Goal: Task Accomplishment & Management: Use online tool/utility

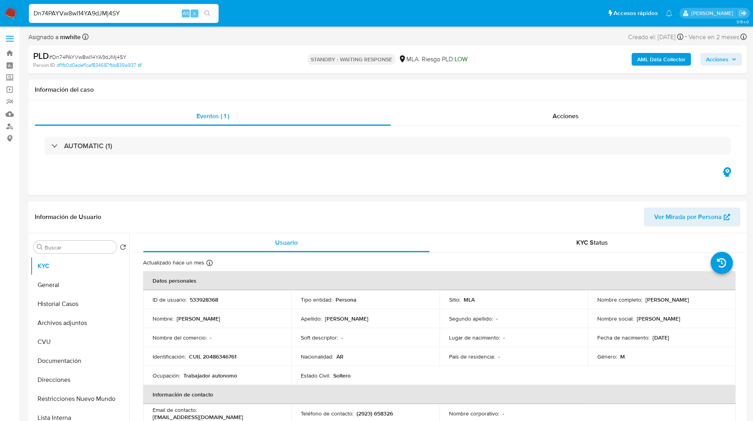
select select "10"
click at [260, 68] on div "Person ID df1fb0d0adef1caf834687fbb839a937" at bounding box center [150, 65] width 234 height 7
click at [397, 68] on div "STANDBY - WAITING RESPONSE MLA Riesgo PLD: LOW" at bounding box center [387, 59] width 234 height 19
click at [207, 69] on div "PLD # Dn74PAYVw8wI14YA9dJMj4SY Person ID df1fb0d0adef1caf834687fbb839a937 STAND…" at bounding box center [387, 59] width 718 height 28
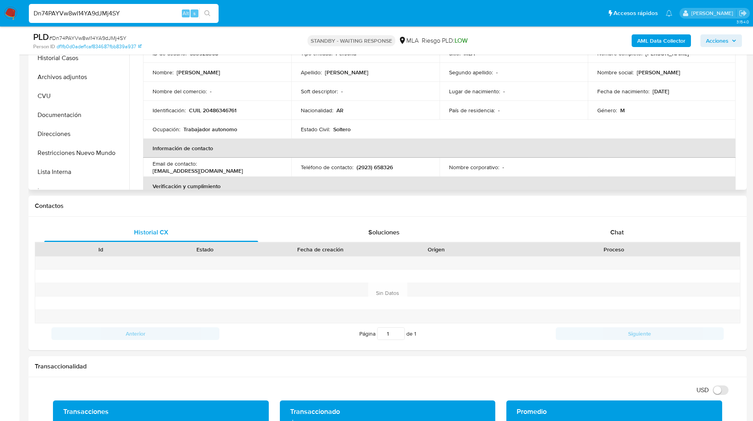
scroll to position [225, 0]
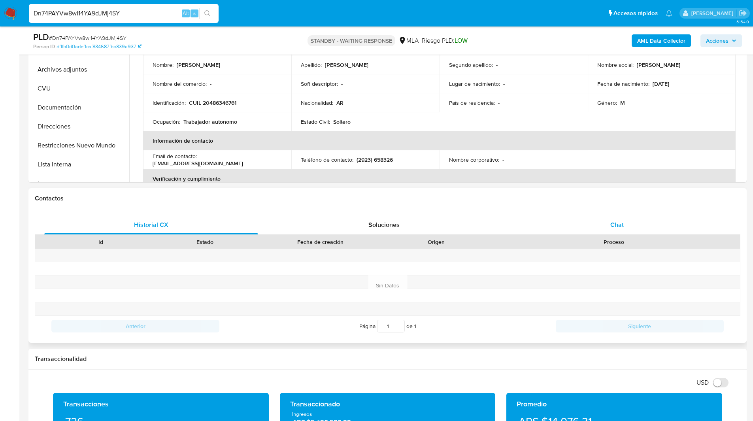
click at [584, 221] on div "Chat" at bounding box center [617, 224] width 214 height 19
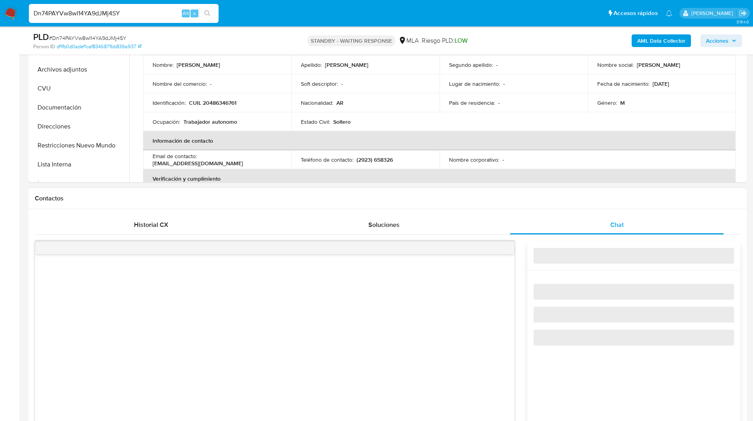
drag, startPoint x: 395, startPoint y: 225, endPoint x: 507, endPoint y: 190, distance: 117.1
click at [507, 190] on div "Contactos Historial CX Soluciones Chat Id Estado Fecha de creación Origen Proce…" at bounding box center [387, 372] width 718 height 368
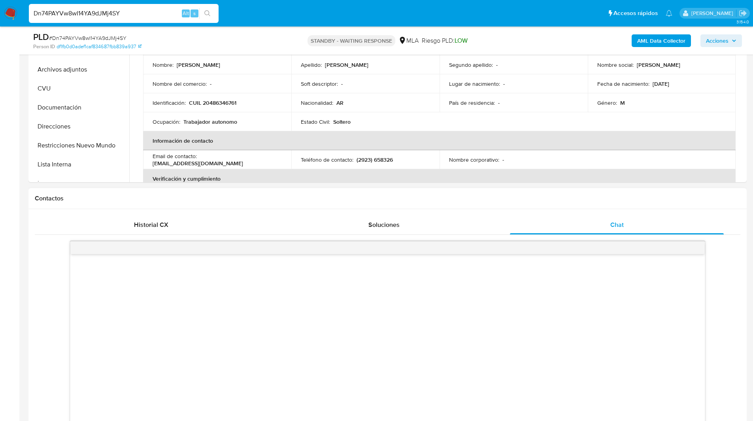
click at [445, 195] on h1 "Contactos" at bounding box center [387, 198] width 705 height 8
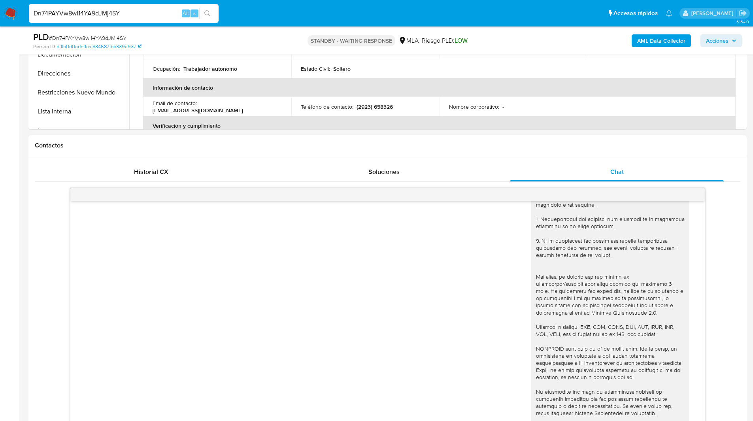
scroll to position [0, 0]
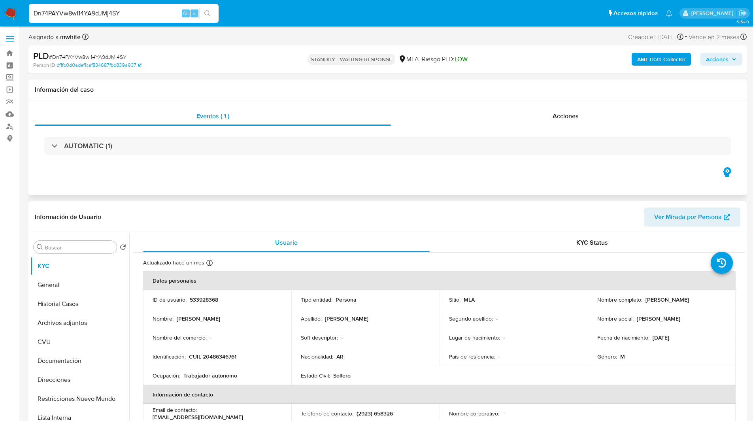
click at [196, 171] on div "Eventos ( 1 ) Acciones AUTOMATIC (1)" at bounding box center [387, 147] width 718 height 95
click at [502, 44] on div "Asignado a mwhite Asignado el: 18/08/2025 14:12:56 Creado el: 12/08/2025 Creado…" at bounding box center [387, 39] width 718 height 14
click at [424, 20] on ul "Pausado Ver notificaciones Dn74PAYVw8wI14YA9dJMj4SY Alt s Accesos rápidos Presi…" at bounding box center [350, 13] width 651 height 20
click at [500, 60] on div "STANDBY - WAITING RESPONSE MLA Riesgo PLD: LOW" at bounding box center [387, 59] width 234 height 19
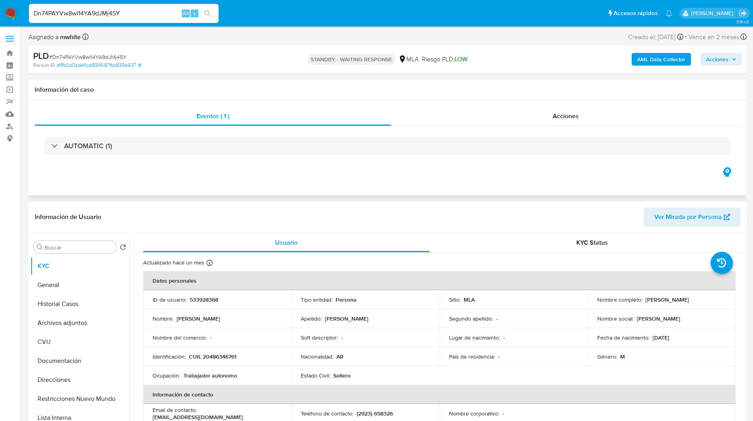
click at [414, 90] on h1 "Información del caso" at bounding box center [387, 90] width 705 height 8
click at [261, 14] on ul "Pausado Ver notificaciones Dn74PAYVw8wI14YA9dJMj4SY Alt s Accesos rápidos Presi…" at bounding box center [350, 13] width 651 height 20
click at [431, 89] on h1 "Información del caso" at bounding box center [387, 90] width 705 height 8
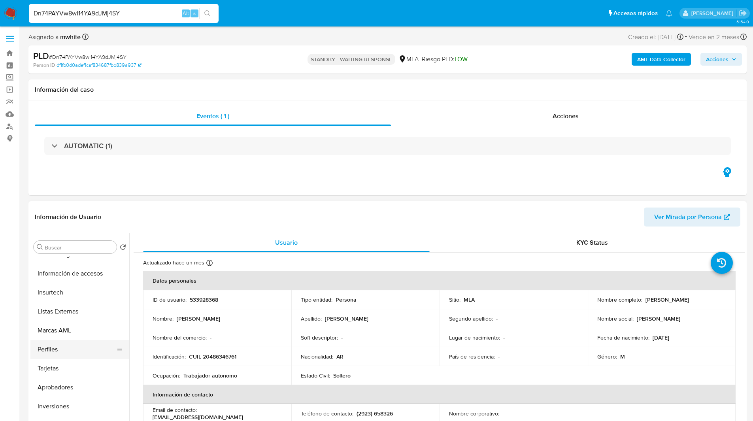
scroll to position [5, 0]
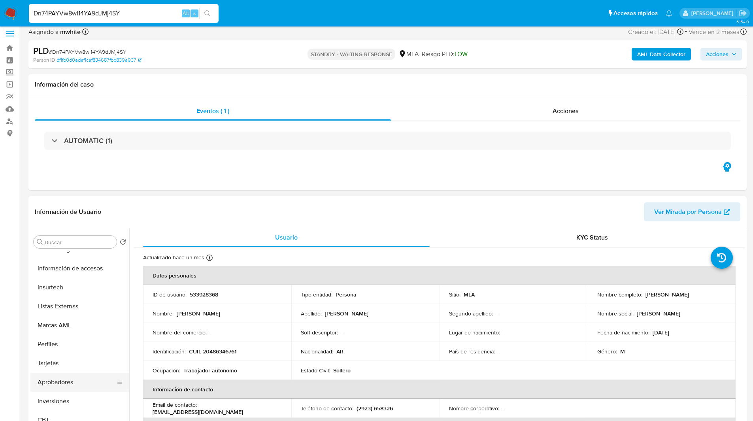
click at [57, 383] on button "Aprobadores" at bounding box center [76, 382] width 92 height 19
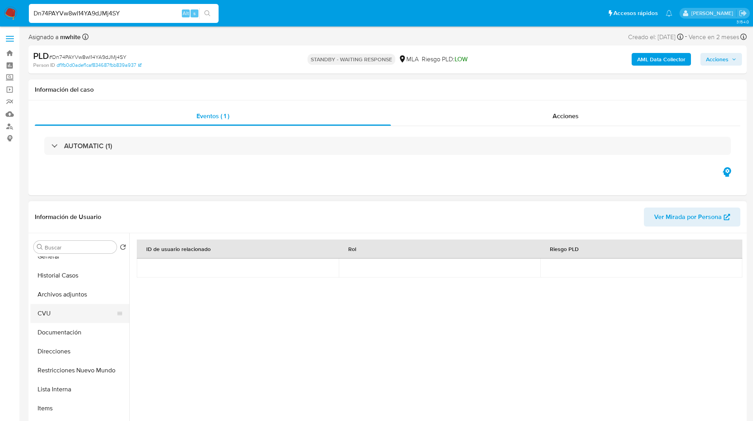
scroll to position [0, 0]
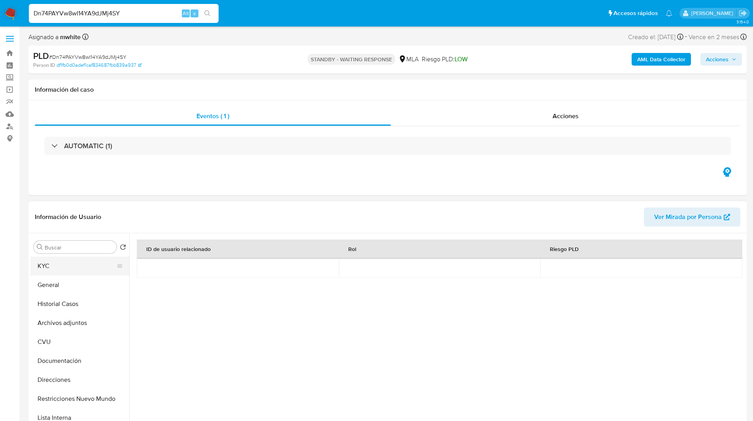
click at [64, 262] on button "KYC" at bounding box center [76, 265] width 92 height 19
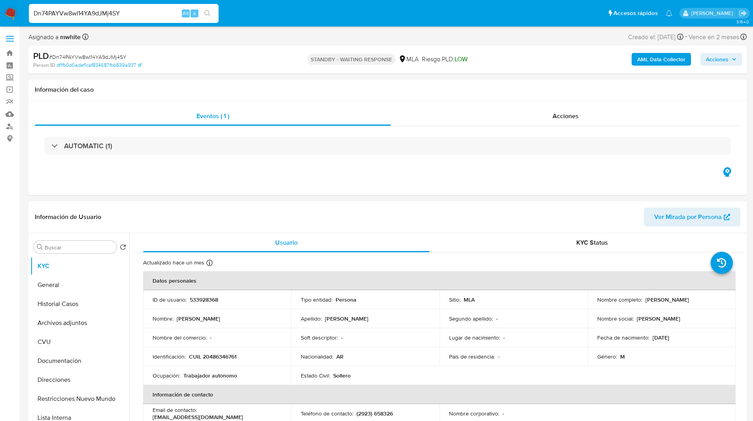
click at [102, 10] on input "Dn74PAYVw8wI14YA9dJMj4SY" at bounding box center [124, 13] width 190 height 10
paste input "nGeO3cqEg38qrj3mfOfYganx"
type input "nGeO3cqEg38qrj3mfOfYganx"
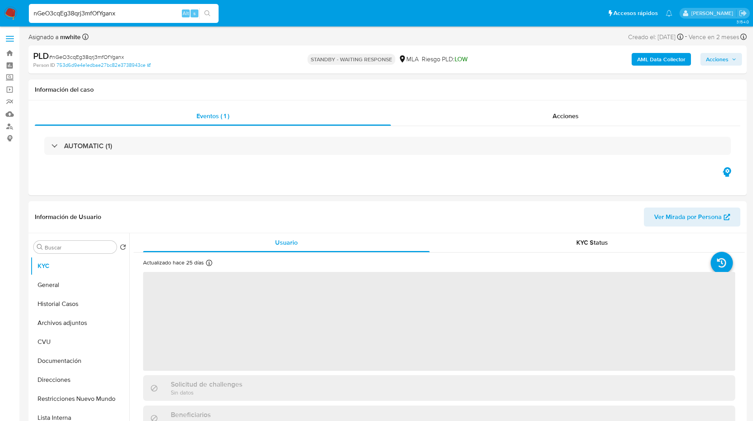
select select "10"
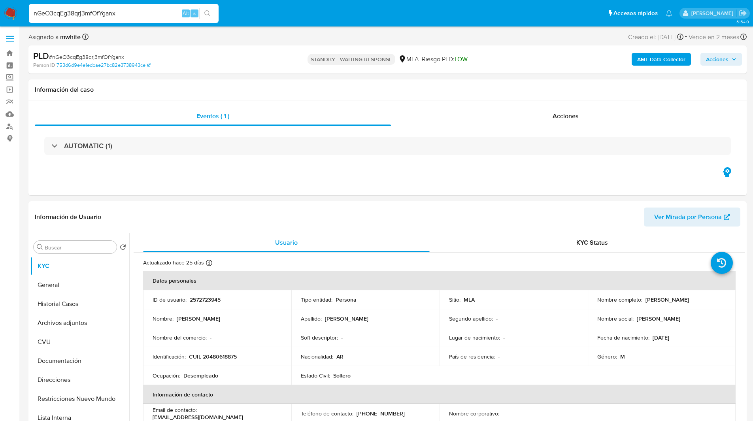
click at [217, 55] on div "PLD # nGeO3cqEg38qrj3mfOfYganx" at bounding box center [149, 56] width 233 height 12
click at [274, 9] on ul "Pausado Ver notificaciones nGeO3cqEg38qrj3mfOfYganx Alt s Accesos rápidos Presi…" at bounding box center [350, 13] width 651 height 20
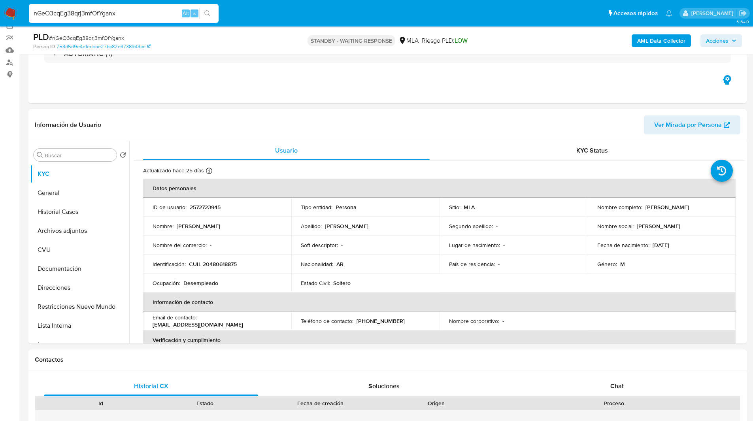
scroll to position [64, 0]
click at [285, 45] on div "STANDBY - WAITING RESPONSE MLA Riesgo PLD: LOW" at bounding box center [387, 40] width 234 height 19
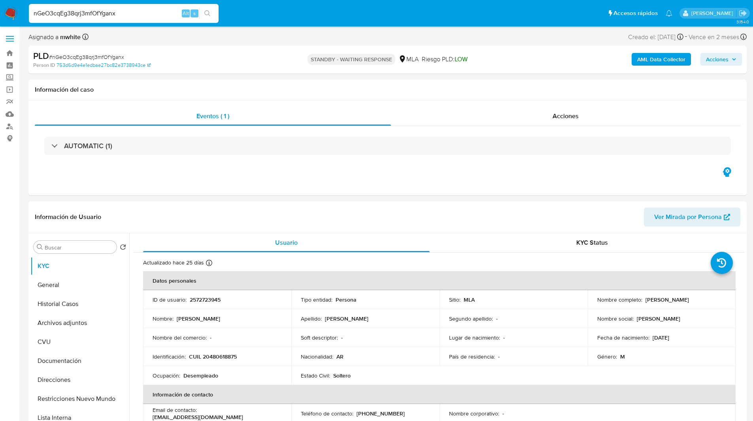
click at [269, 17] on ul "Pausado Ver notificaciones nGeO3cqEg38qrj3mfOfYganx Alt s Accesos rápidos Presi…" at bounding box center [350, 13] width 651 height 20
click at [307, 23] on nav "Pausado Ver notificaciones nGeO3cqEg38qrj3mfOfYganx Alt s Accesos rápidos Presi…" at bounding box center [376, 13] width 753 height 26
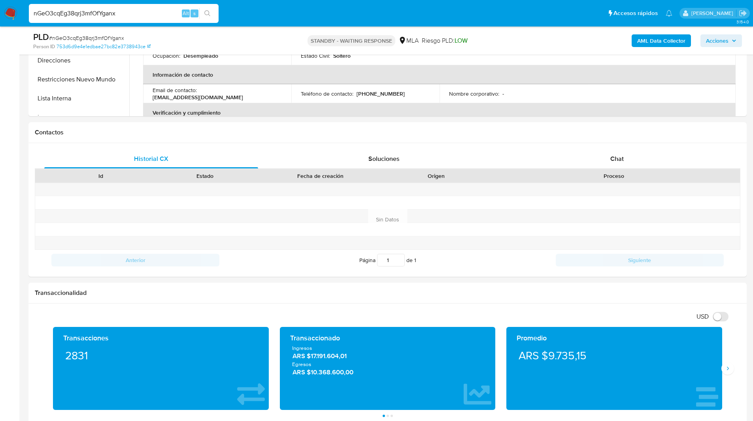
scroll to position [296, 0]
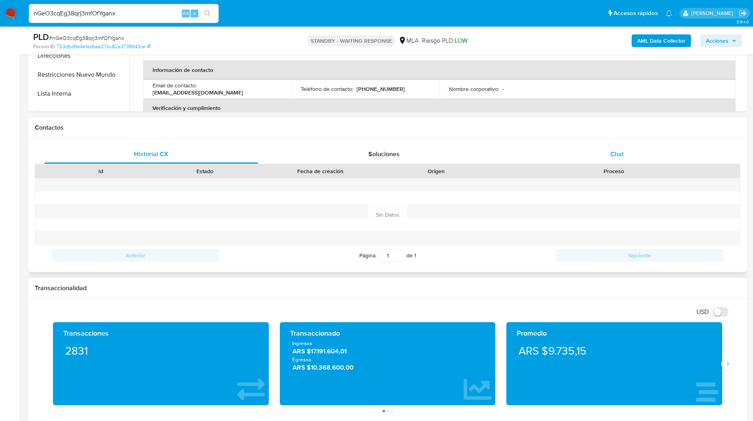
click at [594, 149] on div "Chat" at bounding box center [617, 154] width 214 height 19
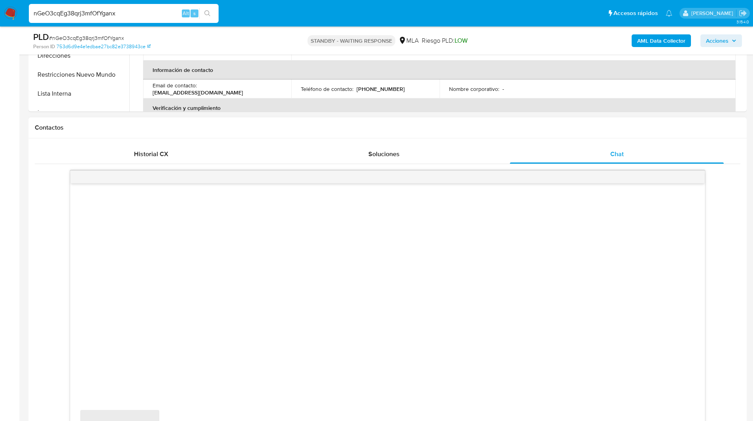
drag, startPoint x: 402, startPoint y: 149, endPoint x: 477, endPoint y: 133, distance: 76.7
click at [477, 133] on div "Contactos Historial CX Soluciones Chat Id Estado Fecha de creación Origen Proce…" at bounding box center [387, 301] width 718 height 368
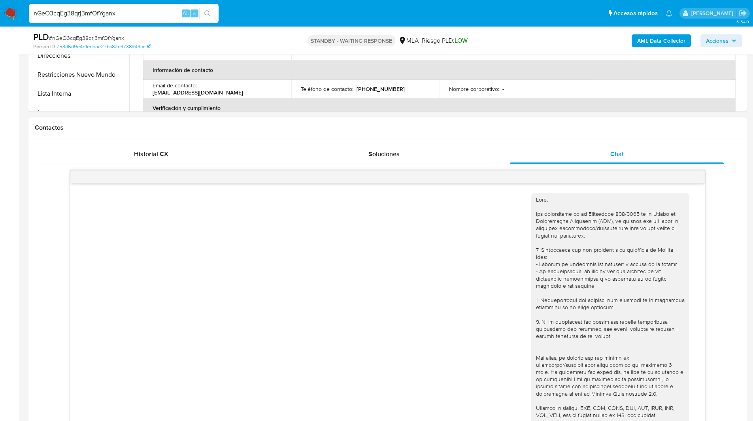
scroll to position [106, 0]
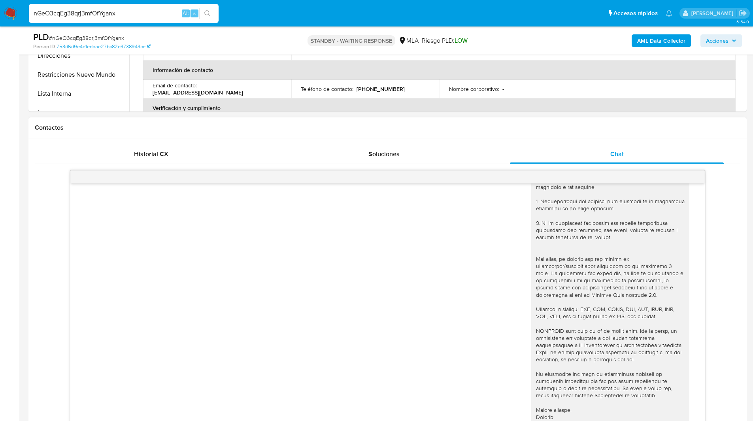
click at [432, 130] on h1 "Contactos" at bounding box center [387, 128] width 705 height 8
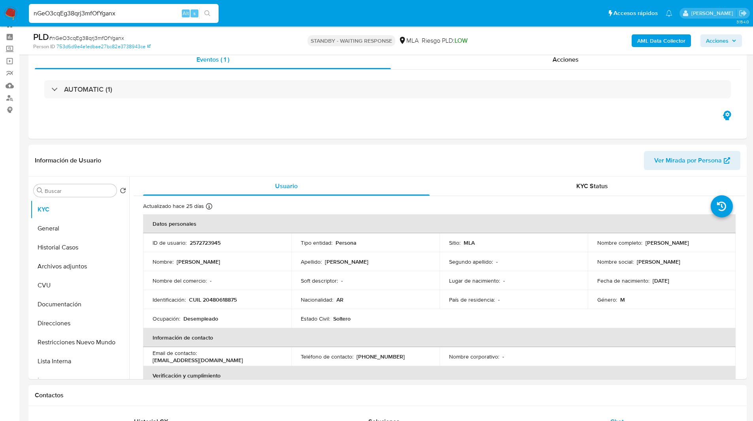
scroll to position [0, 0]
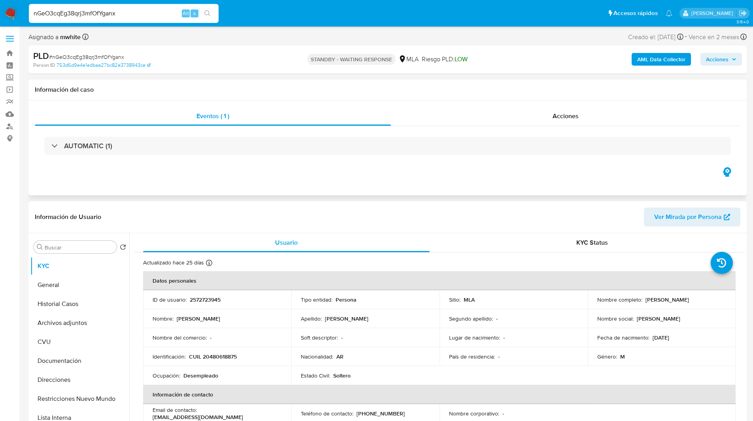
click at [294, 177] on div "Eventos ( 1 ) Acciones AUTOMATIC (1)" at bounding box center [387, 147] width 718 height 95
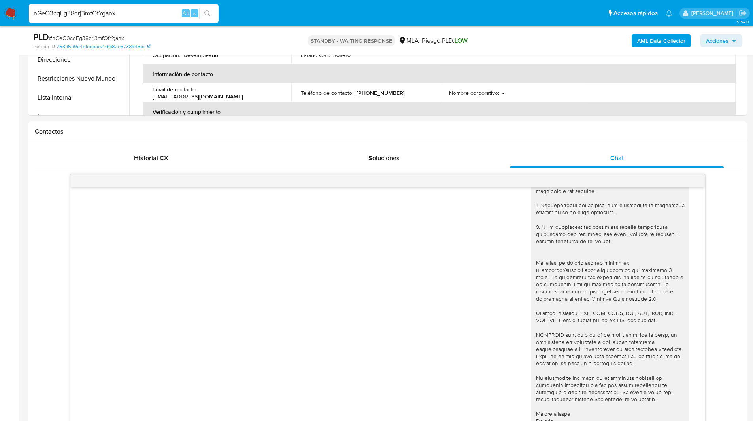
scroll to position [335, 0]
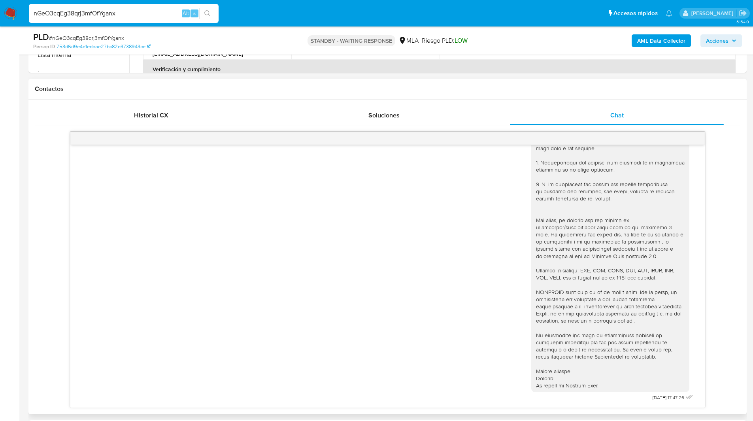
drag, startPoint x: 381, startPoint y: 115, endPoint x: 480, endPoint y: 83, distance: 103.6
click at [480, 83] on div "Contactos Historial CX Soluciones Chat Id Estado Fecha de creación Origen Proce…" at bounding box center [387, 247] width 718 height 336
click at [424, 85] on h1 "Contactos" at bounding box center [387, 89] width 705 height 8
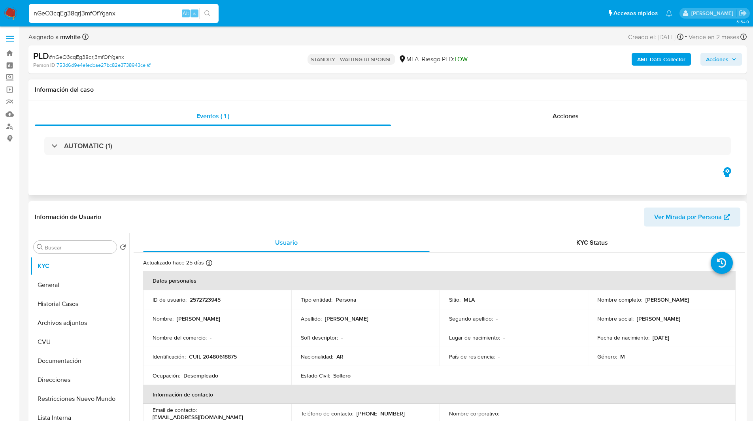
click at [344, 91] on h1 "Información del caso" at bounding box center [387, 90] width 705 height 8
click at [162, 88] on h1 "Información del caso" at bounding box center [387, 90] width 705 height 8
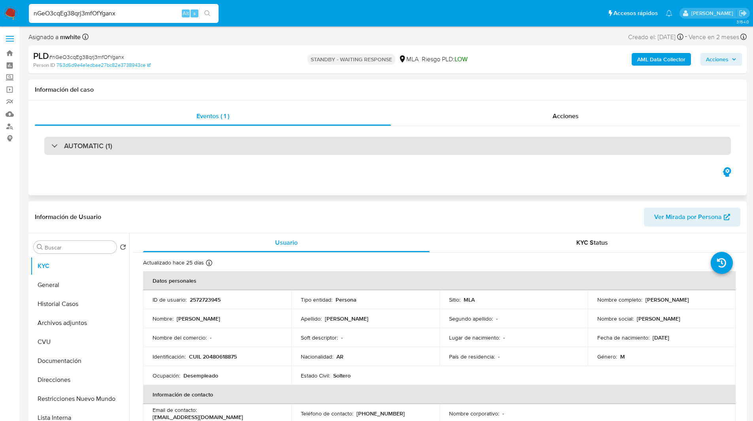
click at [128, 145] on div "AUTOMATIC (1)" at bounding box center [387, 146] width 686 height 18
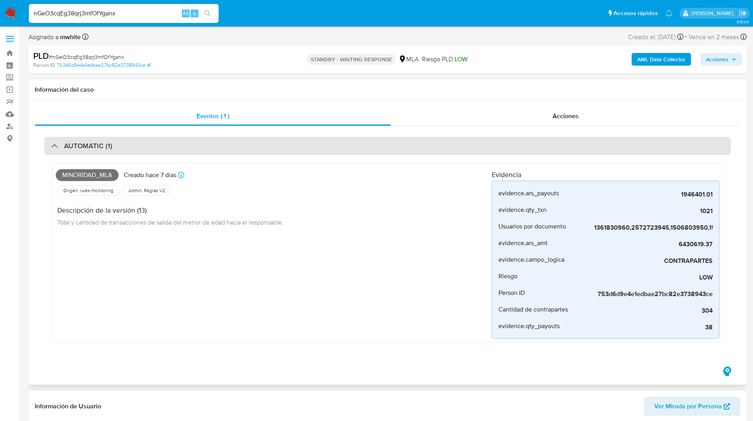
click at [150, 144] on div "AUTOMATIC (1)" at bounding box center [387, 146] width 686 height 18
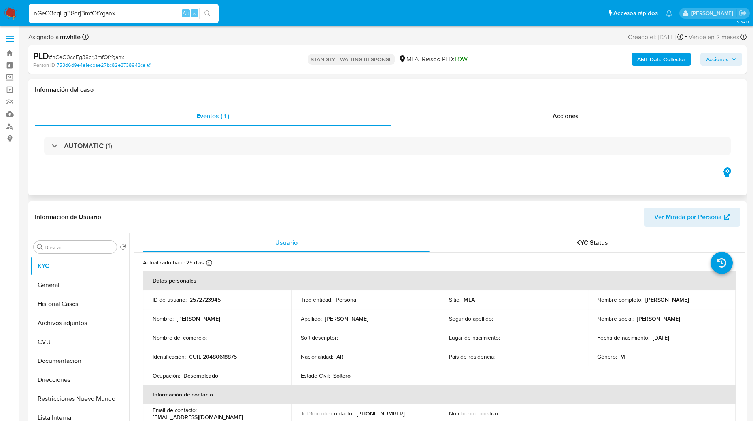
click at [125, 168] on div "Eventos ( 1 ) Acciones AUTOMATIC (1)" at bounding box center [387, 147] width 718 height 95
click at [215, 52] on div "PLD # nGeO3cqEg38qrj3mfOfYganx" at bounding box center [149, 56] width 233 height 12
click at [202, 57] on div "PLD # nGeO3cqEg38qrj3mfOfYganx" at bounding box center [149, 56] width 233 height 12
click at [476, 218] on header "Información de Usuario Ver Mirada por Persona" at bounding box center [387, 216] width 705 height 19
click at [194, 300] on p "2572723945" at bounding box center [205, 299] width 31 height 7
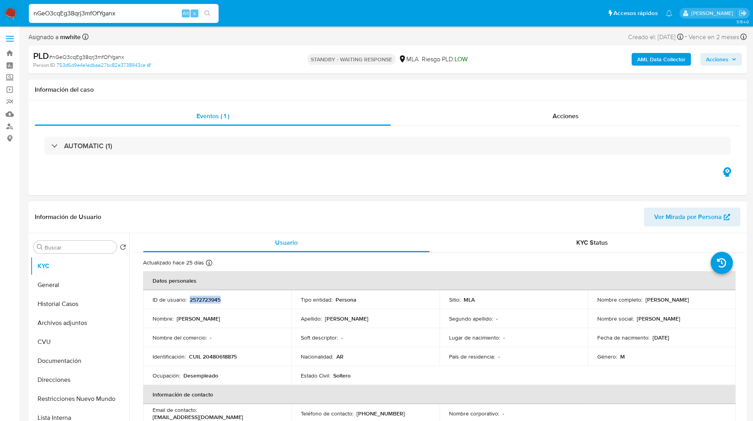
click at [194, 300] on p "2572723945" at bounding box center [205, 299] width 31 height 7
copy p "2572723945"
click at [490, 71] on div "PLD # nGeO3cqEg38qrj3mfOfYganx Person ID 753d6d9e4e1edbae27bc82e3738943ce STAND…" at bounding box center [387, 59] width 718 height 28
click at [219, 357] on p "CUIL 20480618875" at bounding box center [213, 356] width 48 height 7
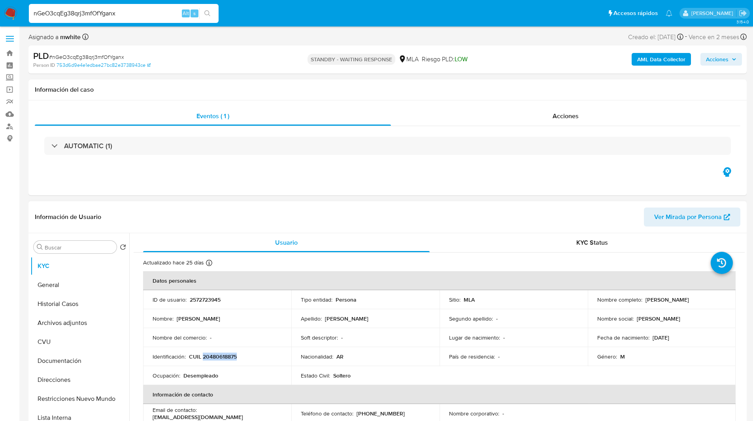
copy p "20480618875"
click at [407, 165] on div "AUTOMATIC (1)" at bounding box center [387, 146] width 705 height 40
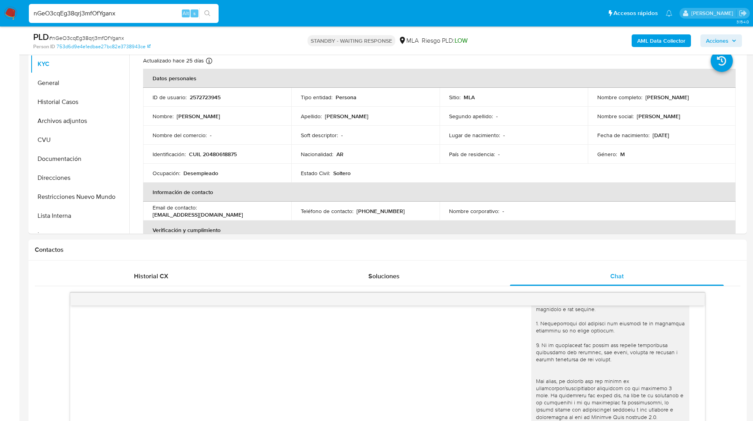
scroll to position [174, 0]
click at [564, 241] on div "Contactos" at bounding box center [387, 249] width 718 height 21
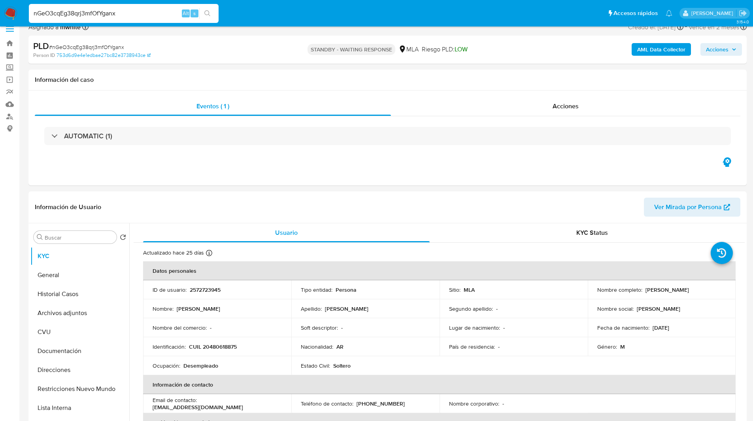
scroll to position [0, 0]
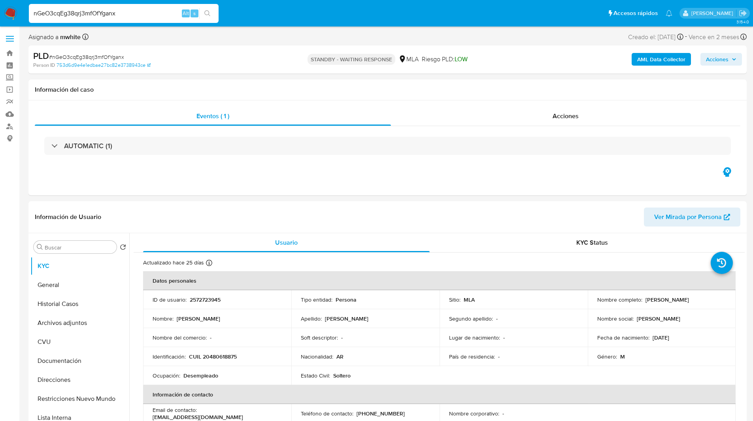
click at [212, 58] on div "PLD # nGeO3cqEg38qrj3mfOfYganx" at bounding box center [149, 56] width 233 height 12
click at [465, 173] on div "Eventos ( 1 ) Acciones AUTOMATIC (1)" at bounding box center [387, 147] width 718 height 95
click at [476, 15] on ul "Pausado Ver notificaciones nGeO3cqEg38qrj3mfOfYganx Alt s Accesos rápidos Presi…" at bounding box center [350, 13] width 651 height 20
click at [10, 12] on img at bounding box center [10, 13] width 13 height 13
click at [59, 387] on button "Direcciones" at bounding box center [76, 379] width 92 height 19
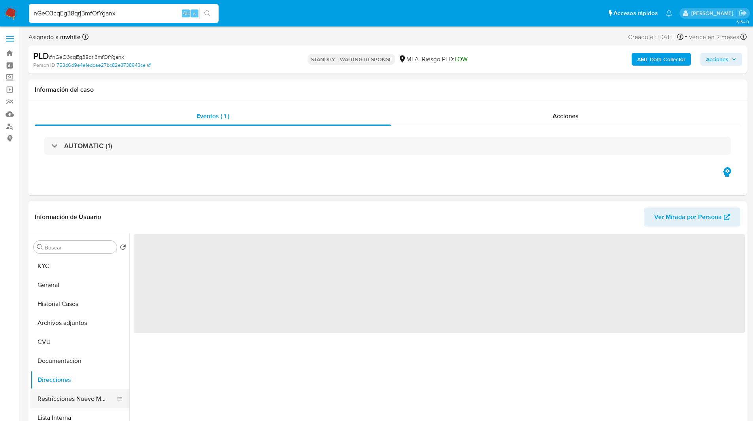
click at [62, 390] on button "Restricciones Nuevo Mundo" at bounding box center [76, 398] width 92 height 19
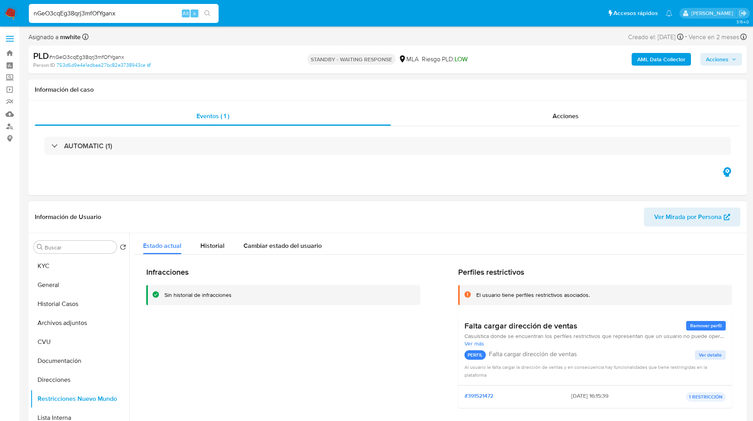
click at [28, 267] on div "Buscar Volver al orden por defecto KYC General Historial Casos Archivos adjunto…" at bounding box center [387, 334] width 718 height 202
click at [82, 259] on button "KYC" at bounding box center [76, 265] width 92 height 19
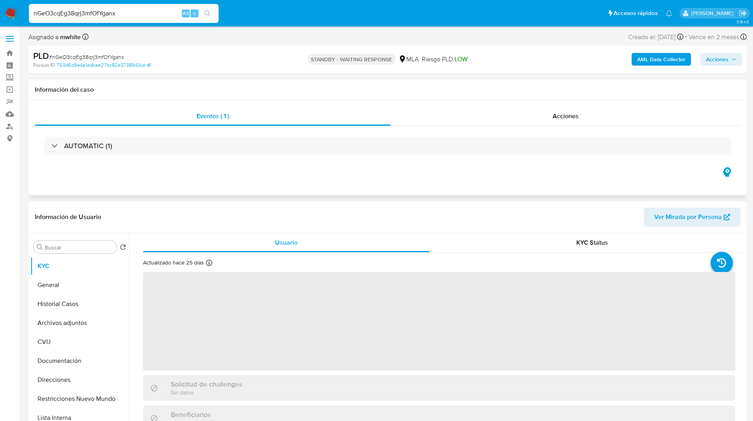
click at [195, 173] on div "Eventos ( 1 ) Acciones AUTOMATIC (1)" at bounding box center [387, 147] width 718 height 95
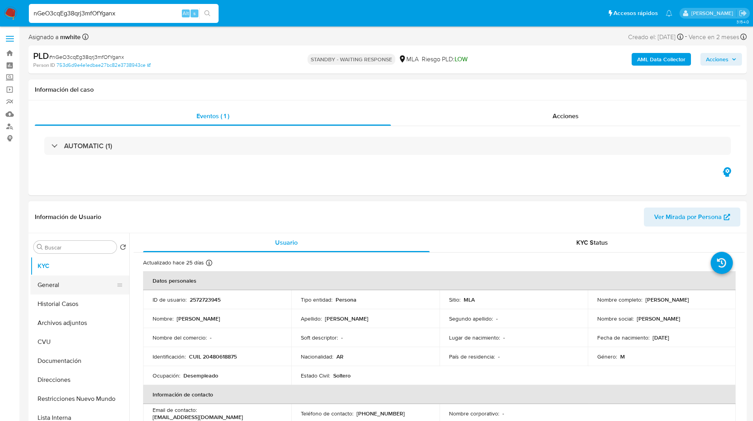
click at [56, 285] on button "General" at bounding box center [76, 284] width 92 height 19
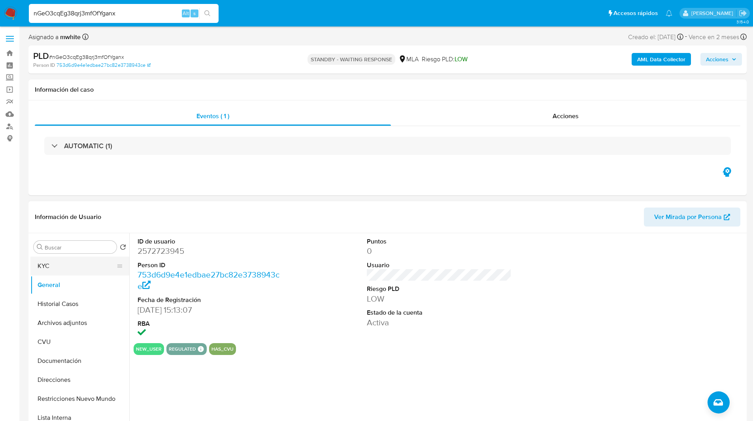
click at [75, 271] on button "KYC" at bounding box center [76, 265] width 92 height 19
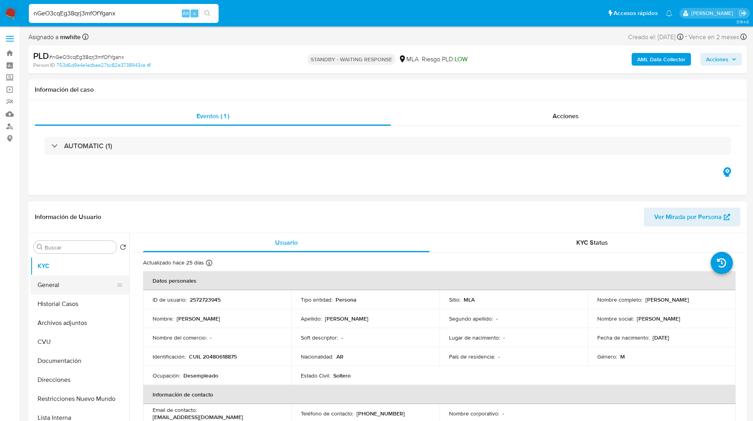
click at [76, 288] on button "General" at bounding box center [76, 284] width 92 height 19
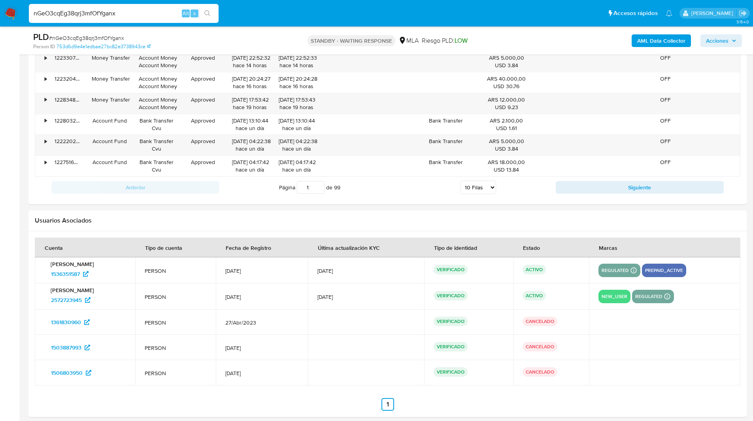
scroll to position [1213, 0]
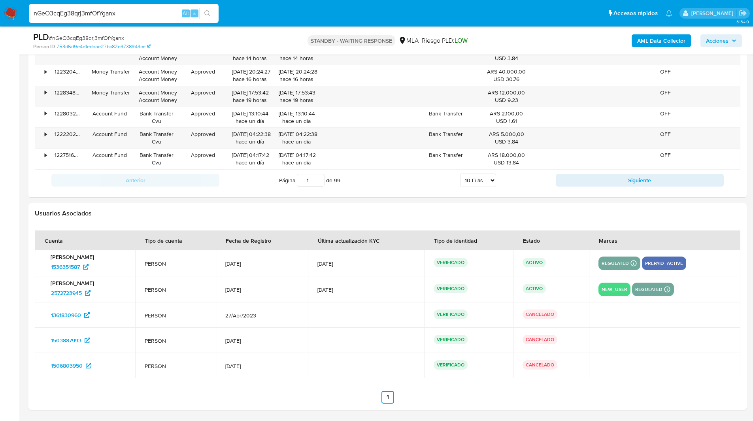
click at [267, 221] on div "Usuarios Asociados" at bounding box center [387, 213] width 718 height 21
click at [76, 264] on span "1536351587" at bounding box center [65, 266] width 29 height 13
drag, startPoint x: 266, startPoint y: 333, endPoint x: 214, endPoint y: 208, distance: 135.6
click at [214, 208] on div "Usuarios Asociados" at bounding box center [387, 306] width 718 height 207
click at [214, 208] on div "Usuarios Asociados" at bounding box center [387, 213] width 718 height 21
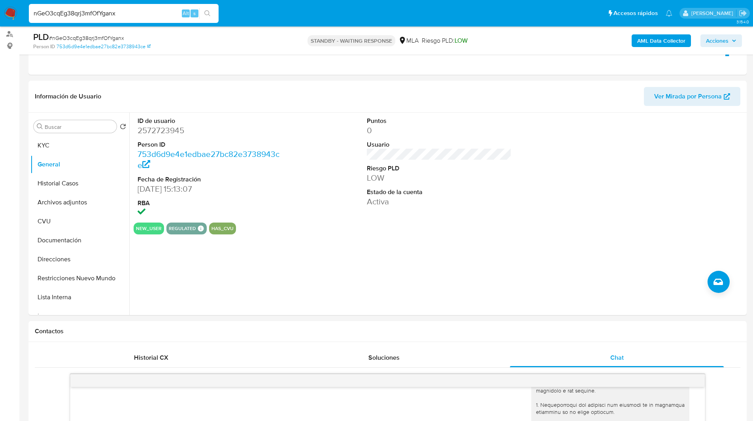
scroll to position [0, 0]
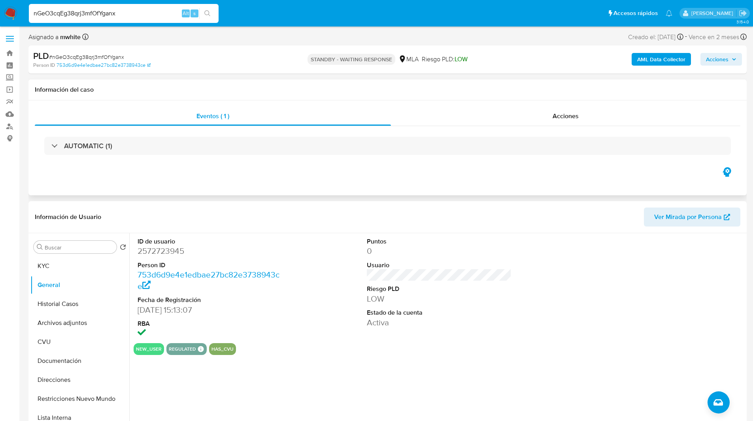
click at [165, 167] on div "Eventos ( 1 ) Acciones AUTOMATIC (1)" at bounding box center [387, 147] width 718 height 95
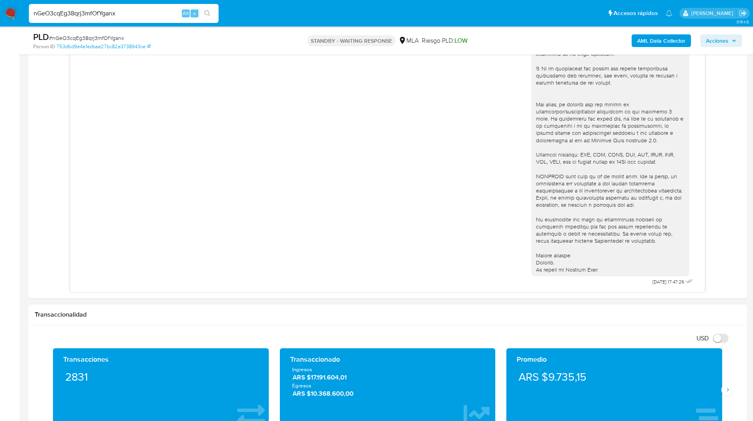
scroll to position [453, 0]
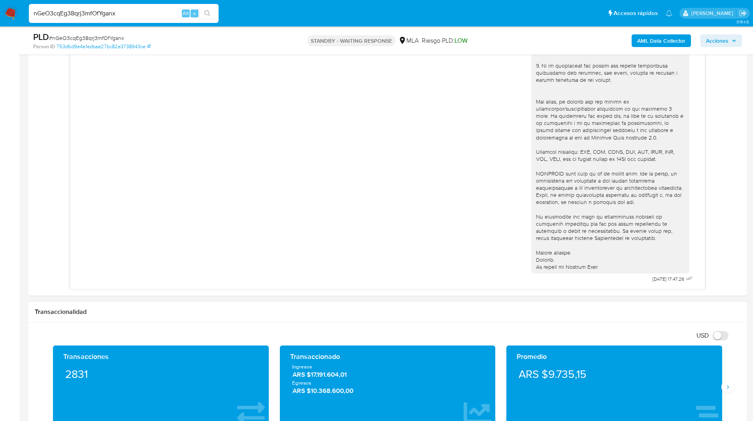
click at [128, 307] on div "Transaccionalidad" at bounding box center [387, 312] width 718 height 21
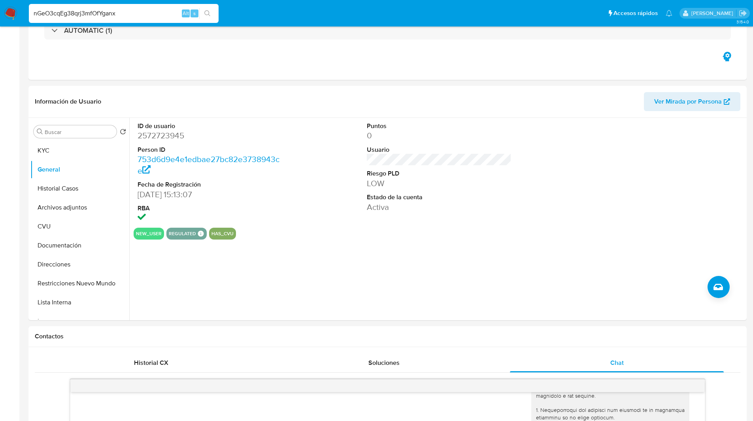
scroll to position [0, 0]
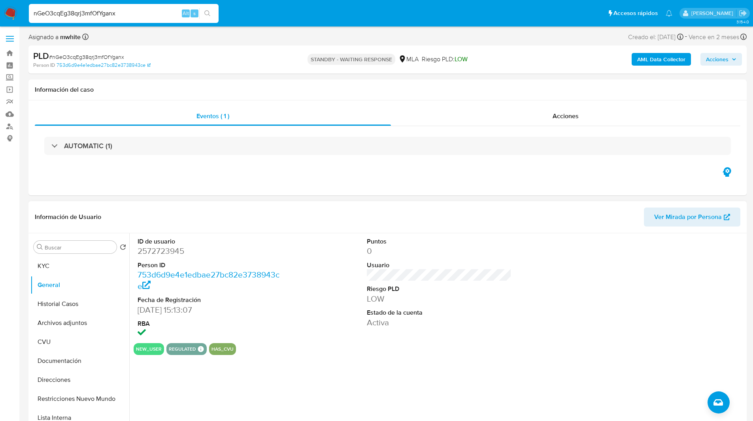
click at [153, 218] on header "Información de Usuario Ver Mirada por Persona" at bounding box center [387, 216] width 705 height 19
click at [435, 23] on ul "Pausado Ver notificaciones nGeO3cqEg38qrj3mfOfYganx Alt s Accesos rápidos Presi…" at bounding box center [350, 13] width 651 height 20
click at [69, 268] on button "KYC" at bounding box center [76, 265] width 92 height 19
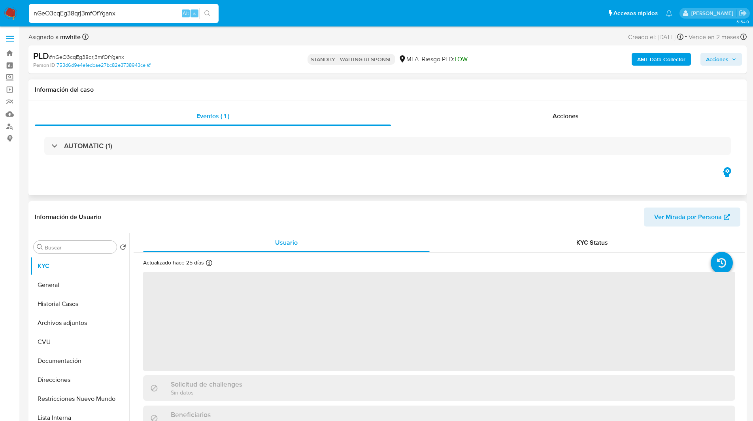
click at [330, 174] on div "Eventos ( 1 ) Acciones AUTOMATIC (1)" at bounding box center [387, 147] width 718 height 95
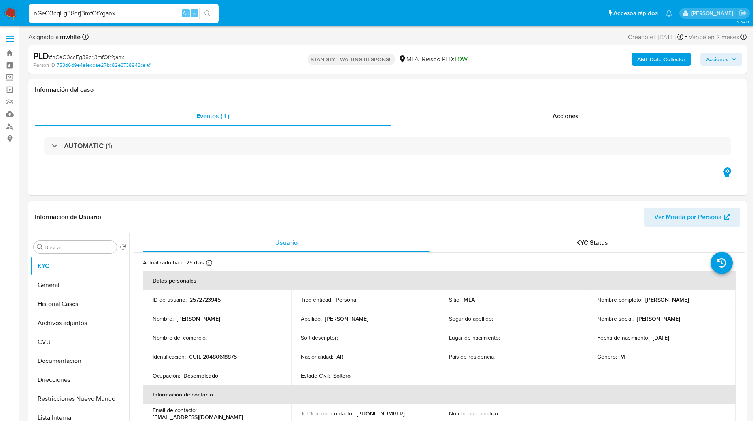
click at [252, 216] on header "Información de Usuario Ver Mirada por Persona" at bounding box center [387, 216] width 705 height 19
click at [216, 299] on p "2572723945" at bounding box center [205, 299] width 31 height 7
copy p "2572723945"
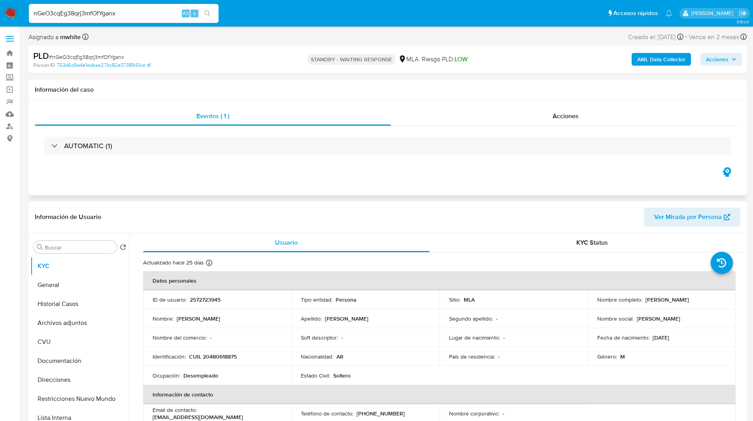
click at [419, 175] on div "Eventos ( 1 ) Acciones AUTOMATIC (1)" at bounding box center [387, 147] width 718 height 95
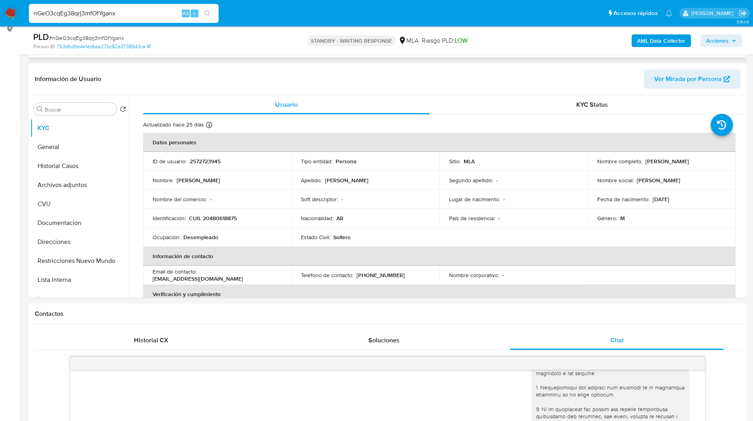
scroll to position [110, 0]
click at [384, 313] on h1 "Contactos" at bounding box center [387, 313] width 705 height 8
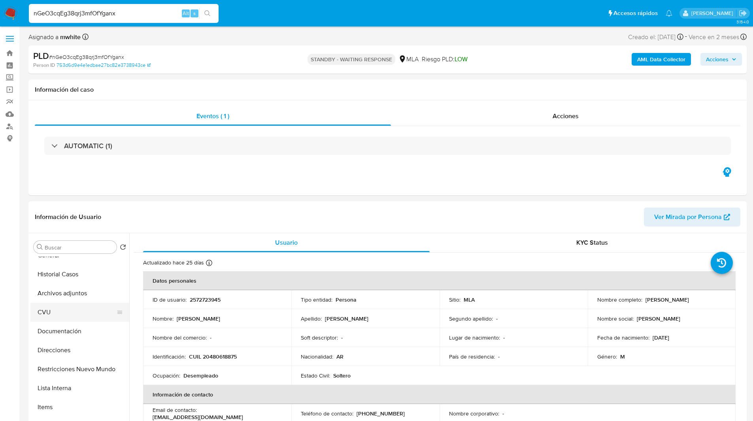
scroll to position [0, 0]
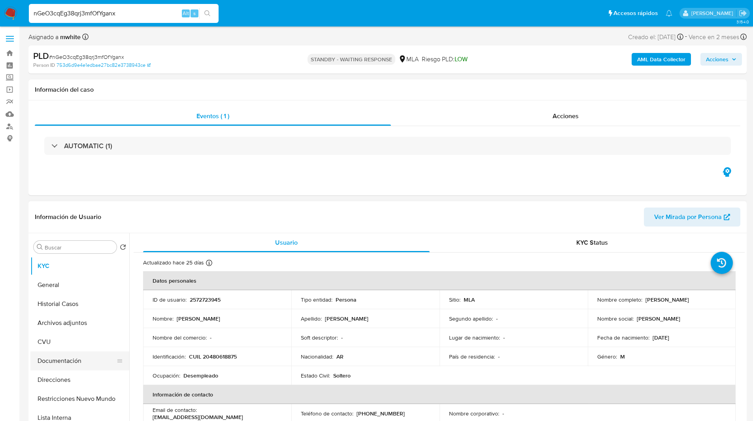
click at [64, 366] on button "Documentación" at bounding box center [76, 360] width 92 height 19
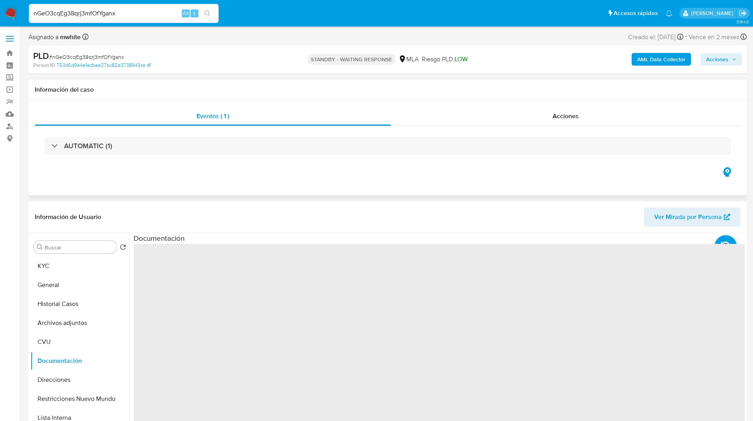
click at [214, 185] on div "Eventos ( 1 ) Acciones AUTOMATIC (1)" at bounding box center [387, 147] width 718 height 95
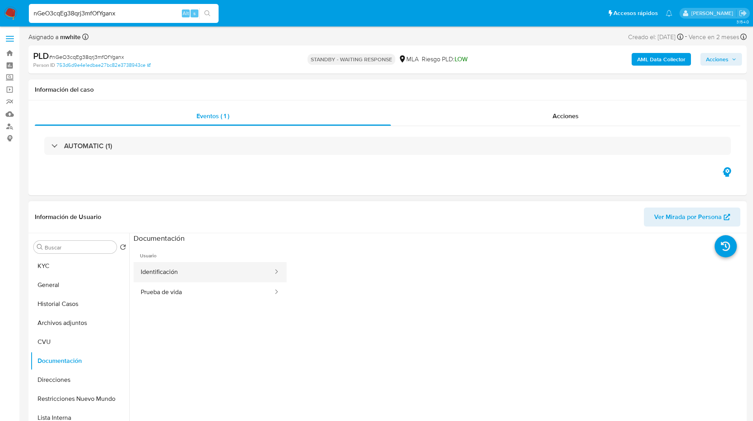
click at [188, 270] on button "Identificación" at bounding box center [204, 272] width 140 height 20
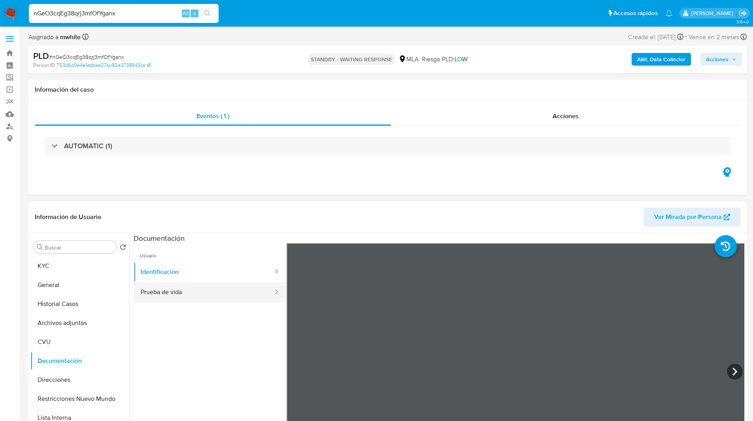
click at [475, 305] on div "Usuario Identificación Prueba de vida" at bounding box center [439, 369] width 611 height 253
click at [734, 371] on icon at bounding box center [734, 372] width 5 height 8
click at [73, 263] on button "KYC" at bounding box center [76, 265] width 92 height 19
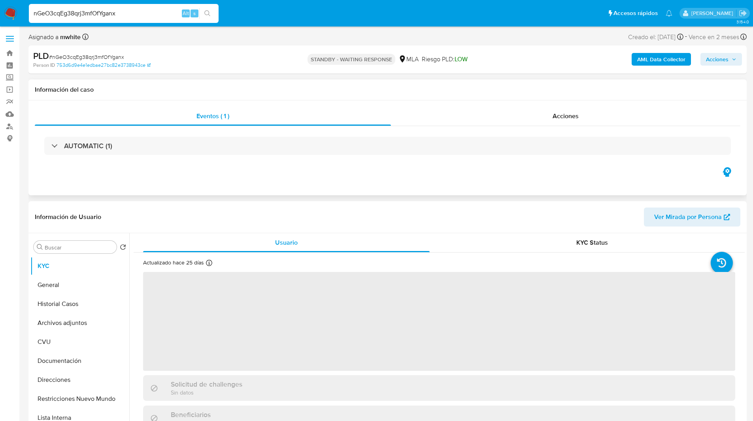
click at [224, 190] on div "Eventos ( 1 ) Acciones AUTOMATIC (1)" at bounding box center [387, 147] width 718 height 95
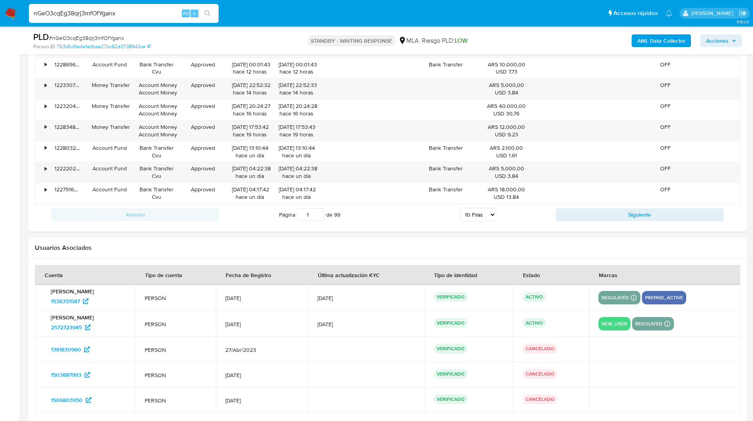
scroll to position [1177, 0]
click at [71, 302] on span "1536351587" at bounding box center [65, 302] width 29 height 13
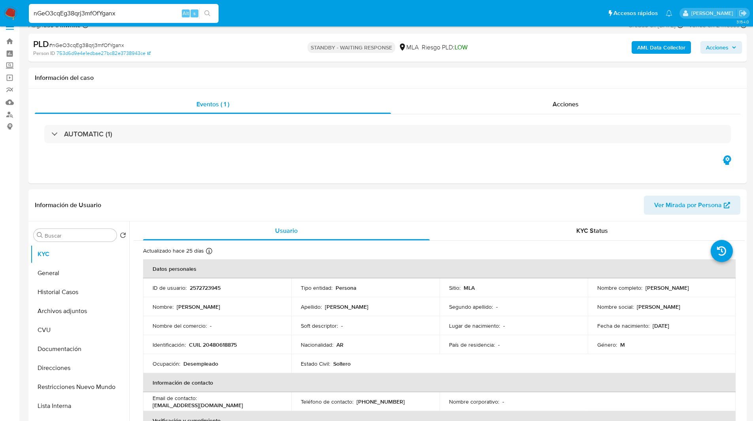
scroll to position [0, 0]
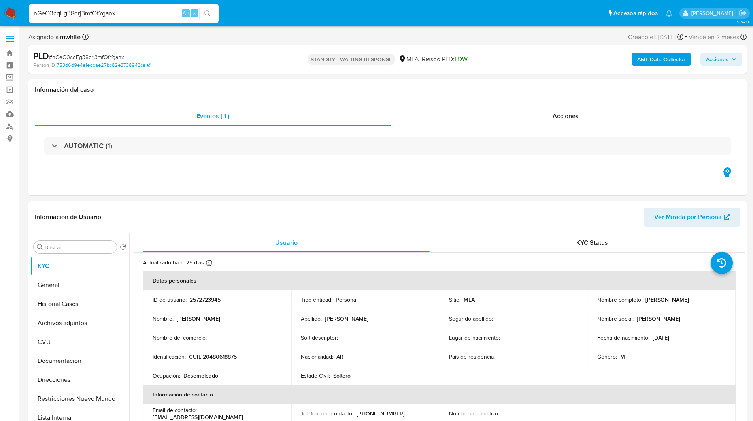
click at [658, 56] on b "AML Data Collector" at bounding box center [661, 59] width 48 height 13
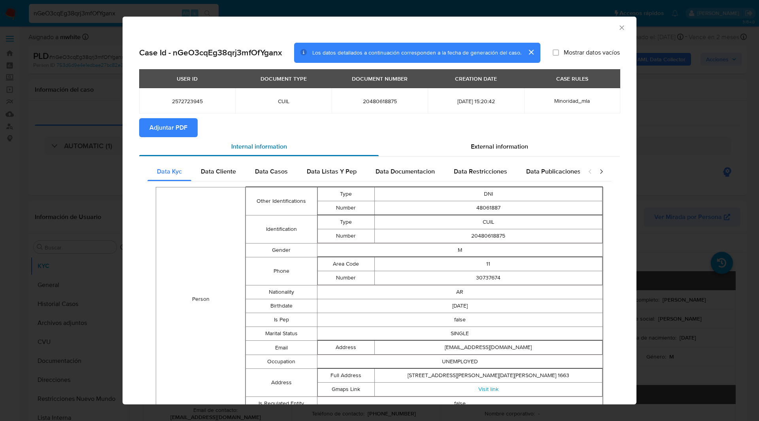
click at [168, 138] on div "Internal information" at bounding box center [258, 146] width 239 height 19
click at [164, 130] on span "Adjuntar PDF" at bounding box center [168, 127] width 38 height 17
click at [300, 132] on section "Adjuntar PDF Creando" at bounding box center [379, 128] width 481 height 21
click at [140, 14] on div "AML Data Collector Case Id - nGeO3cqEg38qrj3mfOfYganx Los datos detallados a co…" at bounding box center [379, 210] width 759 height 421
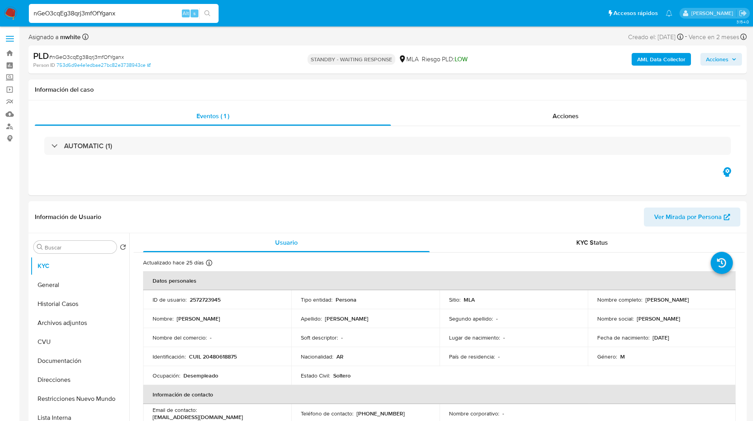
click at [425, 1] on nav "Pausado Ver notificaciones nGeO3cqEg38qrj3mfOfYganx Alt s Accesos rápidos Presi…" at bounding box center [376, 13] width 753 height 26
click at [91, 17] on input "nGeO3cqEg38qrj3mfOfYganx" at bounding box center [124, 13] width 190 height 10
paste input "LggNkqzMHEae3uH5lzGWjB5f"
type input "LggNkqzMHEae3uH5lzGWjB5f"
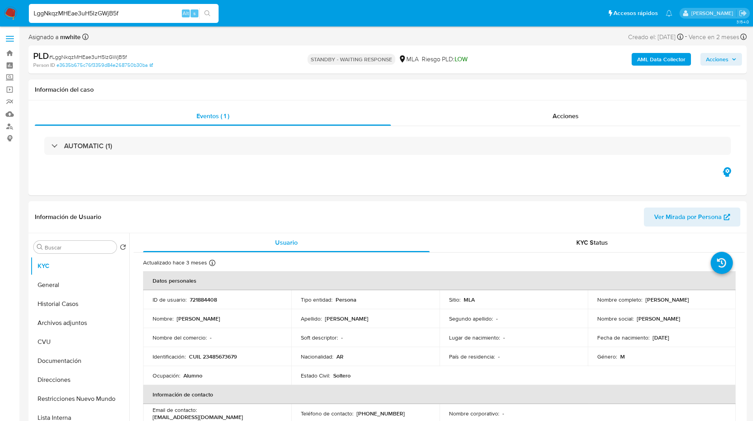
select select "10"
click at [435, 20] on ul "Pausado Ver notificaciones LggNkqzMHEae3uH5lzGWjB5f Alt s Accesos rápidos Presi…" at bounding box center [350, 13] width 651 height 20
click at [269, 11] on ul "Pausado Ver notificaciones LggNkqzMHEae3uH5lzGWjB5f Alt s Accesos rápidos Presi…" at bounding box center [350, 13] width 651 height 20
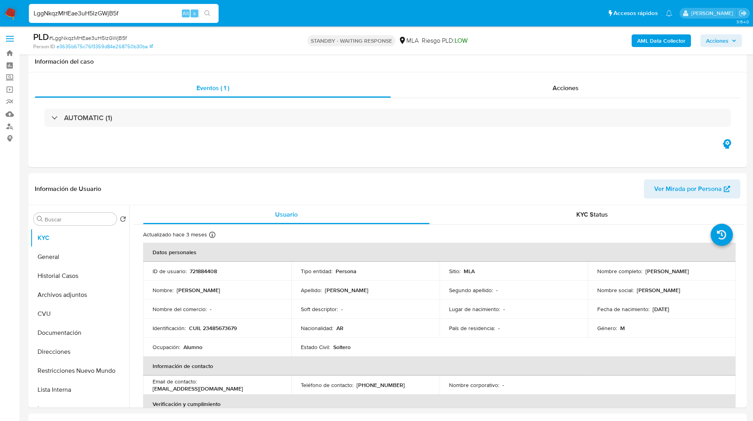
scroll to position [55, 0]
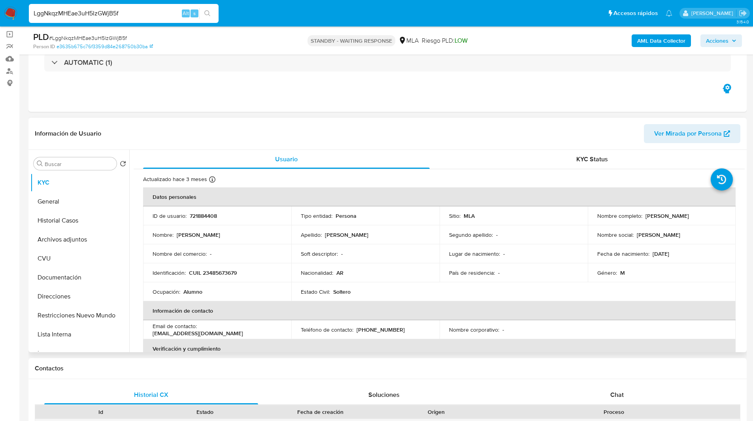
click at [221, 273] on p "CUIL 23485673679" at bounding box center [213, 272] width 48 height 7
copy p "23485673679"
click at [283, 1] on nav "Pausado Ver notificaciones LggNkqzMHEae3uH5lzGWjB5f Alt s Accesos rápidos Presi…" at bounding box center [376, 13] width 753 height 26
click at [270, 10] on ul "Pausado Ver notificaciones LggNkqzMHEae3uH5lzGWjB5f Alt s Accesos rápidos Presi…" at bounding box center [350, 13] width 651 height 20
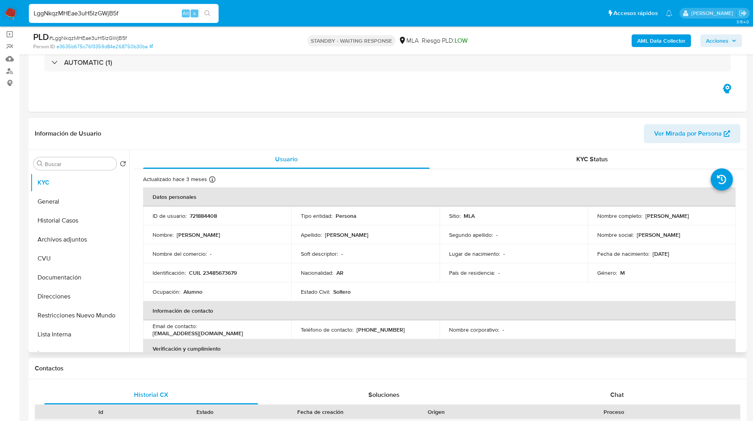
click at [447, 120] on div "Información de Usuario Ver Mirada por Persona" at bounding box center [387, 134] width 718 height 32
click at [272, 19] on ul "Pausado Ver notificaciones LggNkqzMHEae3uH5lzGWjB5f Alt s Accesos rápidos Presi…" at bounding box center [350, 13] width 651 height 20
click at [491, 101] on div "Eventos ( 1 ) Acciones AUTOMATIC (1)" at bounding box center [387, 64] width 718 height 95
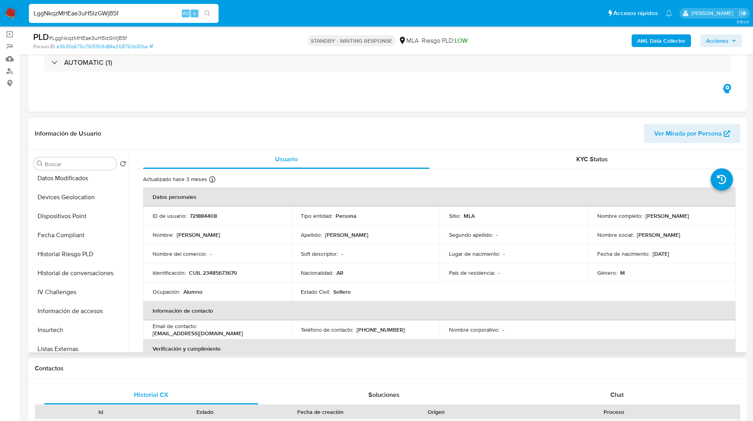
scroll to position [391, 0]
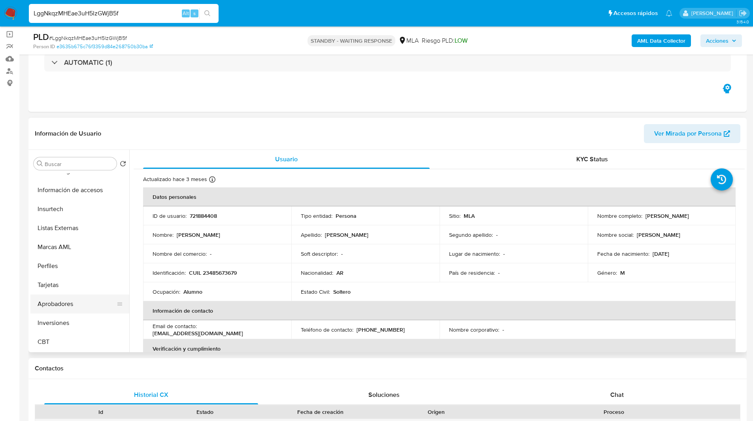
click at [71, 303] on button "Aprobadores" at bounding box center [76, 303] width 92 height 19
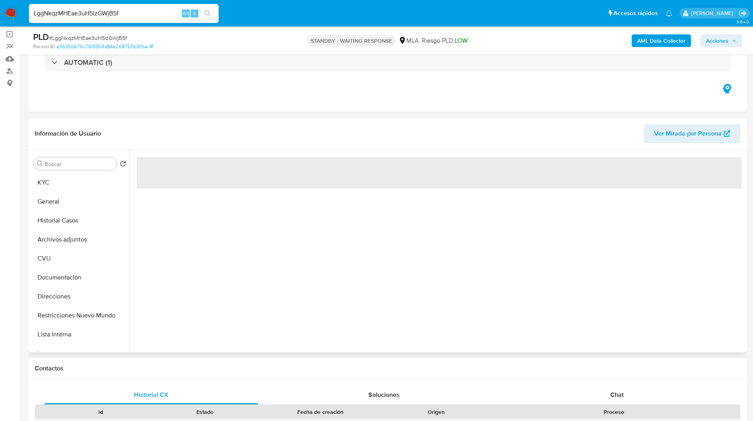
scroll to position [0, 0]
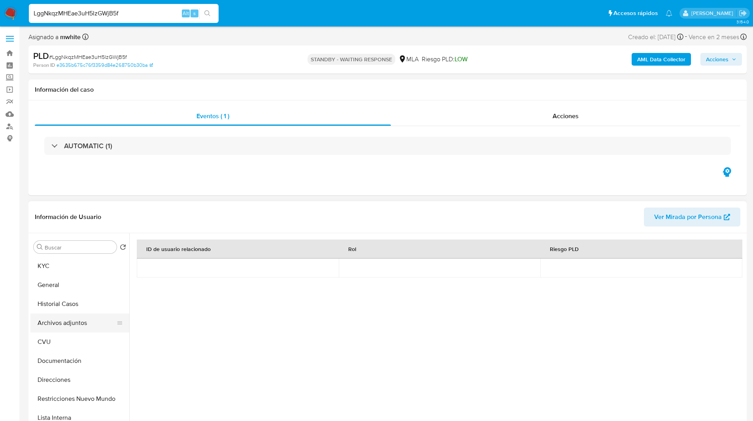
click at [70, 320] on button "Archivos adjuntos" at bounding box center [76, 322] width 92 height 19
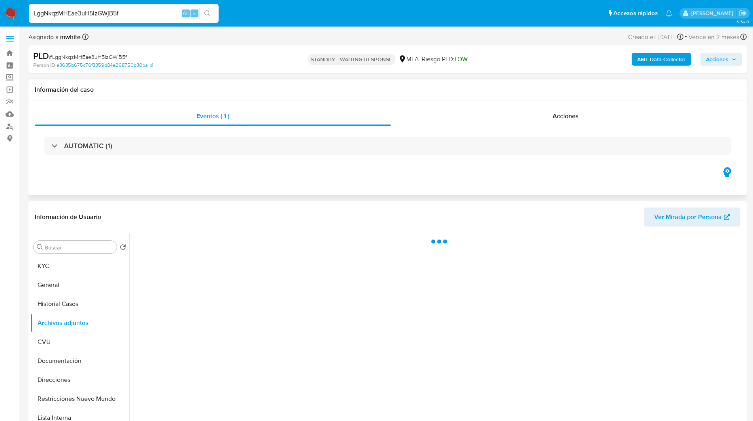
click at [499, 94] on div "Información del caso" at bounding box center [387, 89] width 718 height 21
click at [664, 60] on b "AML Data Collector" at bounding box center [661, 59] width 48 height 13
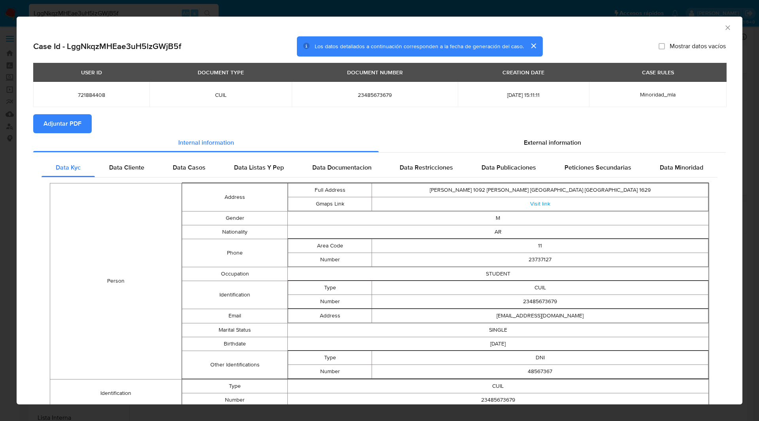
click at [643, 33] on div "AML Data Collector" at bounding box center [380, 27] width 726 height 20
click at [72, 124] on span "Adjuntar PDF" at bounding box center [62, 123] width 38 height 17
click at [724, 27] on icon "Cerrar ventana" at bounding box center [728, 28] width 8 height 8
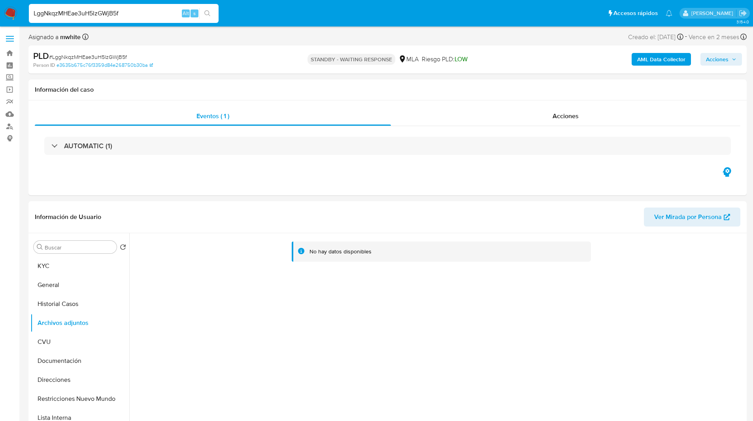
click at [428, 32] on div "Asignado a mwhite Asignado el: 18/08/2025 14:12:09 Creado el: 12/08/2025 Creado…" at bounding box center [387, 39] width 718 height 14
click at [407, 16] on ul "Pausado Ver notificaciones LggNkqzMHEae3uH5lzGWjB5f Alt s Accesos rápidos Presi…" at bounding box center [350, 13] width 651 height 20
click at [9, 12] on img at bounding box center [10, 13] width 13 height 13
click at [130, 18] on input "LggNkqzMHEae3uH5lzGWjB5f" at bounding box center [124, 13] width 190 height 10
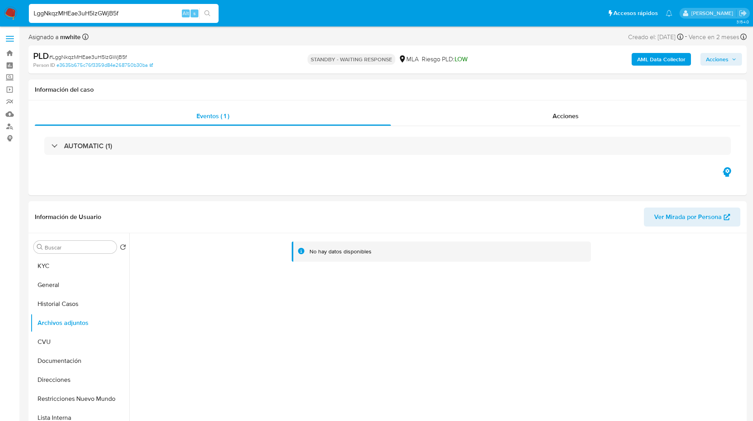
paste input "3giVp1U5OUsIRV4ktnSpGifJ"
type input "3giVp1U5OUsIRV4ktnSpGifJ"
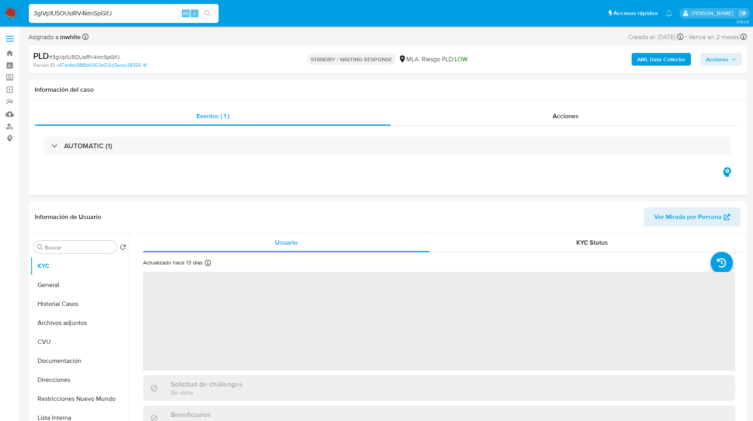
select select "10"
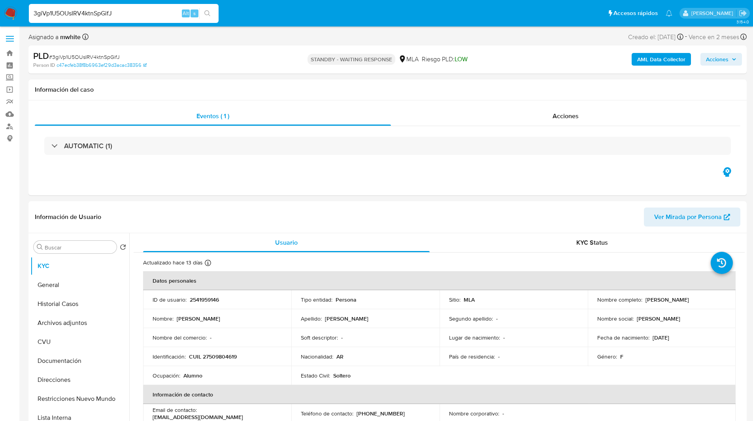
click at [461, 54] on div "Riesgo PLD: LOW" at bounding box center [445, 59] width 46 height 19
click at [222, 353] on p "CUIL 27509804619" at bounding box center [213, 356] width 48 height 7
copy p "27509804619"
click at [249, 179] on div "Eventos ( 1 ) Acciones AUTOMATIC (1)" at bounding box center [387, 147] width 718 height 95
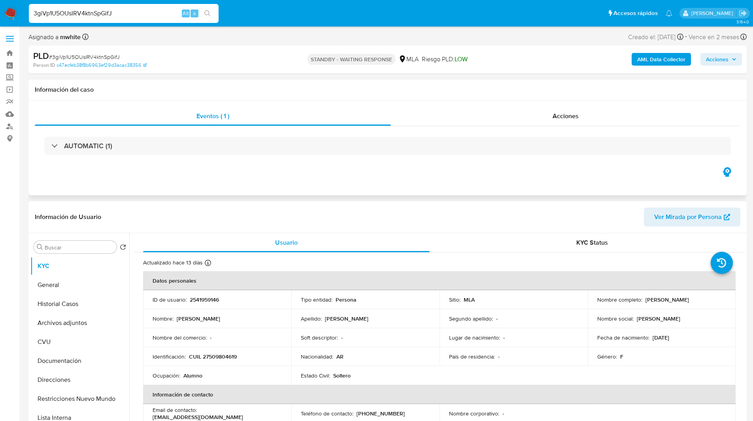
click at [322, 184] on div "Eventos ( 1 ) Acciones AUTOMATIC (1)" at bounding box center [387, 147] width 718 height 95
click at [452, 45] on div "Asignado a mwhite Asignado el: 18/08/2025 14:10:52 Creado el: 12/08/2025 Creado…" at bounding box center [387, 39] width 718 height 14
click at [427, 39] on div "Asignado a mwhite Asignado el: 18/08/2025 14:10:52 Creado el: 12/08/2025 Creado…" at bounding box center [387, 39] width 718 height 14
click at [427, 17] on ul "Pausado Ver notificaciones 3giVp1U5OUsIRV4ktnSpGifJ Alt s Accesos rápidos Presi…" at bounding box center [350, 13] width 651 height 20
click at [270, 91] on h1 "Información del caso" at bounding box center [387, 90] width 705 height 8
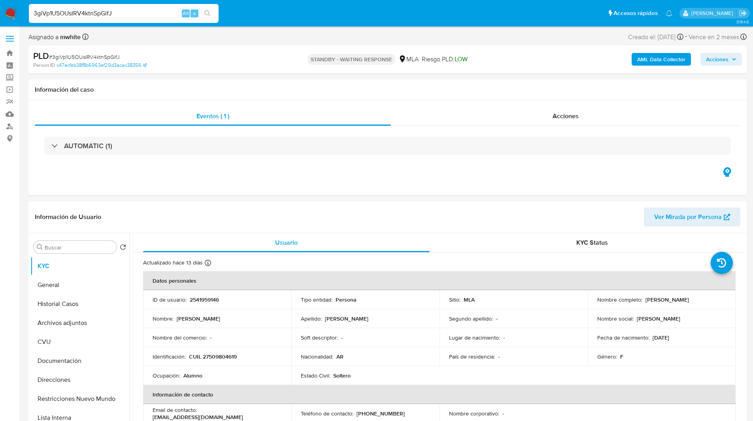
click at [421, 23] on nav "Pausado Ver notificaciones 3giVp1U5OUsIRV4ktnSpGifJ Alt s Accesos rápidos Presi…" at bounding box center [376, 13] width 753 height 26
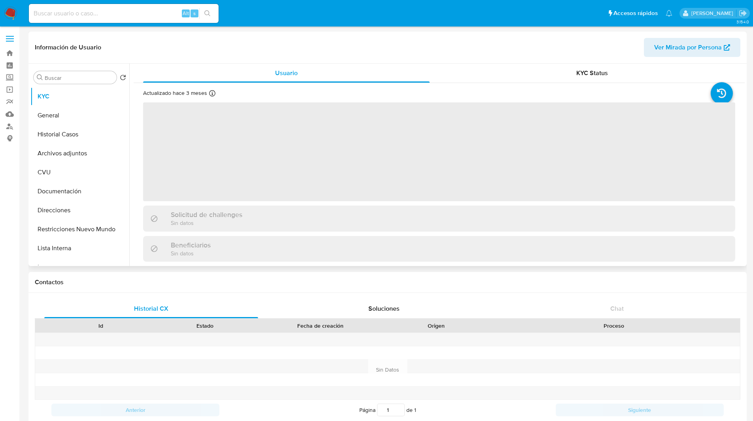
select select "10"
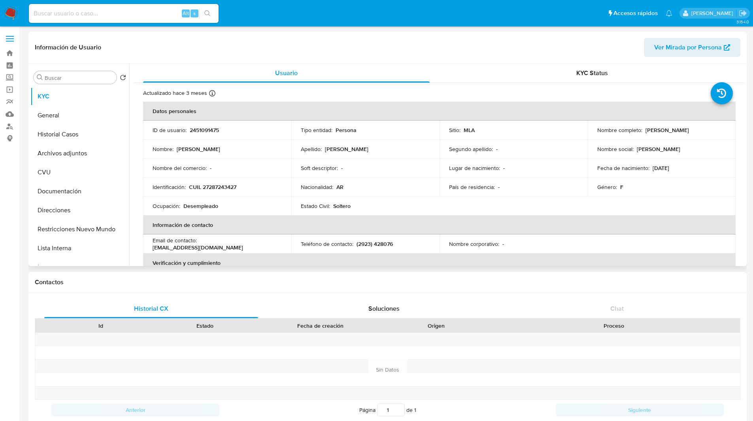
click at [464, 44] on header "Información de Usuario Ver Mirada por Persona" at bounding box center [387, 47] width 705 height 19
click at [425, 46] on header "Información de Usuario Ver Mirada por Persona" at bounding box center [387, 47] width 705 height 19
click at [356, 56] on header "Información de Usuario Ver Mirada por Persona" at bounding box center [387, 47] width 705 height 19
click at [537, 60] on div "Información de Usuario Ver Mirada por Persona" at bounding box center [387, 48] width 718 height 32
drag, startPoint x: 642, startPoint y: 130, endPoint x: 726, endPoint y: 126, distance: 83.5
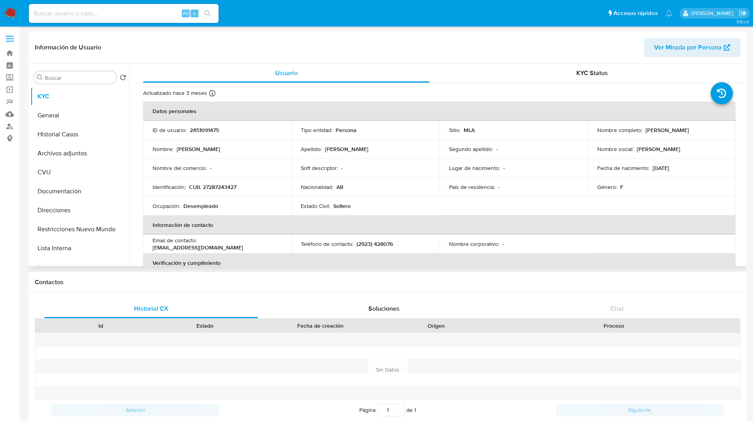
click at [726, 126] on td "Nombre completo : Lorena Olga Jouannys Aranda" at bounding box center [662, 130] width 148 height 19
copy p "Lorena Olga Jouannys Aranda"
click at [218, 188] on p "CUIL 27287243427" at bounding box center [212, 186] width 47 height 7
copy p "27287243427"
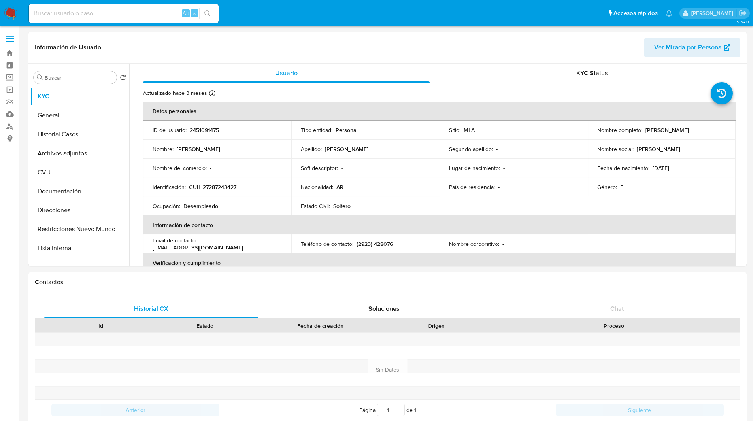
click at [309, 16] on ul "Pausado Ver notificaciones Alt s Accesos rápidos Presiona las siguientes teclas…" at bounding box center [350, 13] width 651 height 20
click at [274, 25] on nav "Pausado Ver notificaciones Alt s Accesos rápidos Presiona las siguientes teclas…" at bounding box center [376, 13] width 753 height 26
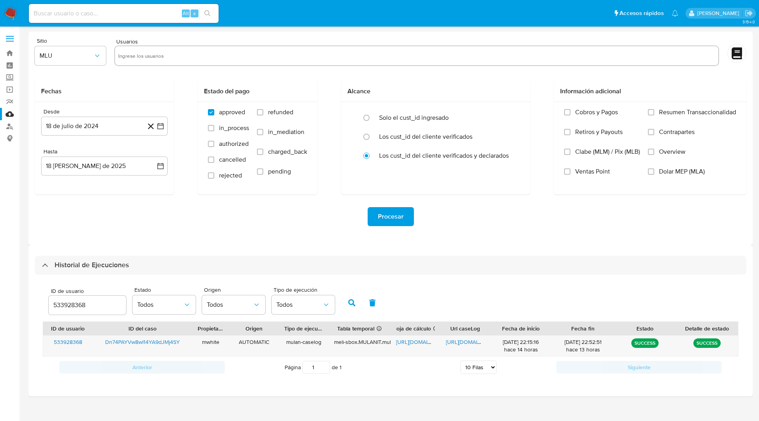
select select "10"
click at [69, 302] on input "533928368" at bounding box center [87, 305] width 77 height 10
click at [354, 300] on icon "button" at bounding box center [351, 302] width 7 height 7
click at [410, 341] on span "https://docs.google.com/spreadsheets/d/1h_VQv73-7FnlHS-rk-px92GFUdcIfw9Wr5tyXmJ…" at bounding box center [423, 342] width 55 height 8
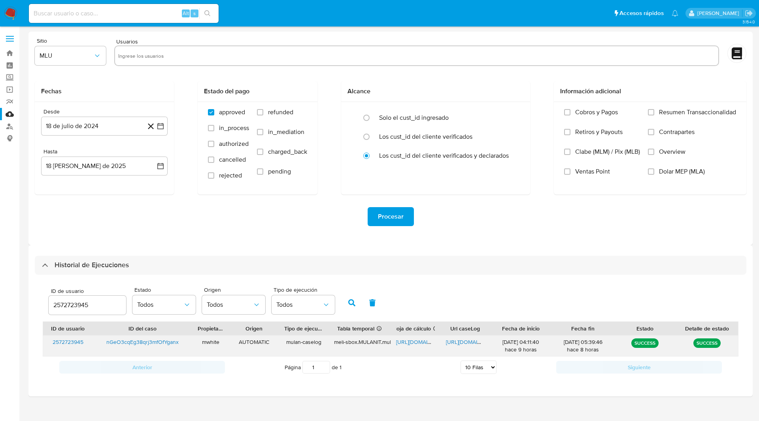
click at [458, 341] on span "https://docs.google.com/document/d/1FfOGSdNa4rf2DCk3mo4WKJ0Ix7MuuPjj2-nF3jbs6U8…" at bounding box center [473, 342] width 55 height 8
click at [66, 303] on input "2572723945" at bounding box center [87, 305] width 77 height 10
click at [350, 300] on icon "button" at bounding box center [351, 302] width 7 height 7
click at [413, 342] on span "https://docs.google.com/spreadsheets/d/1vAAnZBLl32GTpy8PXP7G3MzZ5jW21NRX3EzIYCD…" at bounding box center [423, 342] width 55 height 8
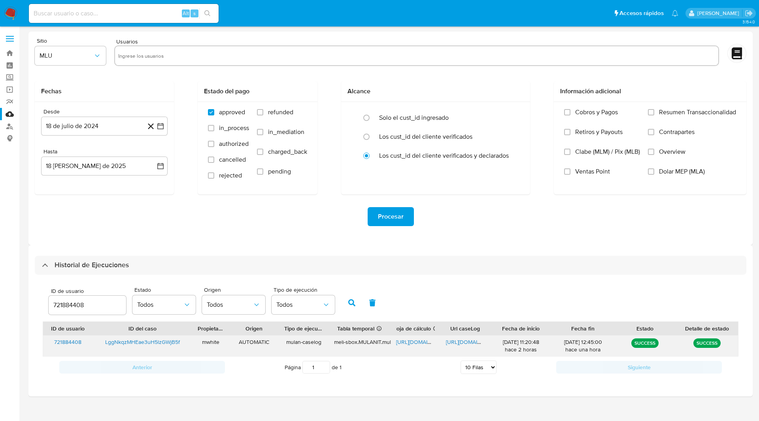
click at [471, 339] on span "https://docs.google.com/document/d/1uz9xH1RFZJoEmetao2FYD8L4ETtAW_Wrx0mCJpO5KPg…" at bounding box center [473, 342] width 55 height 8
click at [70, 305] on input "721884408" at bounding box center [87, 305] width 77 height 10
click at [351, 304] on icon "button" at bounding box center [351, 302] width 7 height 7
click at [64, 300] on input "2541959146" at bounding box center [87, 305] width 77 height 10
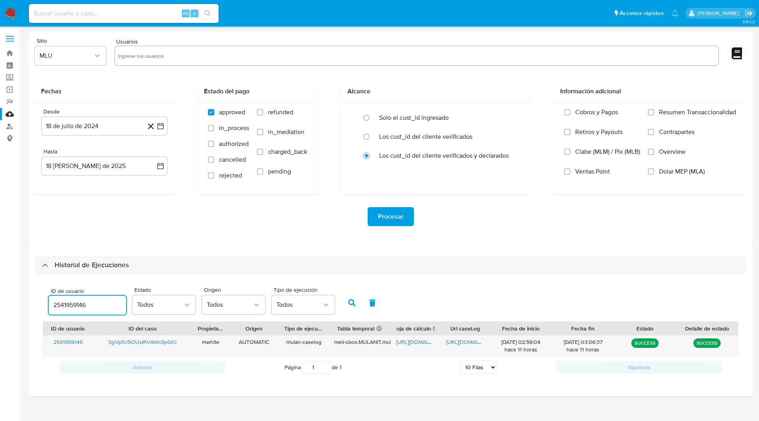
click at [64, 300] on input "2541959146" at bounding box center [87, 305] width 77 height 10
click at [347, 304] on button "button" at bounding box center [351, 302] width 21 height 19
click at [415, 343] on span "https://docs.google.com/spreadsheets/d/1DaTyZRMHhD-5GwMgWStv5OfGdS8JmHHEWLOHGZe…" at bounding box center [423, 342] width 55 height 8
click at [454, 343] on span "https://docs.google.com/document/d/15ItdciwuCiXc2TWnjzHK5j5zVnIQcUyXqaAo5Mm9cUU…" at bounding box center [473, 342] width 55 height 8
click at [78, 304] on input "2541959146" at bounding box center [87, 305] width 77 height 10
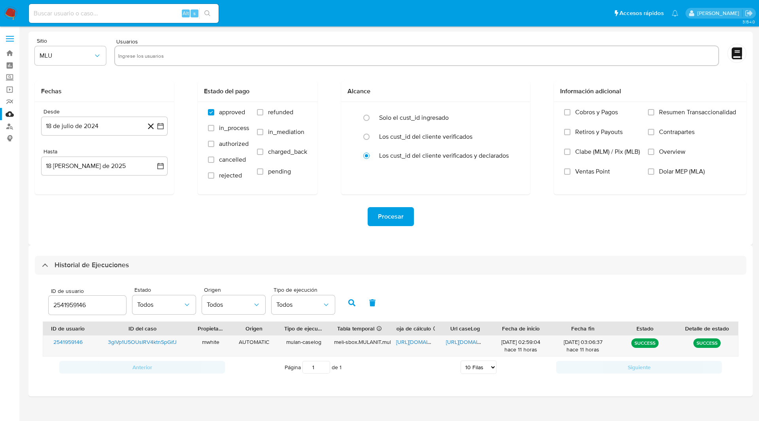
click at [78, 304] on input "2541959146" at bounding box center [87, 305] width 77 height 10
type input "161701595"
click at [349, 305] on icon "button" at bounding box center [351, 302] width 7 height 7
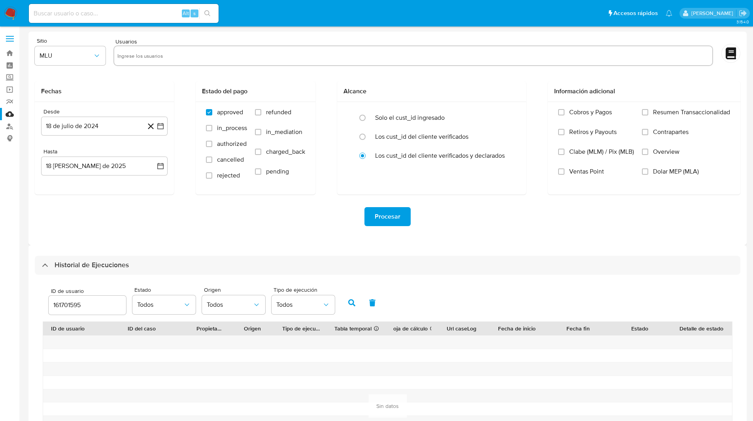
click at [343, 300] on button "button" at bounding box center [351, 302] width 21 height 19
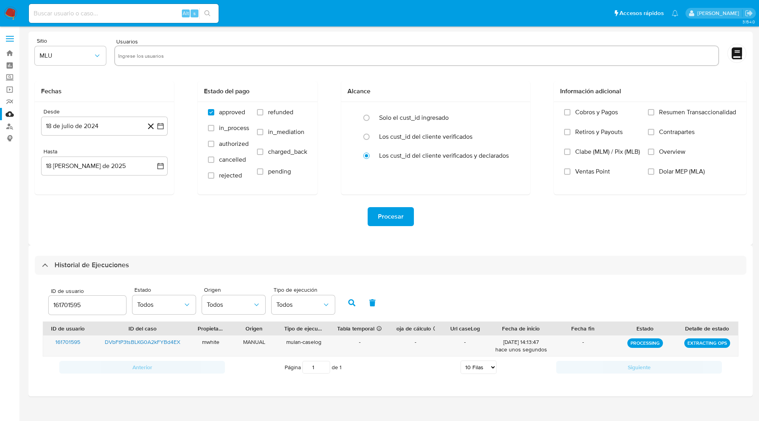
click at [482, 242] on div "Sitio MLU Usuarios Fechas Desde 18 de julio de 2024 18-07-2024 Hasta 18 de agos…" at bounding box center [390, 138] width 724 height 213
click at [350, 305] on icon "button" at bounding box center [351, 302] width 7 height 7
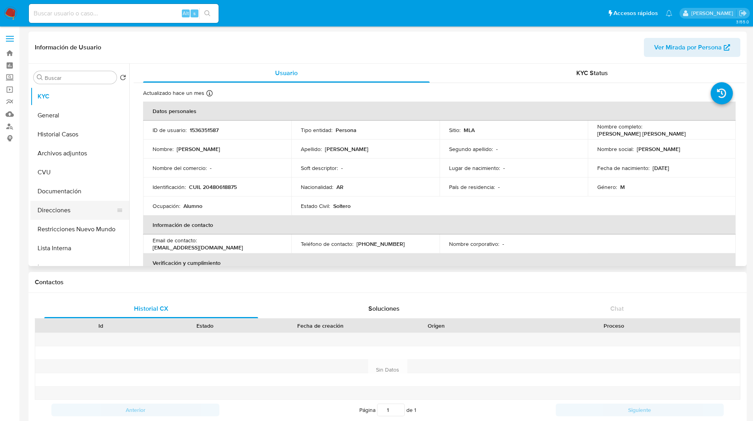
scroll to position [372, 0]
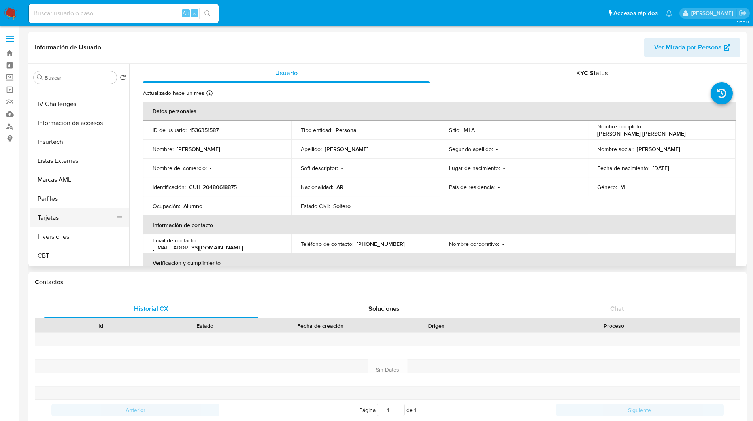
select select "10"
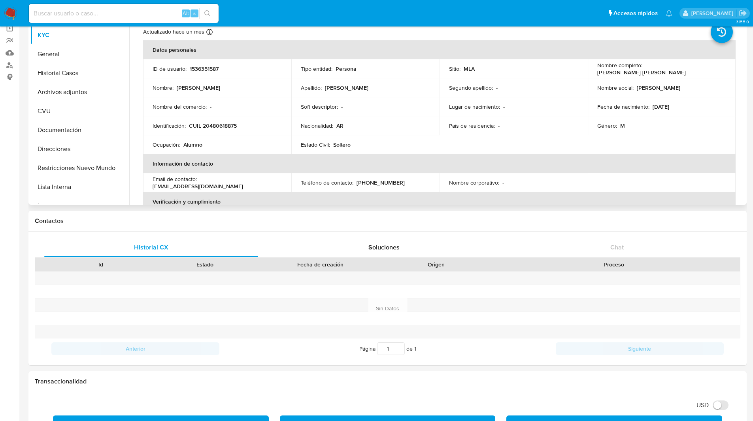
scroll to position [0, 0]
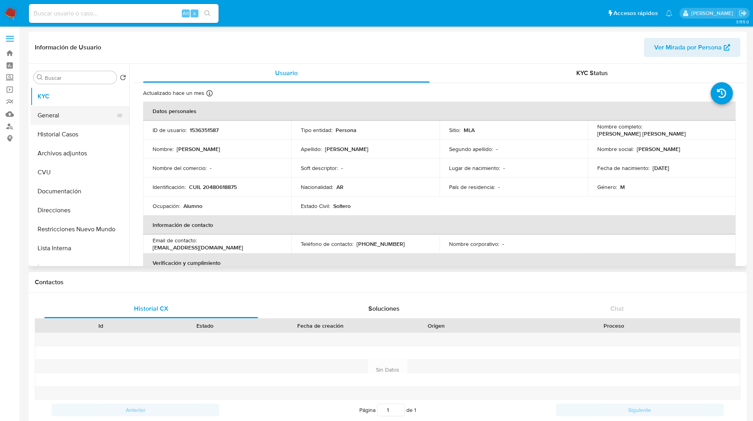
click at [51, 115] on button "General" at bounding box center [76, 115] width 92 height 19
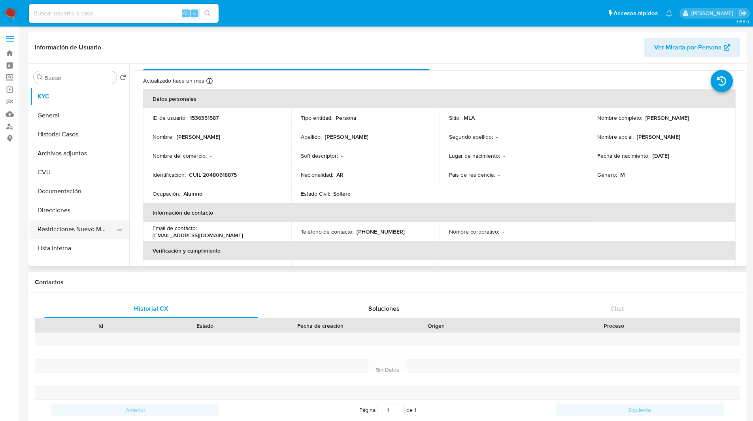
scroll to position [372, 0]
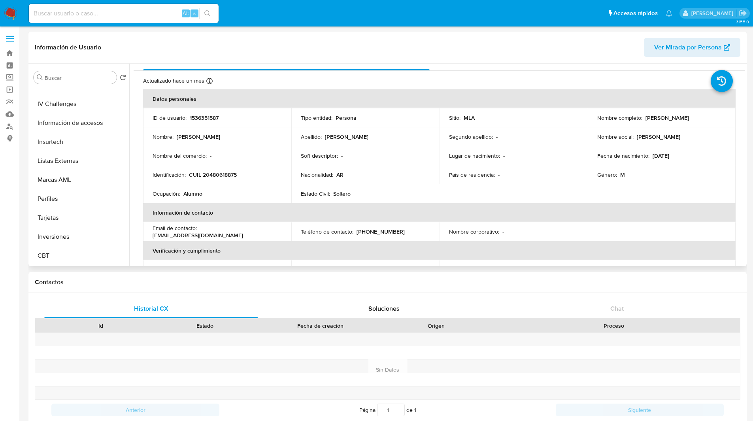
select select "10"
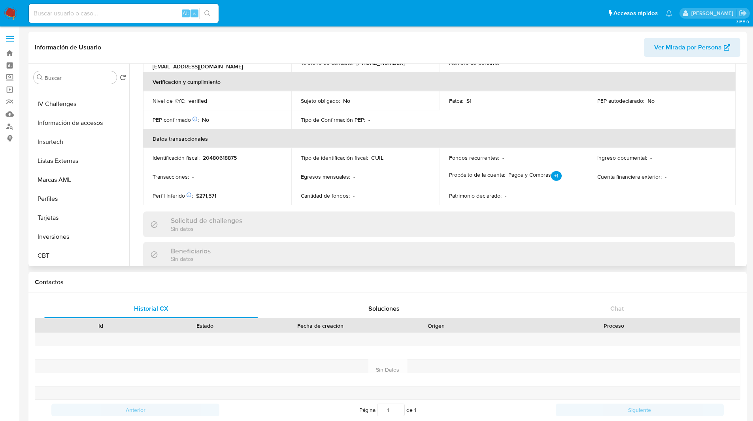
scroll to position [0, 0]
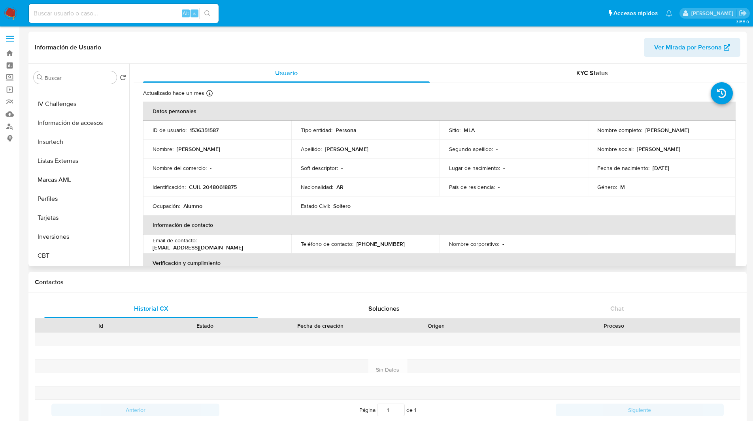
click at [195, 41] on header "Información de Usuario Ver Mirada por Persona" at bounding box center [387, 47] width 705 height 19
click at [437, 25] on nav "Pausado Ver notificaciones Alt s Accesos rápidos Presiona las siguientes teclas…" at bounding box center [376, 13] width 753 height 26
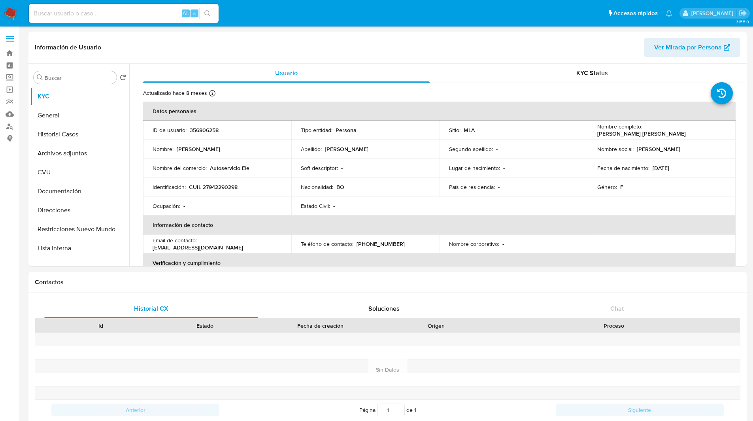
select select "10"
drag, startPoint x: 642, startPoint y: 130, endPoint x: 718, endPoint y: 133, distance: 76.0
click at [718, 133] on div "Nombre completo : Vique Yovana Laura Ramos" at bounding box center [661, 130] width 129 height 14
copy div "Vique Yovana Laura Ramos"
click at [222, 190] on p "CUIL 27942290298" at bounding box center [213, 186] width 49 height 7
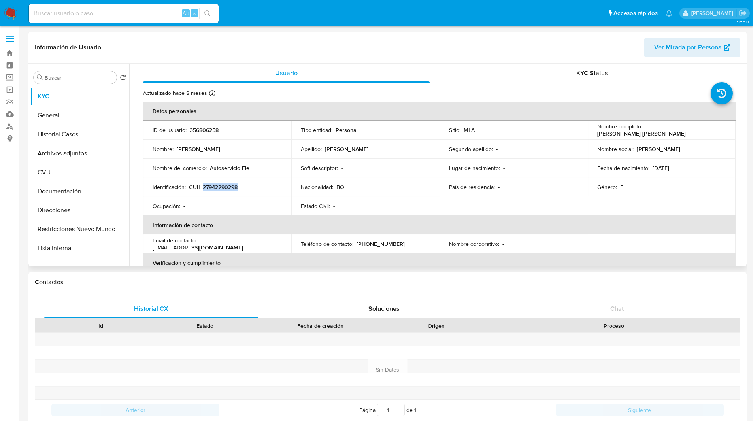
click at [222, 190] on p "CUIL 27942290298" at bounding box center [213, 186] width 49 height 7
copy p "27942290298"
click at [550, 48] on header "Información de Usuario Ver Mirada por Persona" at bounding box center [387, 47] width 705 height 19
drag, startPoint x: 72, startPoint y: 153, endPoint x: 53, endPoint y: 155, distance: 20.0
click at [53, 155] on button "Archivos adjuntos" at bounding box center [76, 153] width 92 height 19
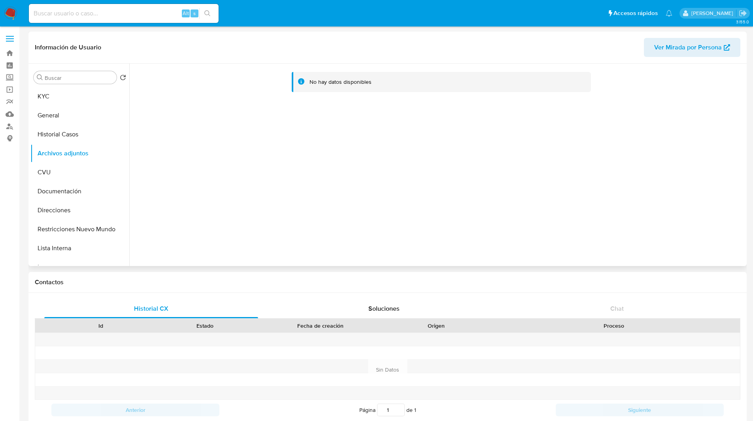
click at [540, 43] on header "Información de Usuario Ver Mirada por Persona" at bounding box center [387, 47] width 705 height 19
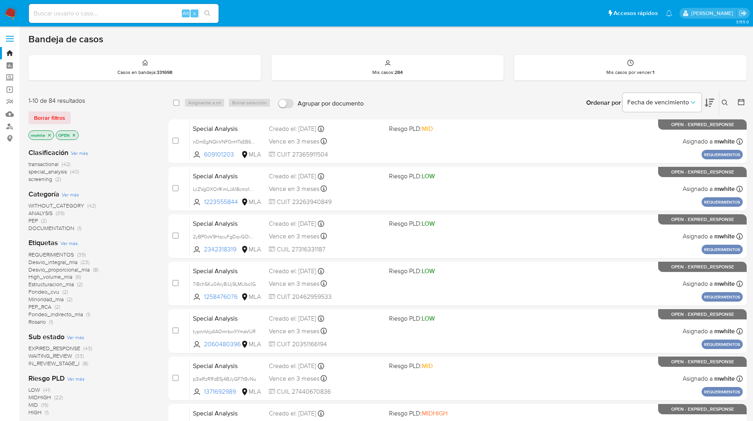
click at [113, 14] on input at bounding box center [124, 13] width 190 height 10
click at [103, 20] on div "Alt s" at bounding box center [124, 13] width 190 height 19
click at [96, 14] on input at bounding box center [124, 13] width 190 height 10
paste input "DVbFtP3tsBLKG0A2kFYBd4EX"
type input "DVbFtP3tsBLKG0A2kFYBd4EX"
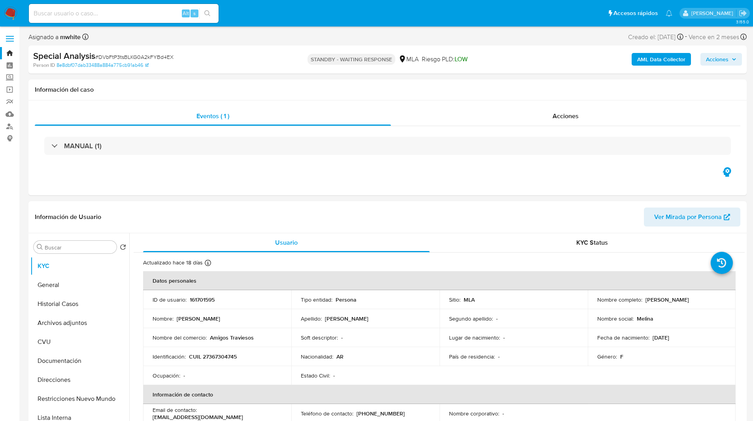
select select "10"
click at [209, 299] on p "161701595" at bounding box center [202, 299] width 25 height 7
copy p "161701595"
click at [489, 45] on div "Special Analysis # DVbFtP3tsBLKG0A2kFYBd4EX Person ID 8e8dbf07dab33488a884a775c…" at bounding box center [387, 59] width 718 height 28
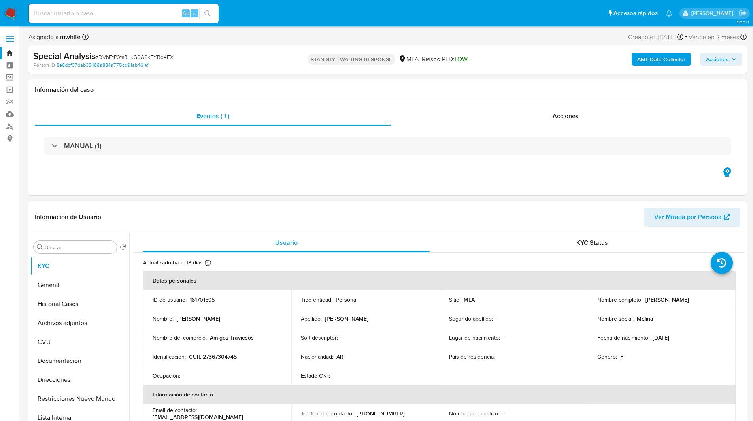
click at [199, 300] on p "161701595" at bounding box center [202, 299] width 25 height 7
copy p "161701595"
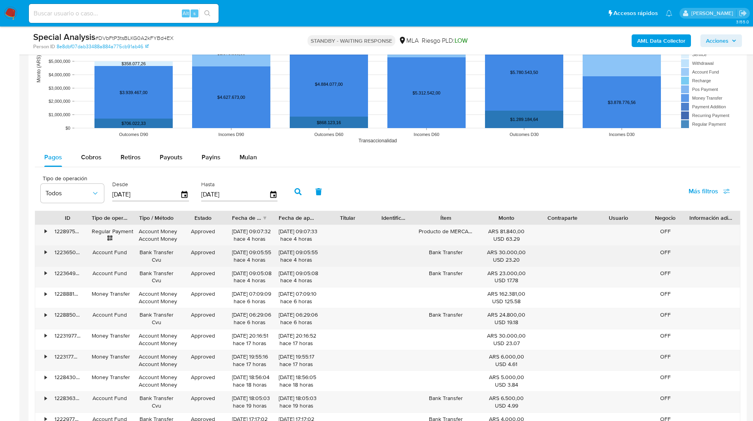
scroll to position [733, 0]
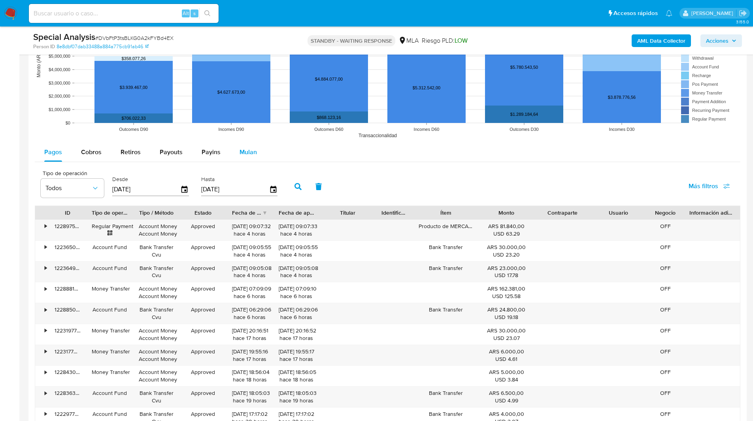
click at [249, 157] on div "Mulan" at bounding box center [247, 152] width 17 height 19
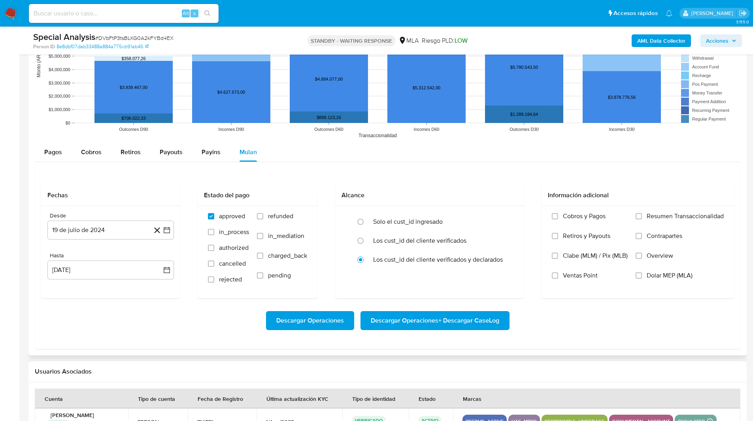
scroll to position [789, 0]
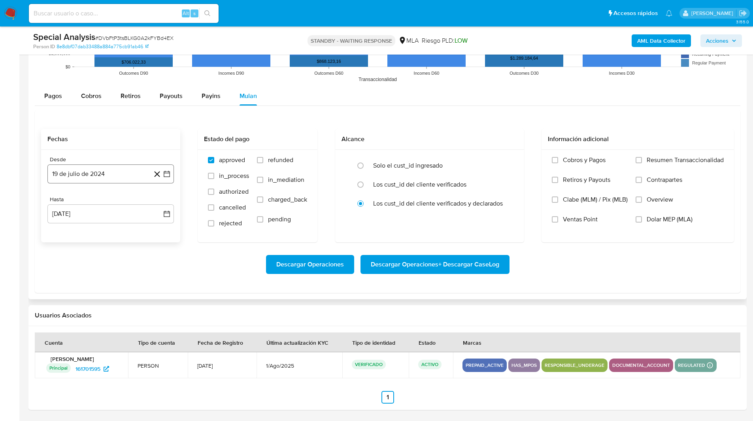
click at [82, 170] on button "19 de julio de 2024" at bounding box center [110, 173] width 126 height 19
click at [119, 204] on span "julio 2024" at bounding box center [107, 202] width 30 height 8
click at [158, 201] on icon "Año siguiente" at bounding box center [157, 202] width 9 height 9
click at [119, 256] on button "may" at bounding box center [110, 253] width 22 height 13
click at [109, 233] on button "1" at bounding box center [110, 231] width 13 height 13
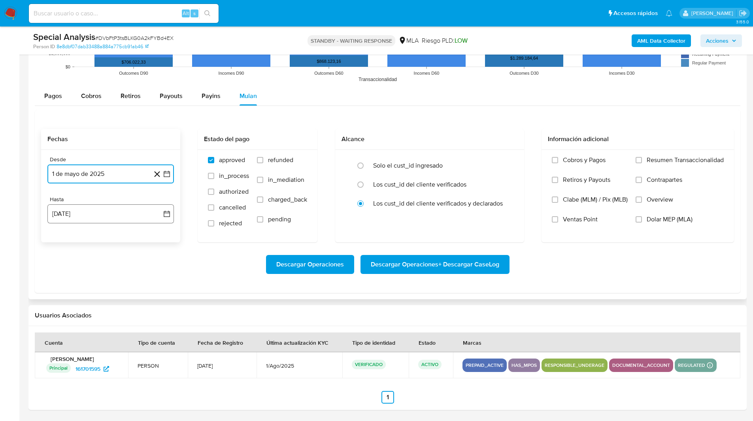
click at [103, 222] on button "[DATE]" at bounding box center [110, 213] width 126 height 19
click at [60, 243] on icon "Mes anterior" at bounding box center [61, 242] width 3 height 6
click at [116, 333] on button "31" at bounding box center [110, 334] width 13 height 13
click at [69, 181] on button "1 de mayo de 2025" at bounding box center [110, 173] width 126 height 19
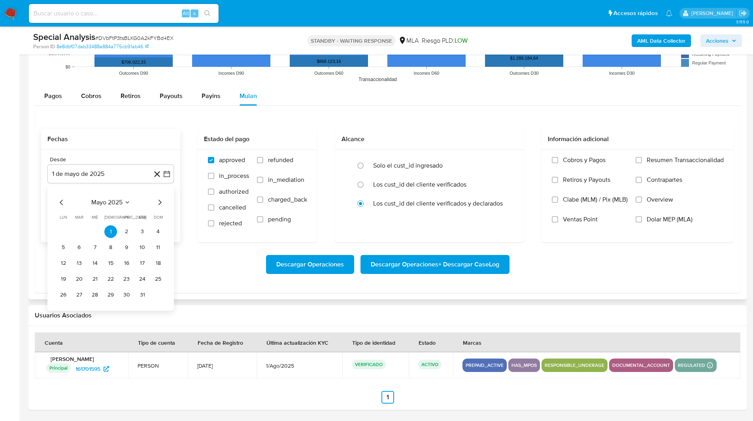
click at [114, 204] on span "mayo 2025" at bounding box center [106, 202] width 31 height 8
click at [80, 252] on span "abr" at bounding box center [76, 253] width 9 height 6
click at [77, 231] on button "1" at bounding box center [79, 231] width 13 height 13
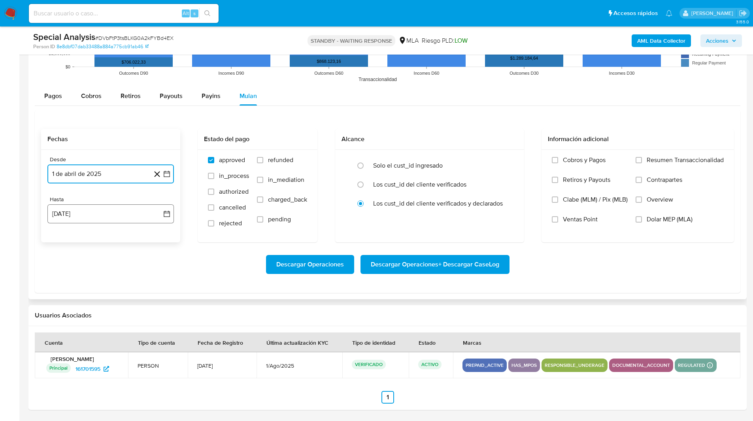
click at [106, 206] on button "19 de agosto de 2025" at bounding box center [110, 213] width 126 height 19
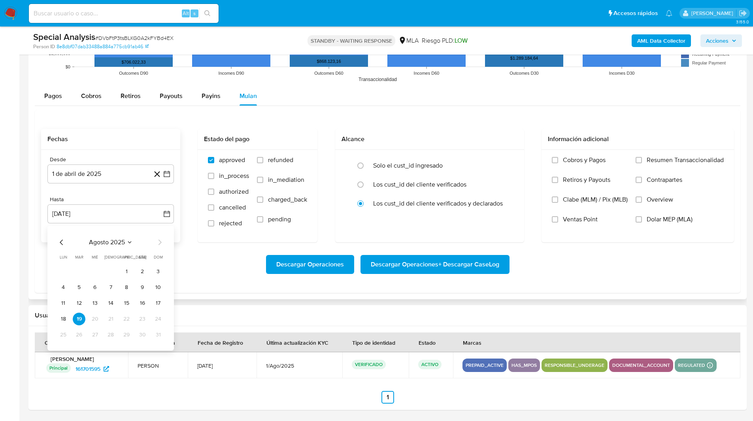
click at [62, 248] on div "agosto 2025 agosto 2025 lun lunes mar martes mié miércoles jue jueves vie viern…" at bounding box center [110, 290] width 107 height 104
click at [62, 245] on icon "Mes anterior" at bounding box center [61, 242] width 9 height 9
click at [60, 243] on icon "Mes anterior" at bounding box center [61, 242] width 9 height 9
click at [64, 351] on button "30" at bounding box center [63, 350] width 13 height 13
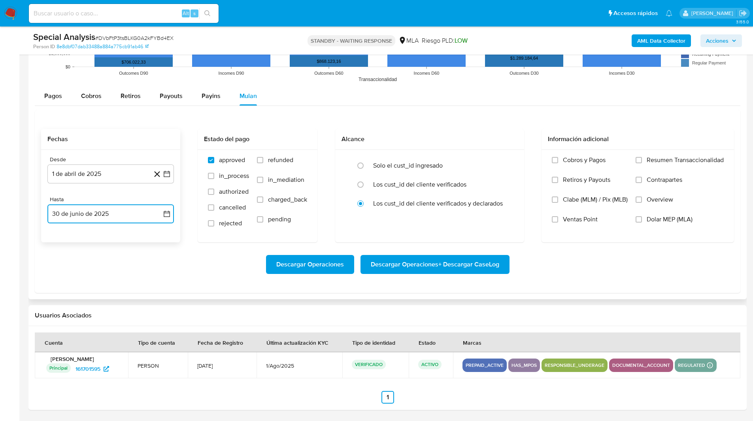
click at [100, 217] on button "30 de junio de 2025" at bounding box center [110, 213] width 126 height 19
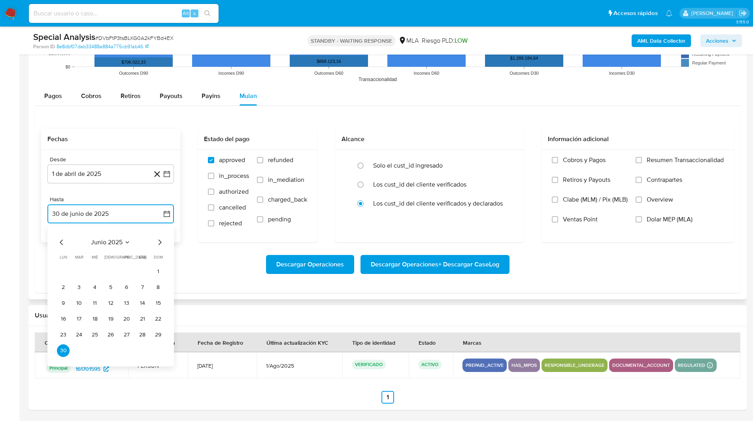
click at [160, 243] on icon "Mes siguiente" at bounding box center [159, 242] width 9 height 9
click at [112, 336] on button "31" at bounding box center [110, 334] width 13 height 13
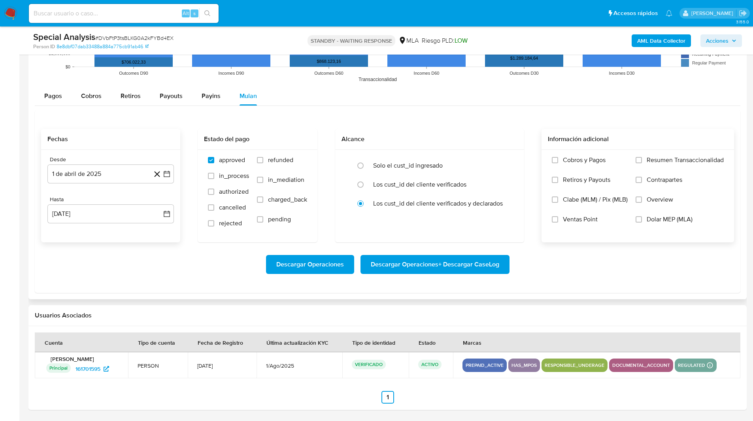
click at [658, 219] on span "Dolar MEP (MLA)" at bounding box center [670, 219] width 46 height 8
click at [642, 219] on input "Dolar MEP (MLA)" at bounding box center [639, 219] width 6 height 6
click at [426, 262] on span "Descargar Operaciones + Descargar CaseLog" at bounding box center [435, 264] width 128 height 17
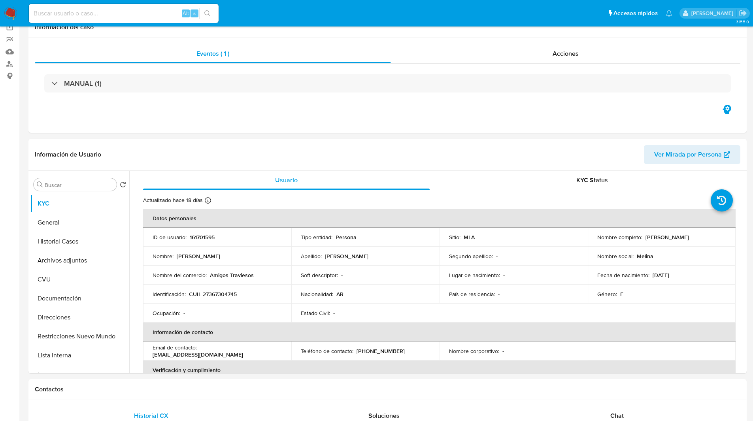
scroll to position [0, 0]
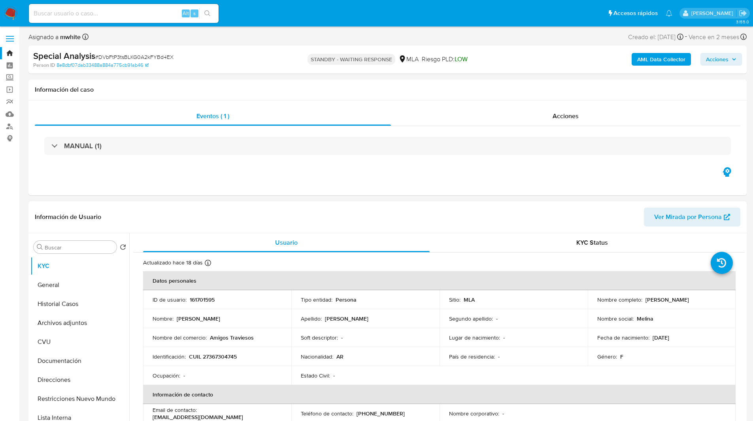
click at [224, 355] on p "CUIL 27367304745" at bounding box center [213, 356] width 48 height 7
copy p "27367304745"
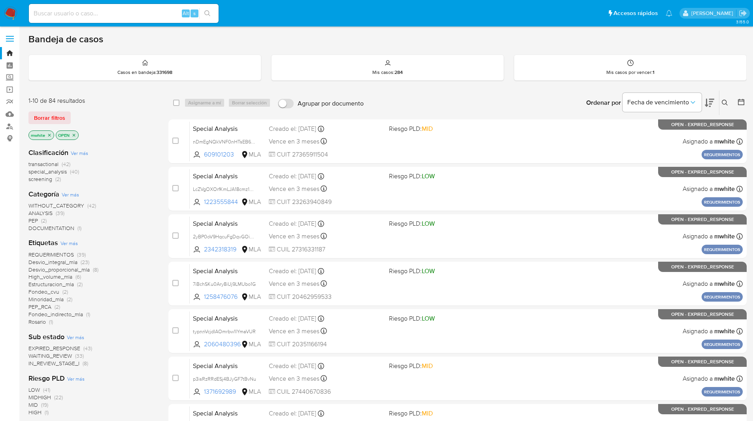
click at [437, 25] on nav "Pausado Ver notificaciones Alt s Accesos rápidos Presiona las siguientes teclas…" at bounding box center [376, 13] width 753 height 26
click at [93, 10] on input at bounding box center [124, 13] width 190 height 10
paste input "57200010"
type input "57200010"
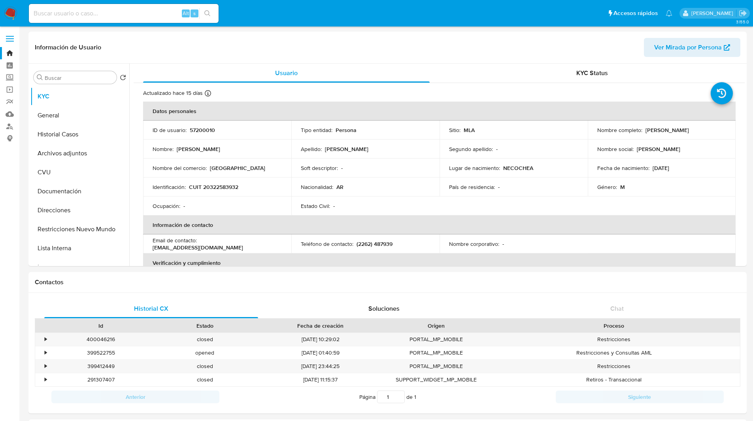
select select "10"
click at [61, 156] on button "Archivos adjuntos" at bounding box center [76, 153] width 92 height 19
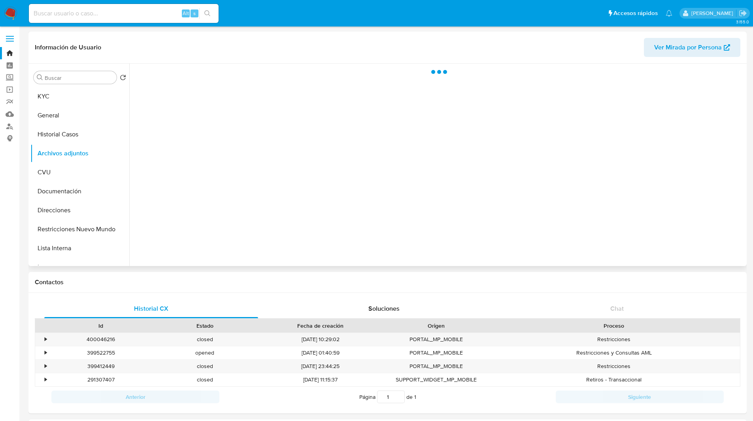
click at [256, 56] on header "Información de Usuario Ver Mirada por Persona" at bounding box center [387, 47] width 705 height 19
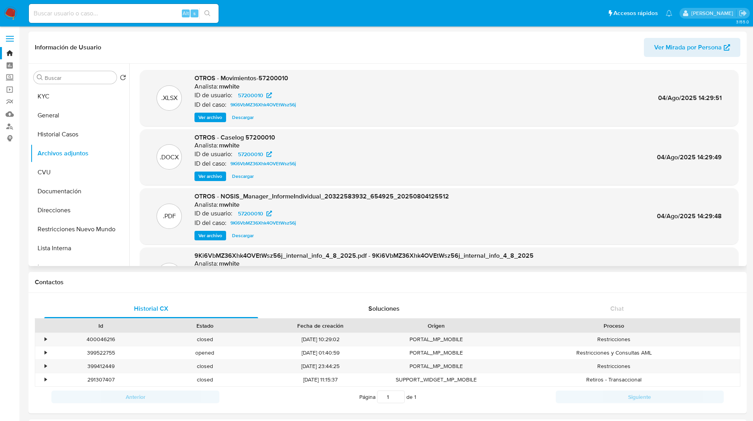
click at [214, 175] on span "Ver archivo" at bounding box center [210, 176] width 24 height 8
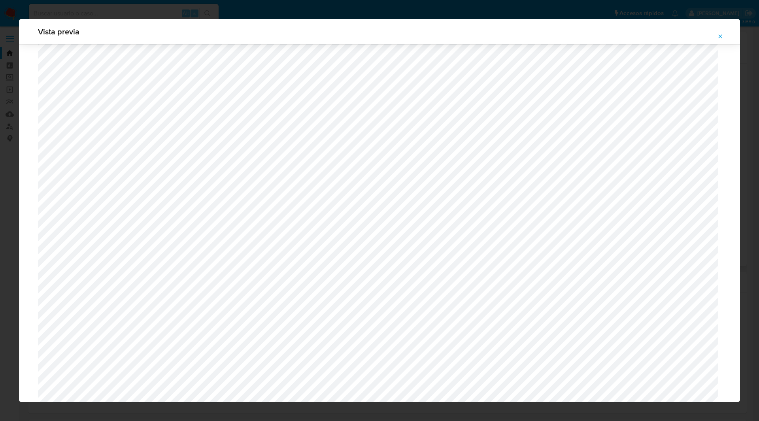
scroll to position [671, 0]
click at [336, 4] on div "Vista previa" at bounding box center [379, 210] width 759 height 421
click at [720, 33] on span "Attachment preview" at bounding box center [720, 36] width 6 height 11
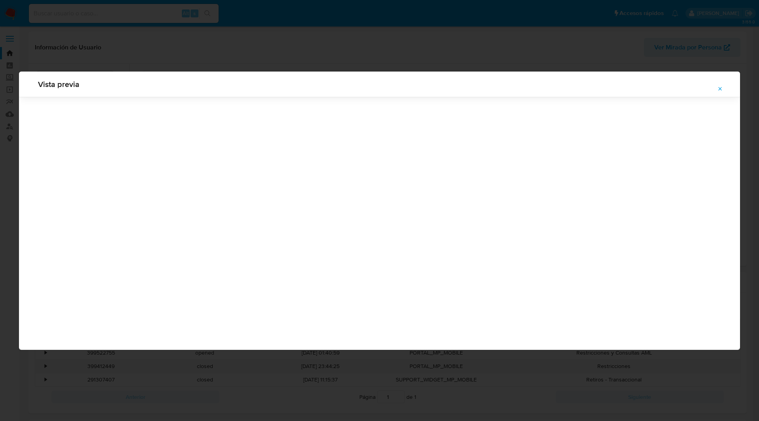
scroll to position [0, 0]
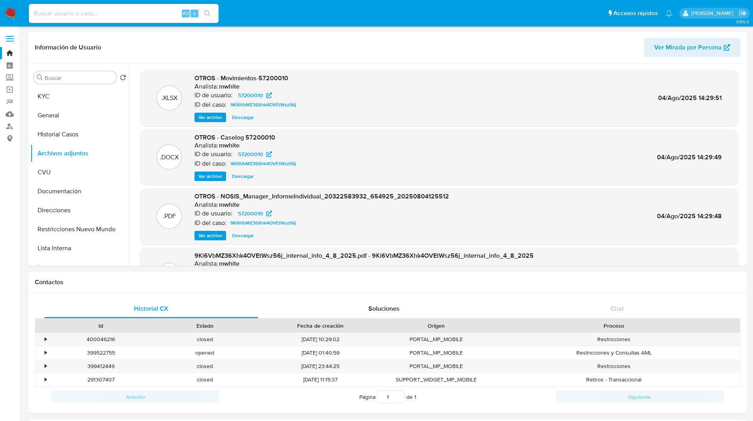
click at [128, 16] on input at bounding box center [124, 13] width 190 height 10
paste input "31894442"
type input "31894442"
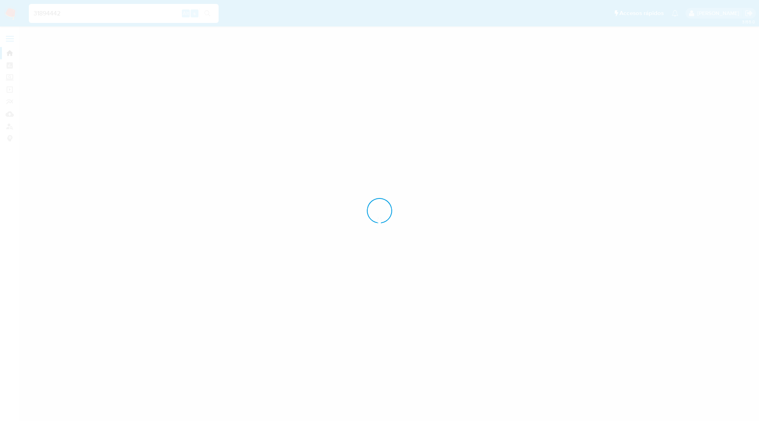
click at [388, 5] on div at bounding box center [379, 210] width 759 height 421
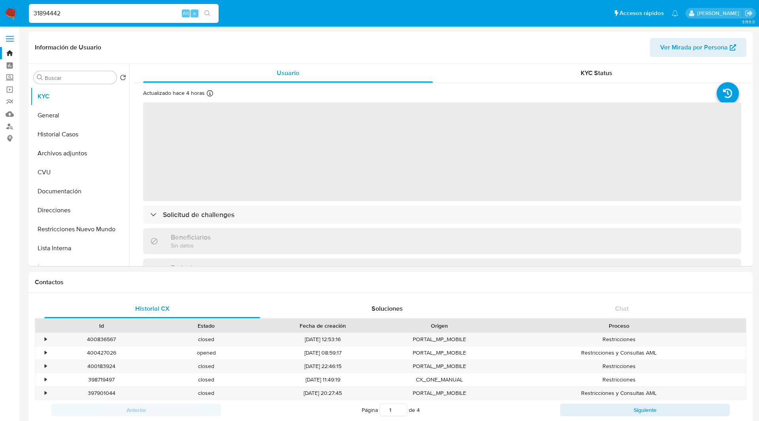
select select "10"
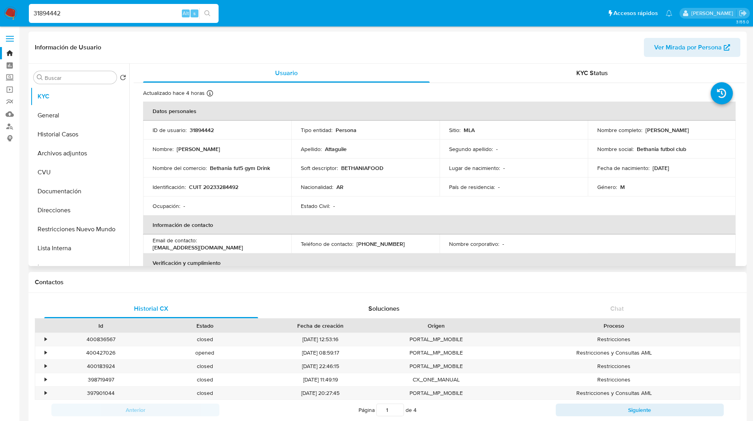
click at [414, 55] on header "Información de Usuario Ver Mirada por Persona" at bounding box center [387, 47] width 705 height 19
click at [62, 139] on button "Historial Casos" at bounding box center [76, 134] width 92 height 19
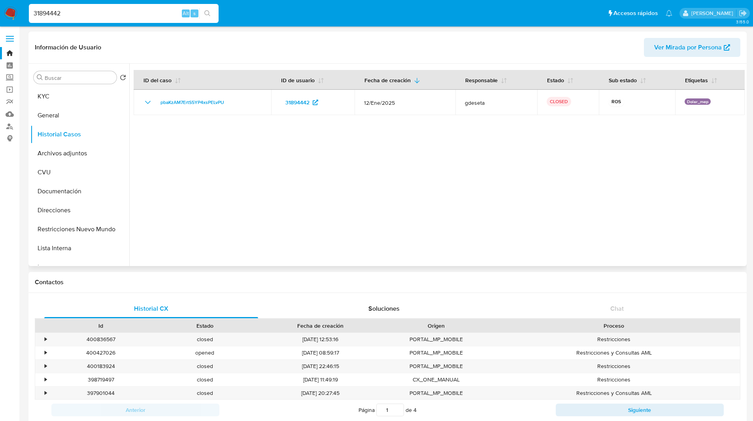
click at [158, 50] on header "Información de Usuario Ver Mirada por Persona" at bounding box center [387, 47] width 705 height 19
click at [62, 154] on button "Archivos adjuntos" at bounding box center [76, 153] width 92 height 19
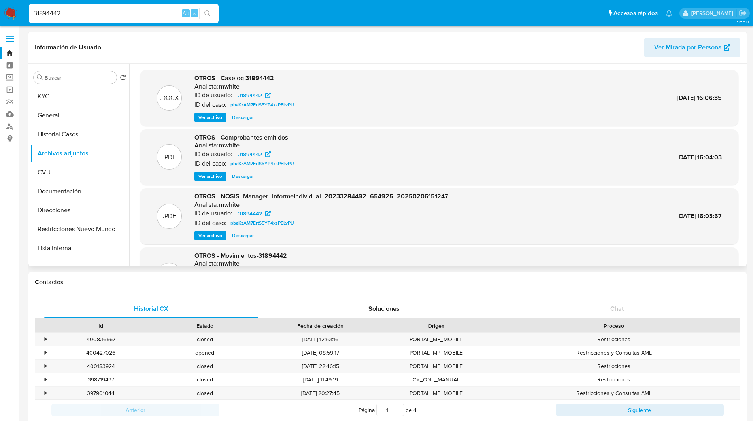
click at [214, 120] on span "Ver archivo" at bounding box center [210, 117] width 24 height 8
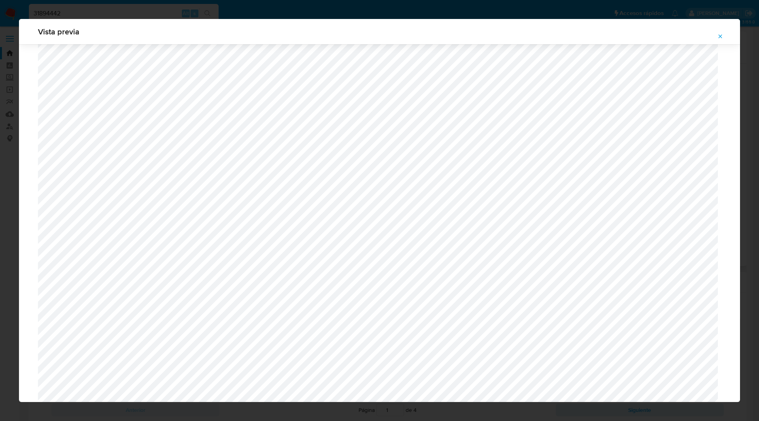
scroll to position [487, 0]
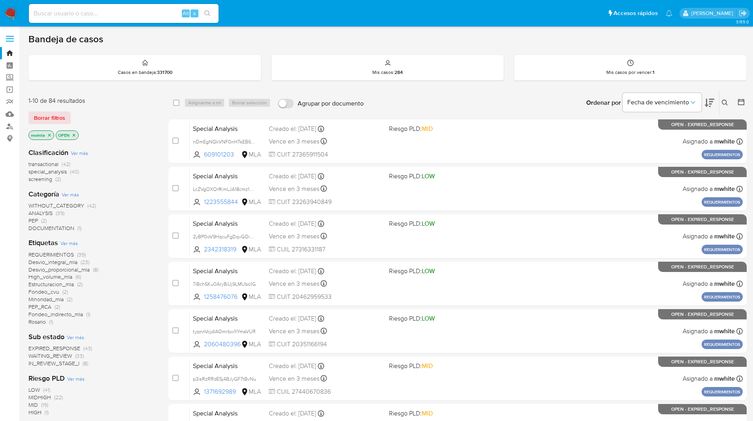
click at [135, 19] on div "Alt s" at bounding box center [124, 13] width 190 height 19
click at [124, 15] on input at bounding box center [124, 13] width 190 height 10
paste input "176982297"
type input "176982297"
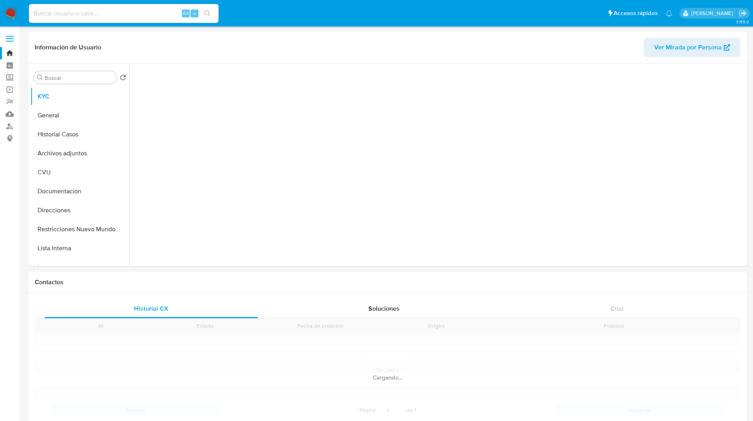
click at [468, 18] on ul "Pausado Ver notificaciones Alt s Accesos rápidos Presiona las siguientes teclas…" at bounding box center [350, 13] width 651 height 20
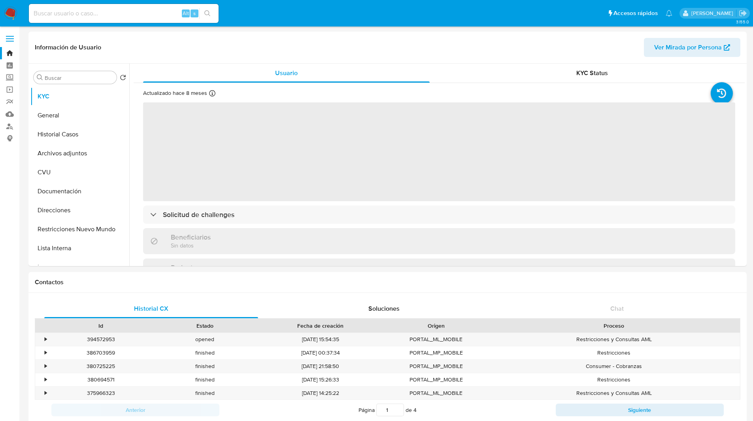
select select "10"
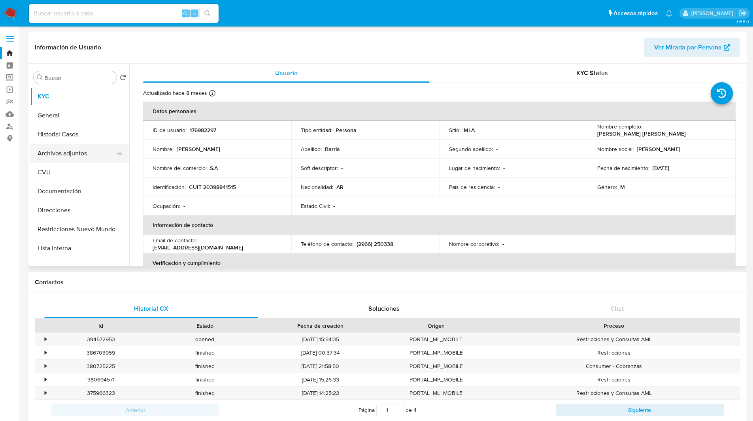
click at [51, 155] on button "Archivos adjuntos" at bounding box center [76, 153] width 92 height 19
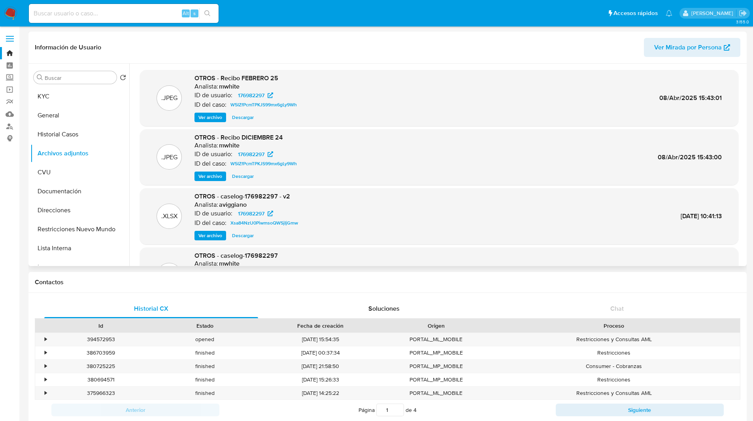
click at [395, 36] on div "Información de Usuario Ver Mirada por Persona" at bounding box center [387, 48] width 718 height 32
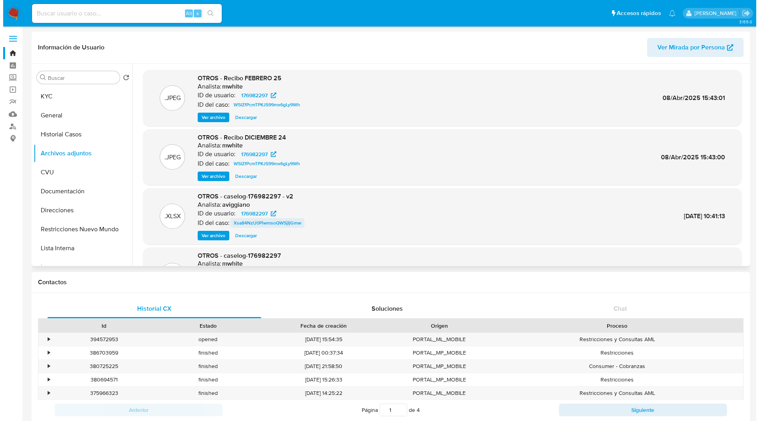
scroll to position [60, 0]
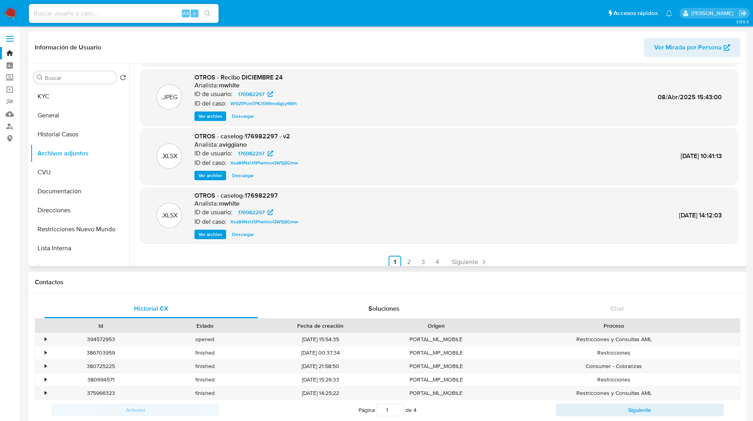
click at [209, 175] on span "Ver archivo" at bounding box center [210, 176] width 24 height 8
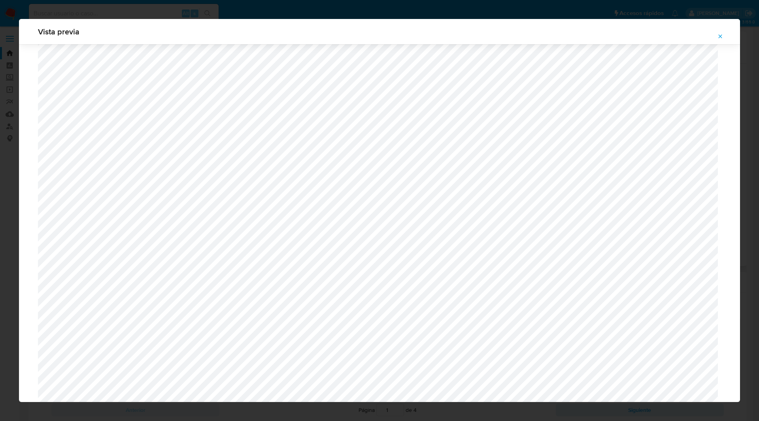
scroll to position [504, 0]
click at [692, 7] on div "Vista previa" at bounding box center [379, 210] width 759 height 421
click at [702, 11] on div "Vista previa" at bounding box center [379, 210] width 759 height 421
click at [718, 35] on icon "Attachment preview" at bounding box center [720, 36] width 6 height 6
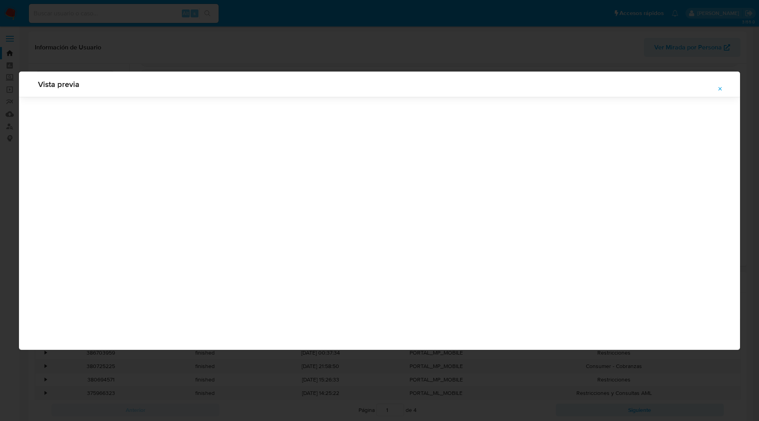
scroll to position [0, 0]
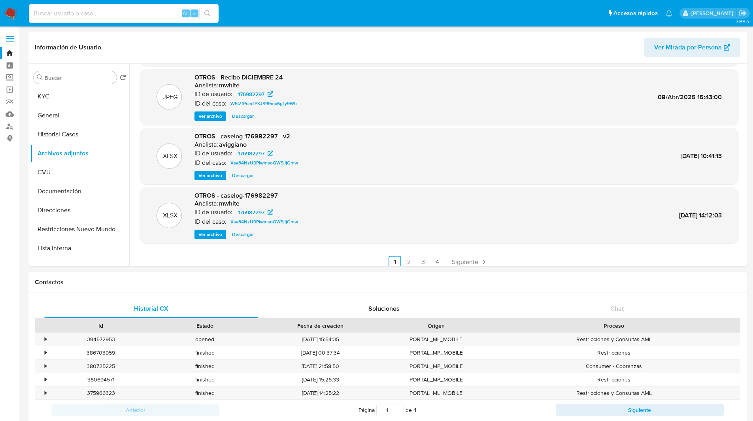
drag, startPoint x: 127, startPoint y: 13, endPoint x: 109, endPoint y: 14, distance: 17.4
click at [109, 14] on input at bounding box center [124, 13] width 190 height 10
paste input "233401377"
type input "233401377"
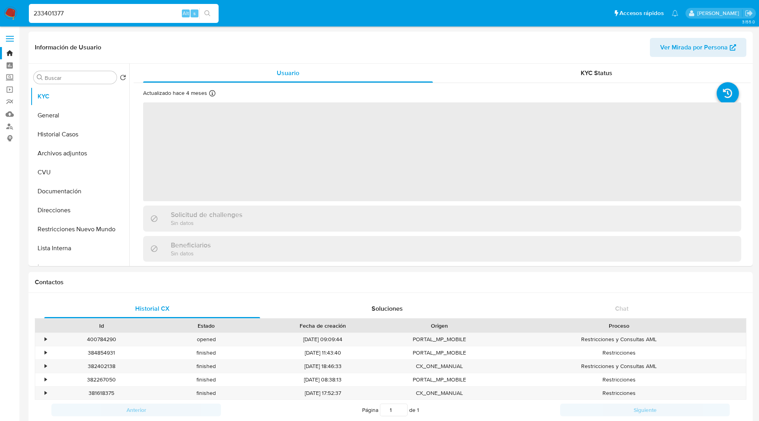
select select "10"
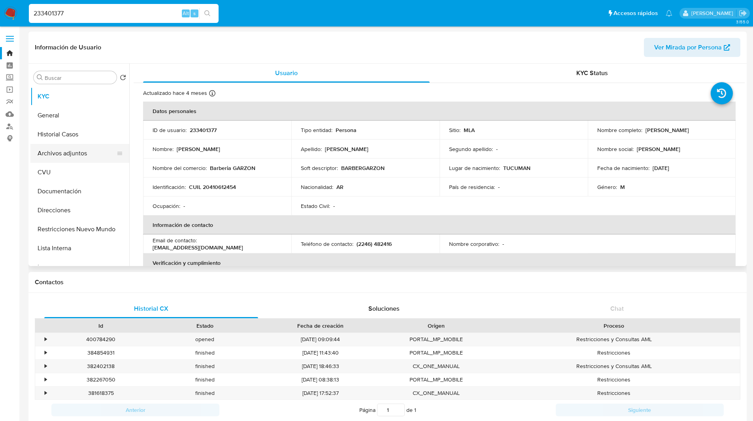
click at [77, 155] on button "Archivos adjuntos" at bounding box center [76, 153] width 92 height 19
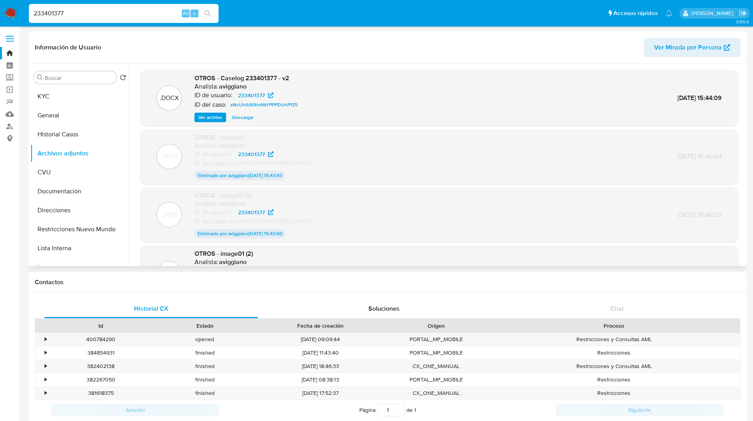
click at [207, 118] on span "Ver archivo" at bounding box center [210, 117] width 24 height 8
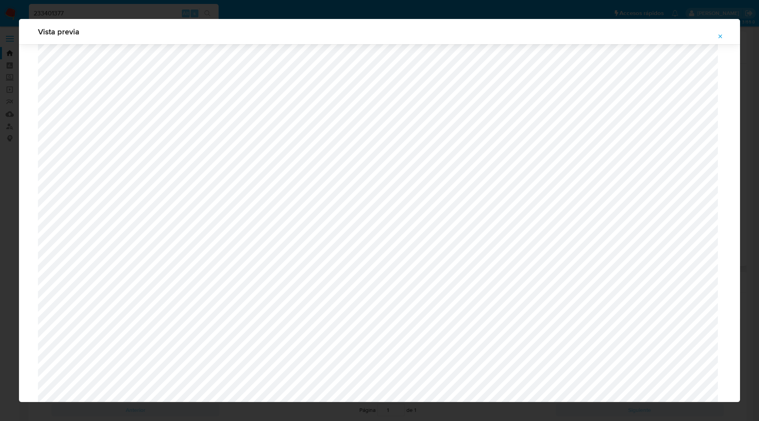
scroll to position [1161, 0]
click at [719, 36] on icon "Attachment preview" at bounding box center [720, 36] width 6 height 6
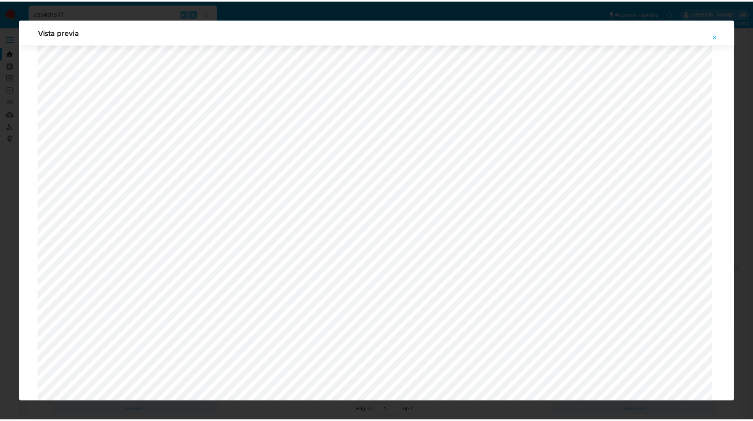
scroll to position [0, 0]
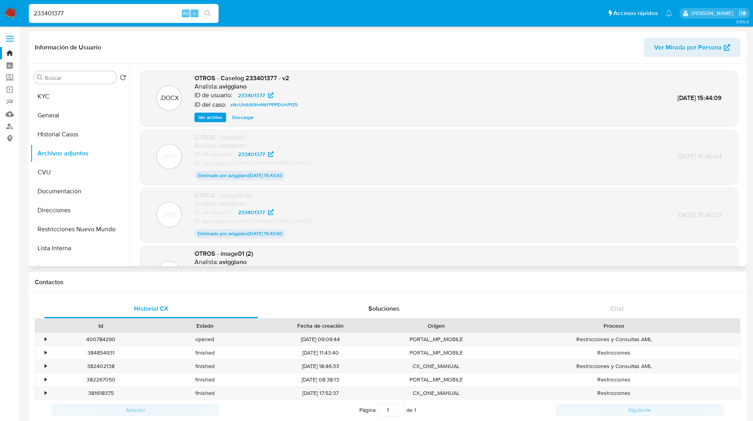
click at [132, 16] on input "233401377" at bounding box center [124, 13] width 190 height 10
paste input "65091502"
type input "65091502"
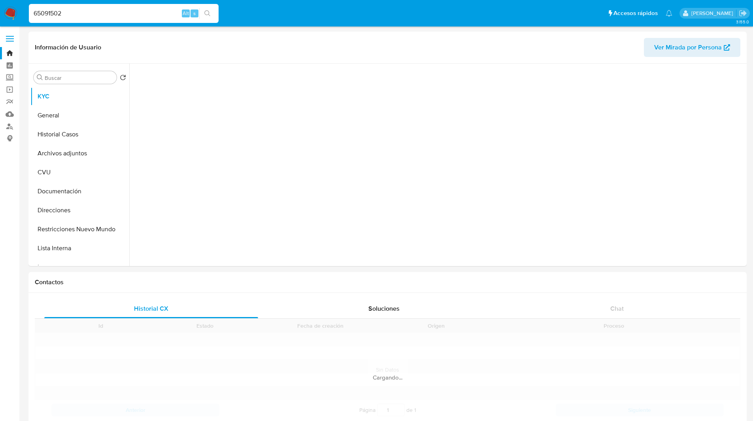
select select "10"
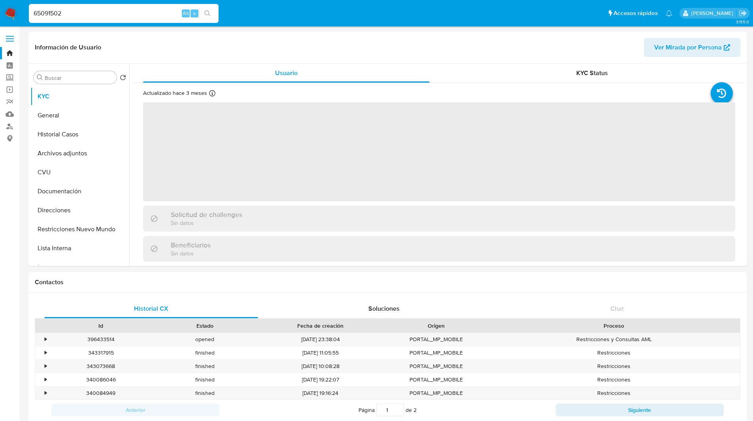
click at [537, 22] on ul "Pausado Ver notificaciones 65091502 Alt s Accesos rápidos Presiona las siguient…" at bounding box center [350, 13] width 651 height 20
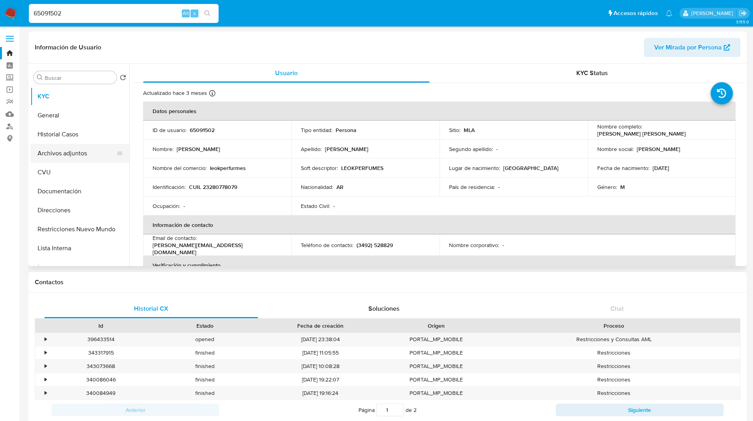
click at [53, 154] on button "Archivos adjuntos" at bounding box center [76, 153] width 92 height 19
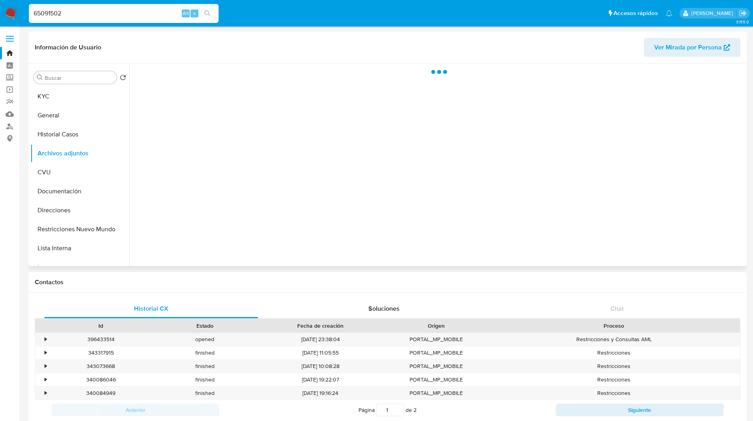
click at [273, 47] on header "Información de Usuario Ver Mirada por Persona" at bounding box center [387, 47] width 705 height 19
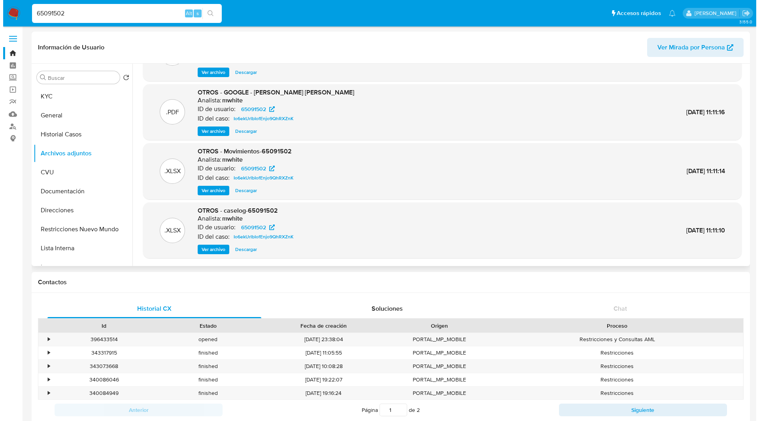
scroll to position [45, 0]
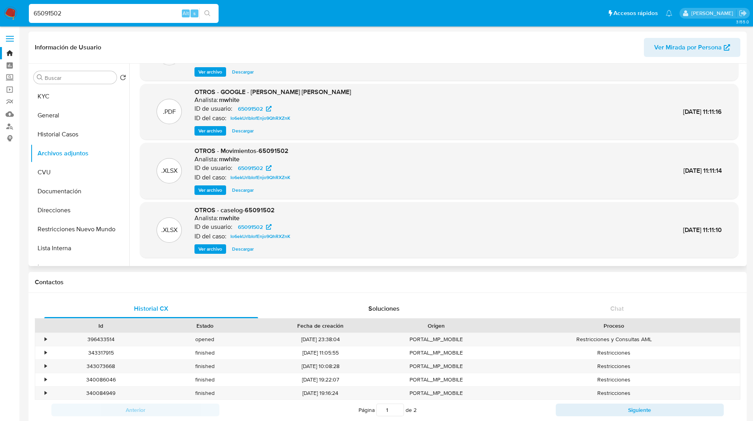
click at [210, 249] on span "Ver archivo" at bounding box center [210, 249] width 24 height 8
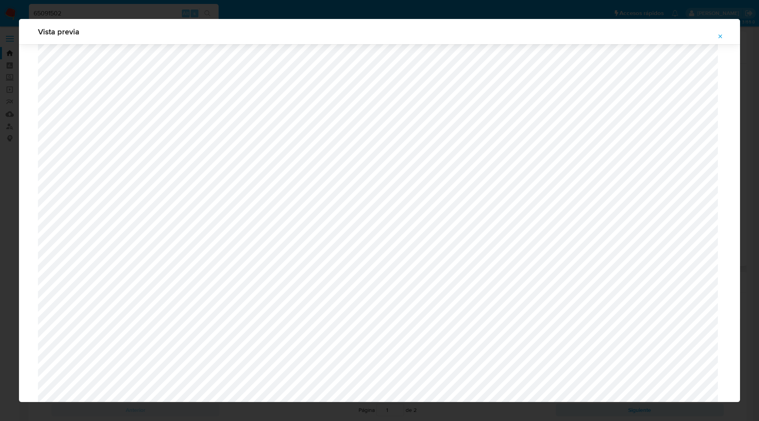
scroll to position [404, 0]
click at [721, 35] on icon "Attachment preview" at bounding box center [720, 36] width 6 height 6
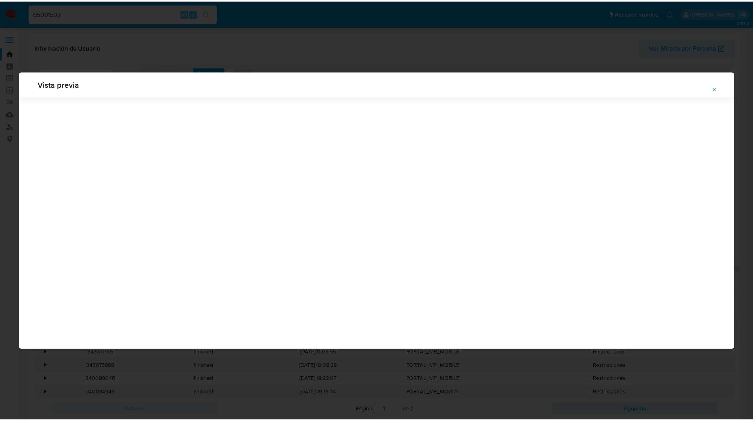
scroll to position [0, 0]
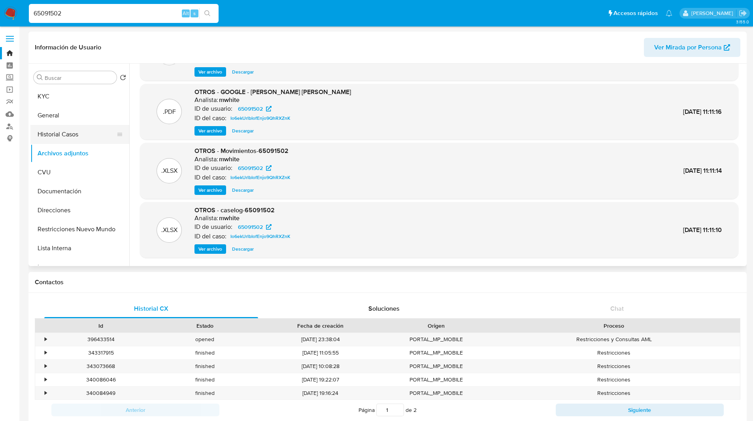
click at [72, 128] on button "Historial Casos" at bounding box center [76, 134] width 92 height 19
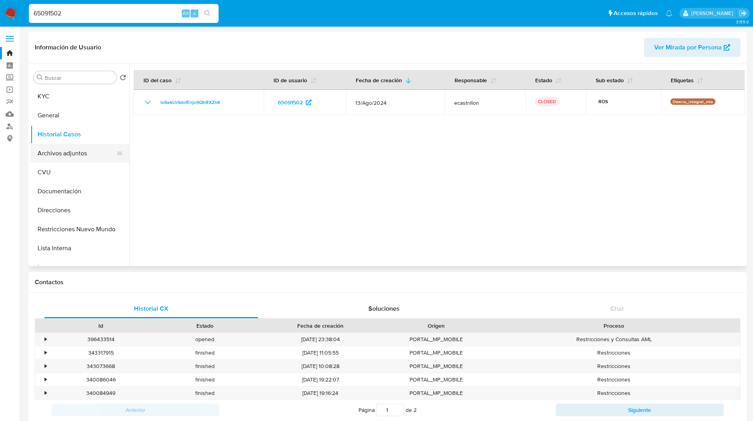
click at [58, 152] on button "Archivos adjuntos" at bounding box center [76, 153] width 92 height 19
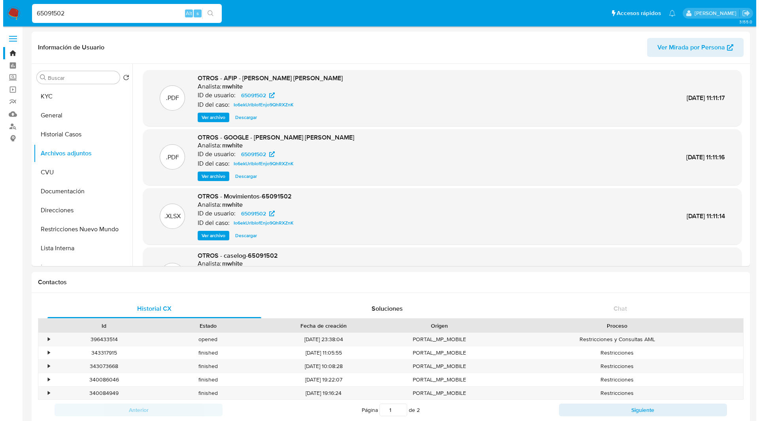
scroll to position [66, 0]
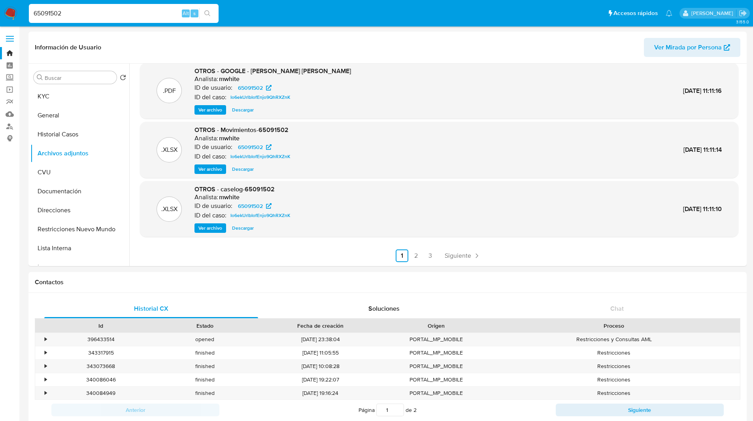
click at [211, 229] on span "Ver archivo" at bounding box center [210, 228] width 24 height 8
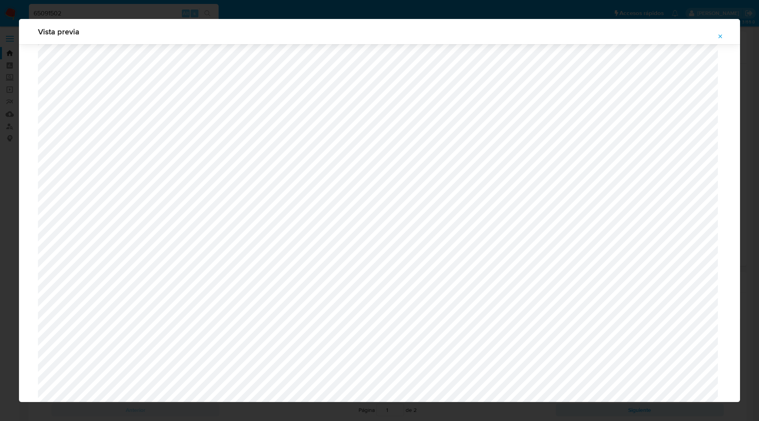
scroll to position [615, 0]
click at [717, 36] on icon "Attachment preview" at bounding box center [720, 36] width 6 height 6
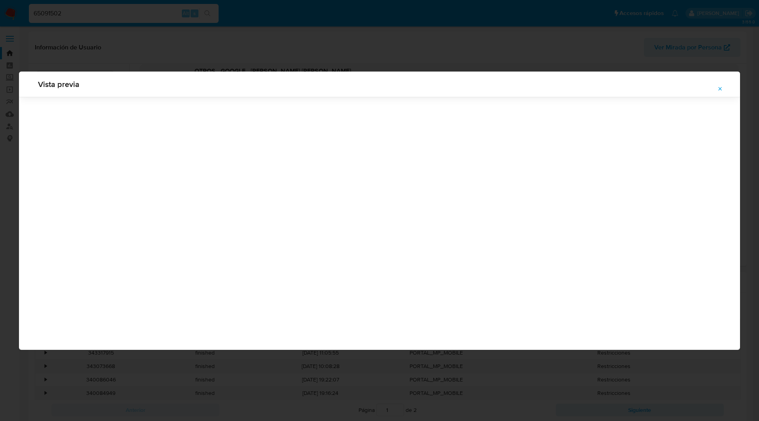
scroll to position [0, 0]
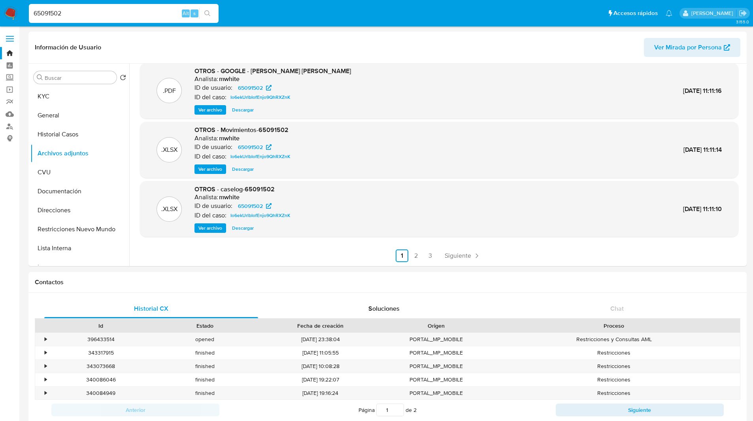
click at [212, 225] on span "Ver archivo" at bounding box center [210, 228] width 24 height 8
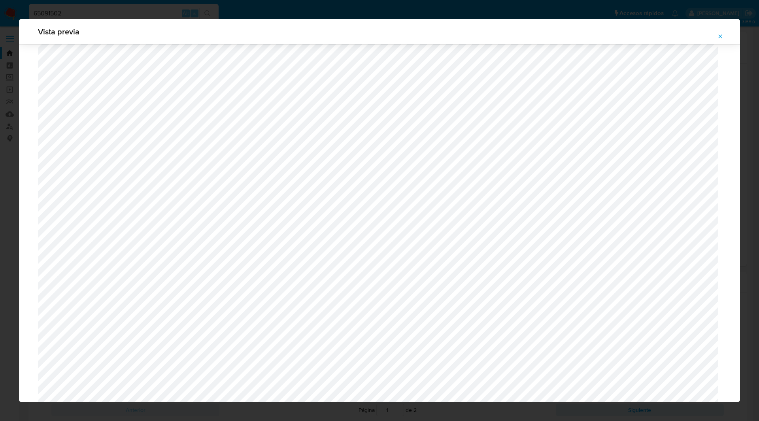
scroll to position [166, 0]
click at [718, 36] on icon "Attachment preview" at bounding box center [720, 36] width 6 height 6
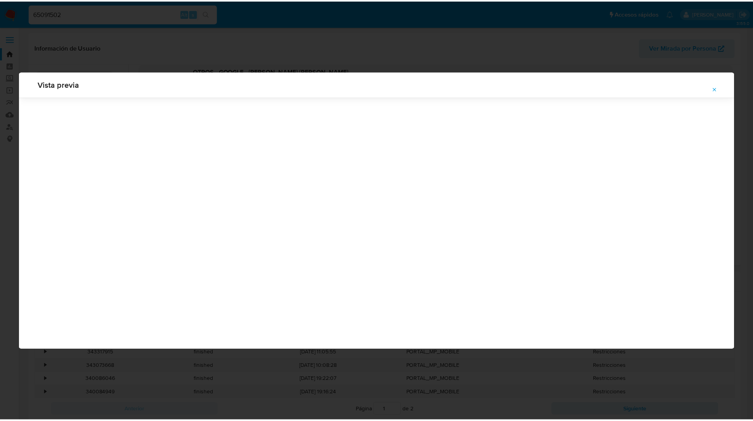
scroll to position [0, 0]
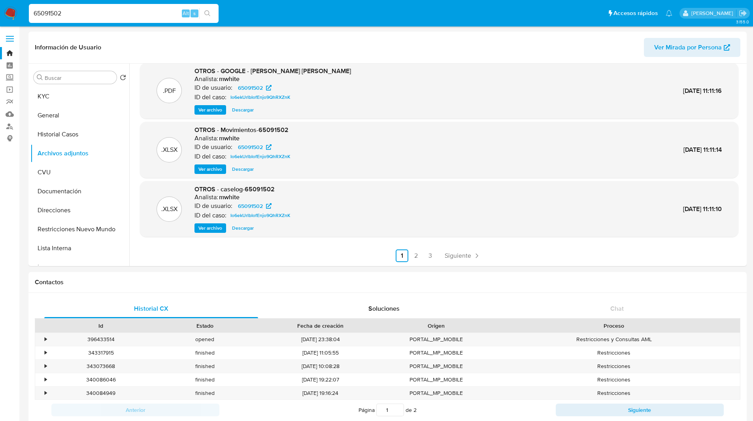
click at [558, 18] on ul "Pausado Ver notificaciones 65091502 Alt s Accesos rápidos Presiona las siguient…" at bounding box center [350, 13] width 651 height 20
click at [66, 136] on button "Historial Casos" at bounding box center [76, 134] width 92 height 19
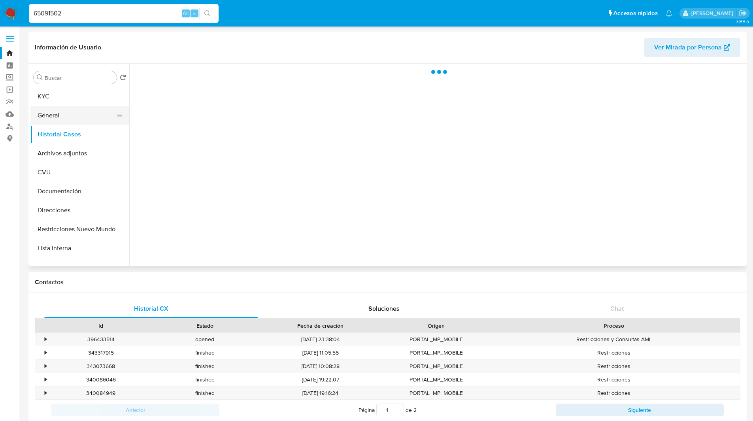
click at [45, 121] on button "General" at bounding box center [76, 115] width 92 height 19
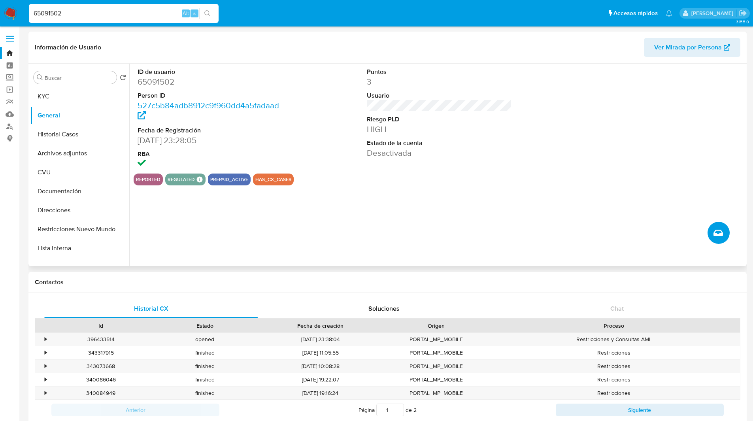
click at [721, 232] on icon "Crear caso manual" at bounding box center [717, 233] width 9 height 6
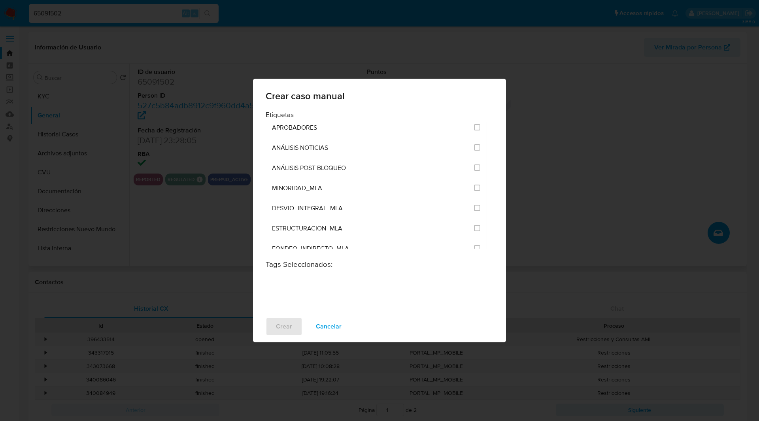
scroll to position [1597, 0]
click at [356, 171] on div "ANÁLISIS POST BLOQUEO" at bounding box center [370, 168] width 197 height 20
click at [476, 164] on input "3249" at bounding box center [477, 167] width 6 height 6
checkbox input "true"
click at [285, 323] on span "Crear" at bounding box center [284, 326] width 16 height 17
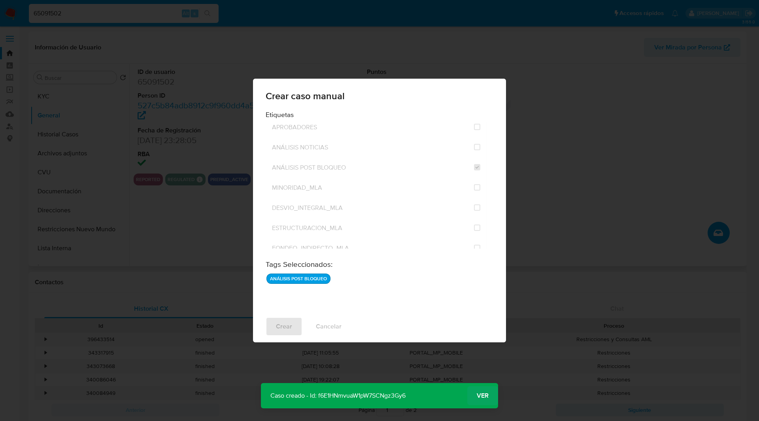
click at [484, 396] on span "Ver" at bounding box center [483, 396] width 12 height 0
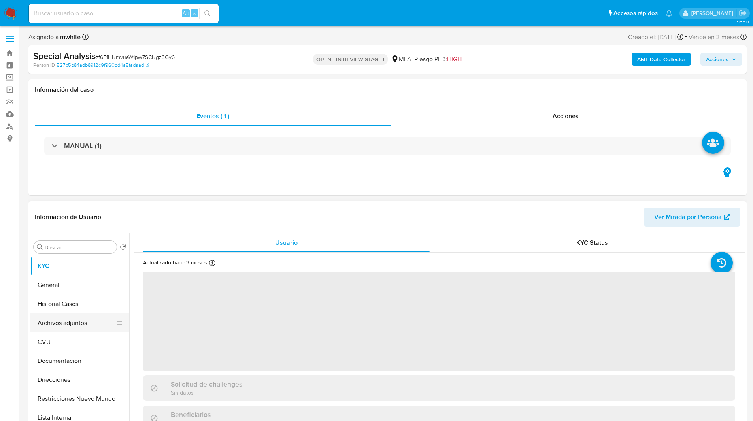
click at [69, 320] on button "Archivos adjuntos" at bounding box center [76, 322] width 92 height 19
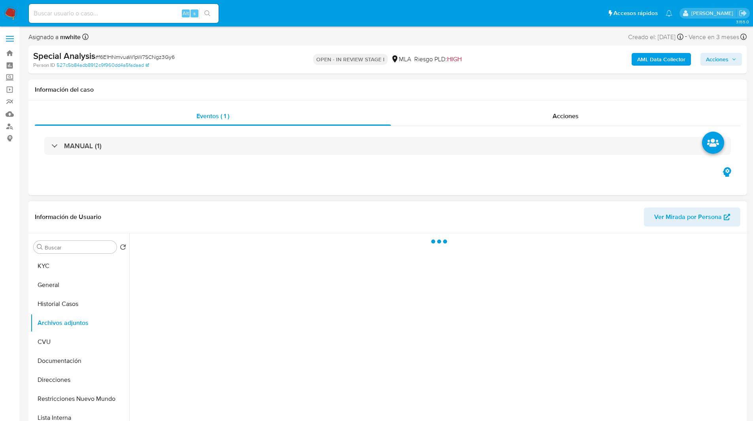
select select "10"
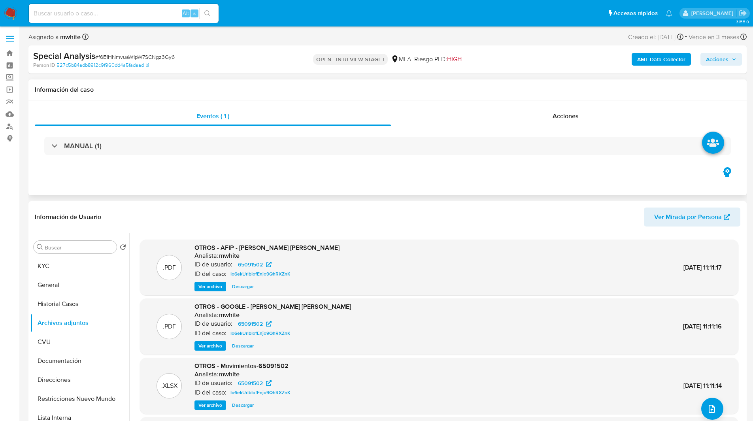
click at [372, 181] on div "Eventos ( 1 ) Acciones MANUAL (1)" at bounding box center [387, 147] width 718 height 95
click at [714, 405] on button "upload-file" at bounding box center [712, 409] width 22 height 22
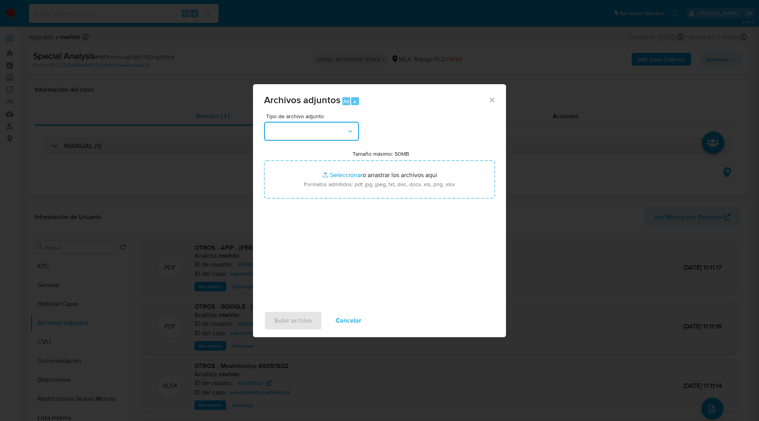
click at [309, 126] on button "button" at bounding box center [311, 131] width 95 height 19
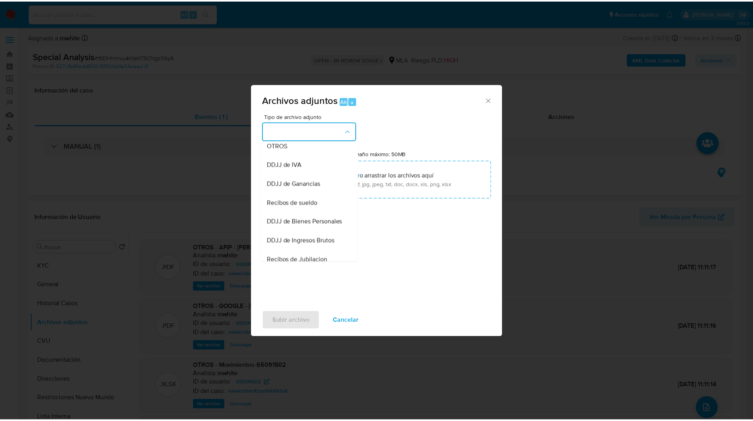
scroll to position [121, 0]
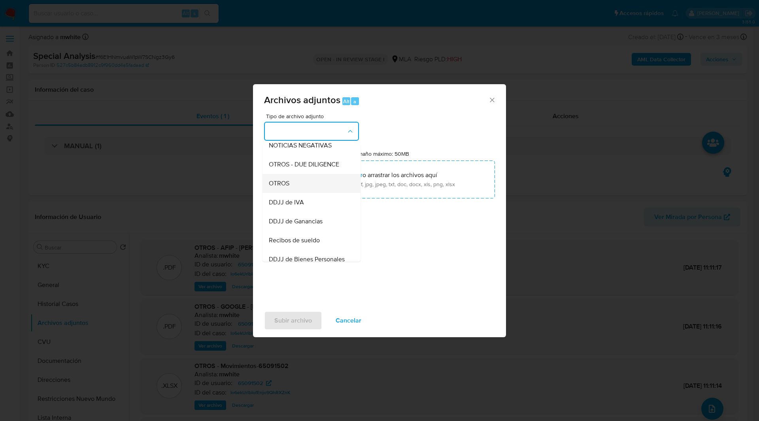
click at [273, 185] on div "OTROS" at bounding box center [309, 183] width 81 height 19
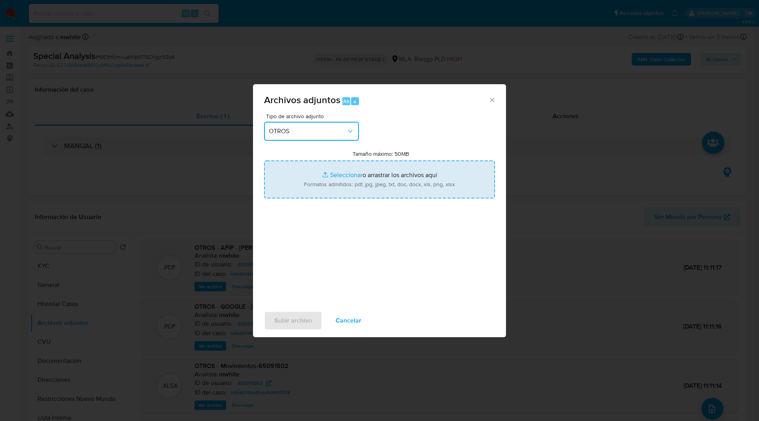
type input "C:\fakepath\10001531223.jpg"
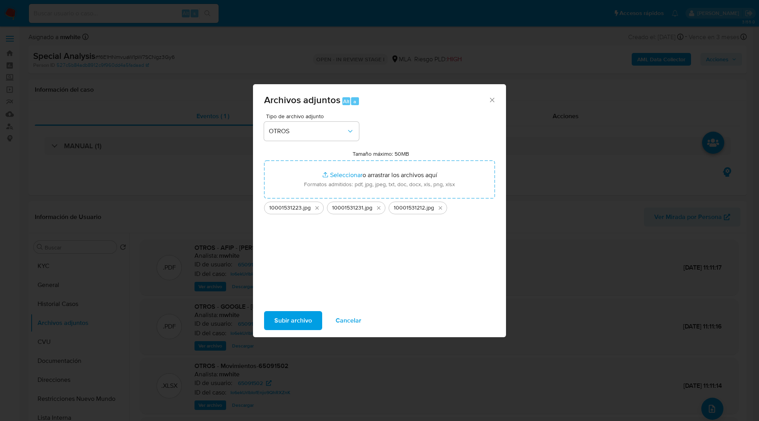
click at [294, 322] on span "Subir archivo" at bounding box center [293, 320] width 38 height 17
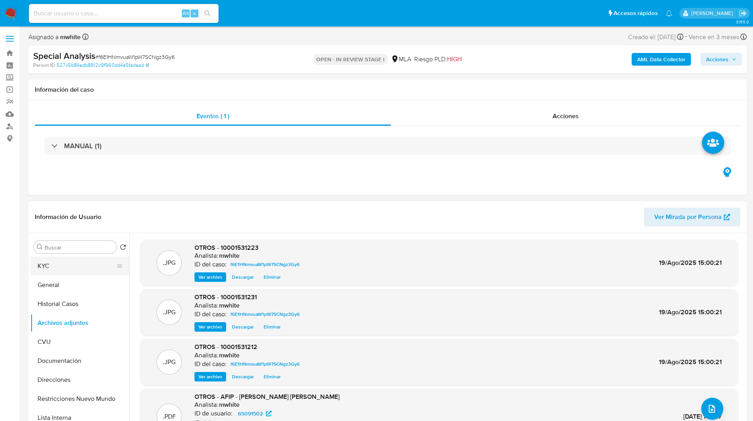
click at [42, 272] on button "KYC" at bounding box center [76, 265] width 92 height 19
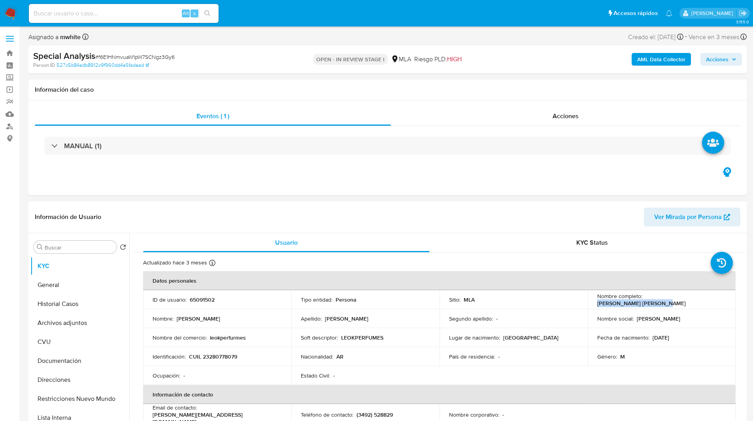
drag, startPoint x: 643, startPoint y: 300, endPoint x: 729, endPoint y: 307, distance: 86.8
click at [729, 307] on td "Nombre completo : [PERSON_NAME] [PERSON_NAME]" at bounding box center [662, 299] width 148 height 19
copy p "[PERSON_NAME] [PERSON_NAME]"
click at [66, 245] on input "Buscar" at bounding box center [79, 247] width 69 height 7
paste input "[PERSON_NAME] [PERSON_NAME]"
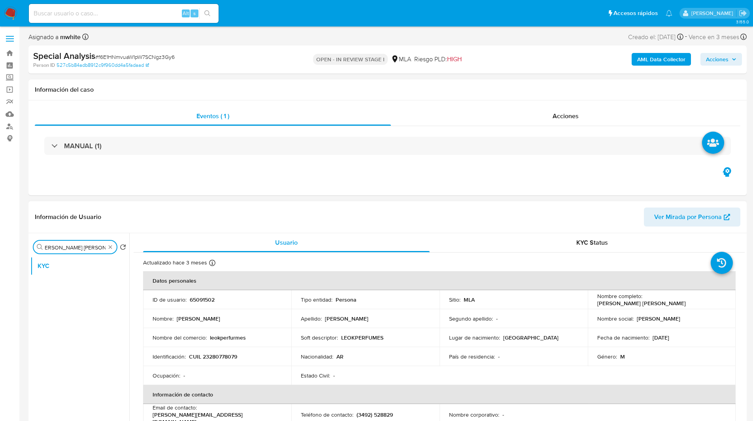
scroll to position [0, 0]
drag, startPoint x: 189, startPoint y: 358, endPoint x: 242, endPoint y: 355, distance: 53.4
click at [242, 355] on div "Identificación : CUIL 23280778079" at bounding box center [217, 356] width 129 height 7
copy p "CUIL 23280778079"
click at [98, 247] on input "Leonardo David Martinez -" at bounding box center [75, 247] width 61 height 7
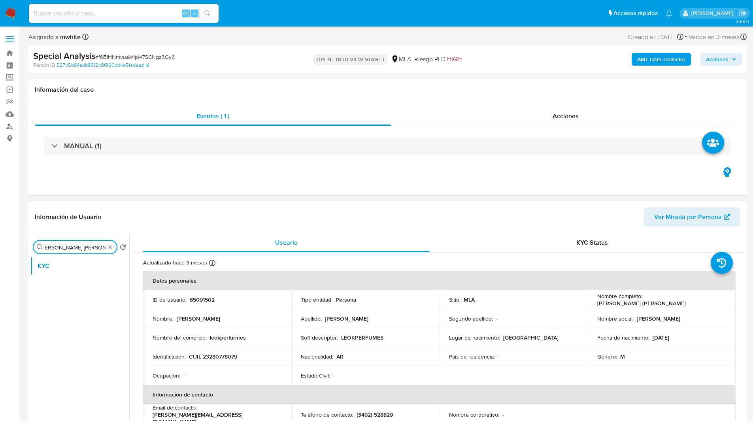
paste input "CUIL 23280778079"
type input "Leonardo David Martinez - CUIL 23280778079"
click at [98, 247] on input "Leonardo David Martinez - CUIL 23280778079" at bounding box center [75, 247] width 61 height 7
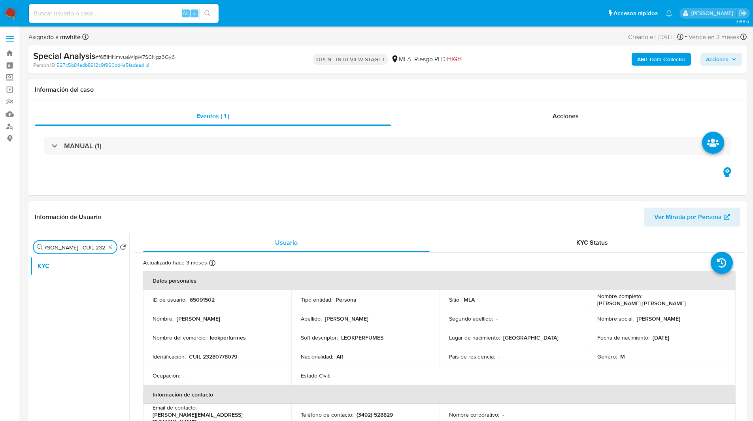
click at [98, 247] on input "Leonardo David Martinez - CUIL 23280778079" at bounding box center [75, 247] width 61 height 7
click at [89, 246] on input "Buscar" at bounding box center [79, 247] width 69 height 7
click at [77, 247] on input "Buscar" at bounding box center [79, 247] width 69 height 7
click at [73, 247] on input "Buscar" at bounding box center [79, 247] width 69 height 7
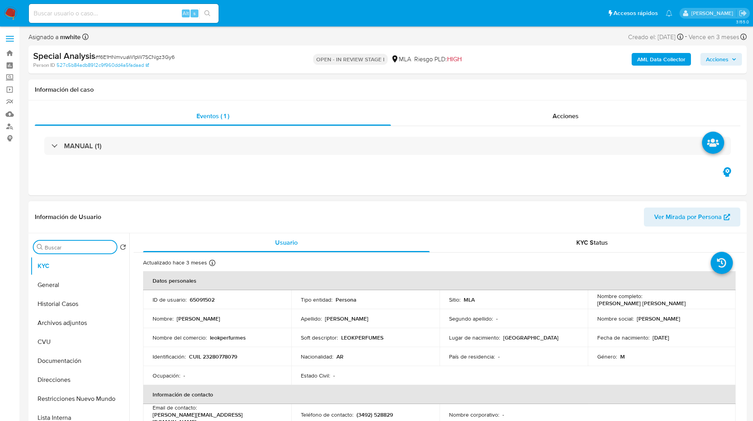
click at [95, 251] on input "Buscar" at bounding box center [79, 247] width 69 height 7
click at [725, 60] on span "Acciones" at bounding box center [717, 59] width 23 height 13
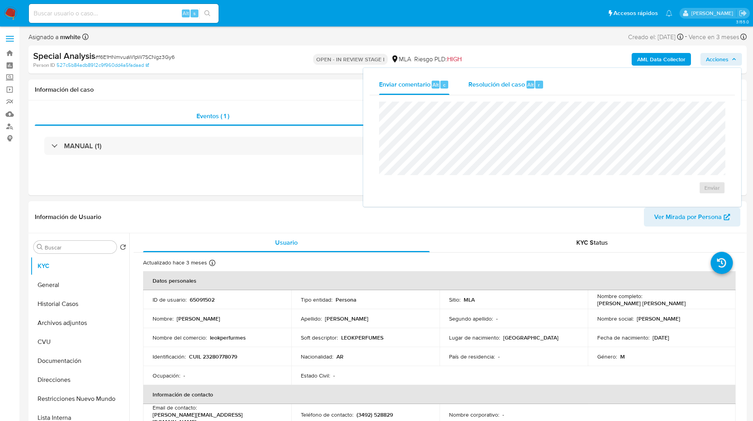
click at [541, 85] on div "r" at bounding box center [539, 85] width 8 height 8
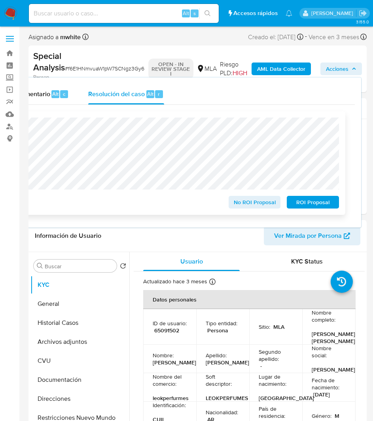
click at [146, 197] on div "No ROI Proposal ROI Proposal" at bounding box center [172, 200] width 334 height 16
click at [157, 241] on header "Información de Usuario Ver Mirada por Persona" at bounding box center [197, 235] width 325 height 19
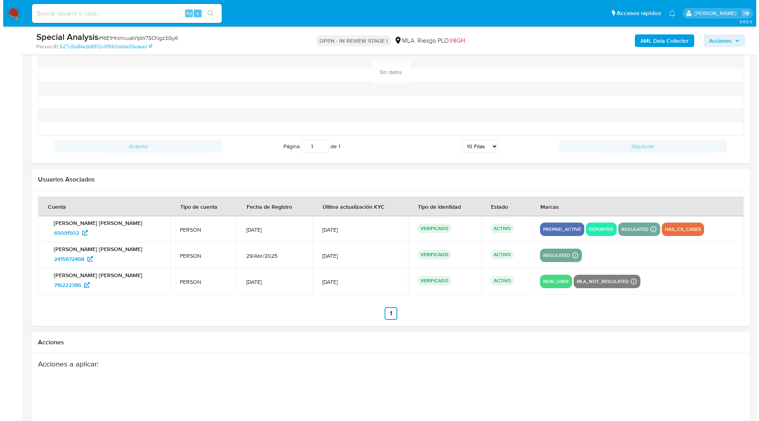
scroll to position [1128, 0]
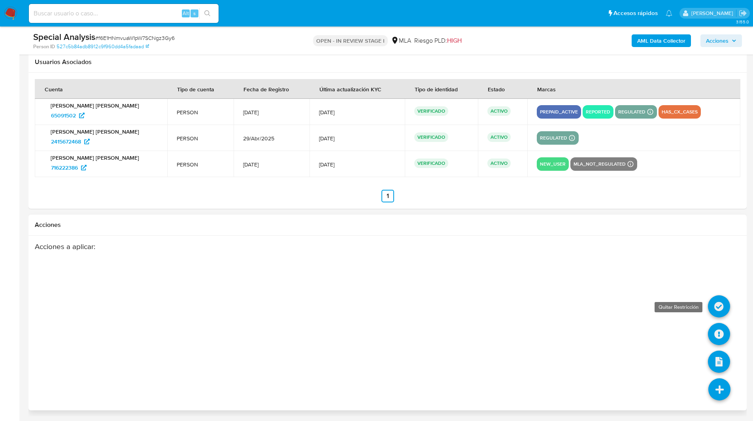
click at [719, 306] on icon at bounding box center [719, 306] width 22 height 22
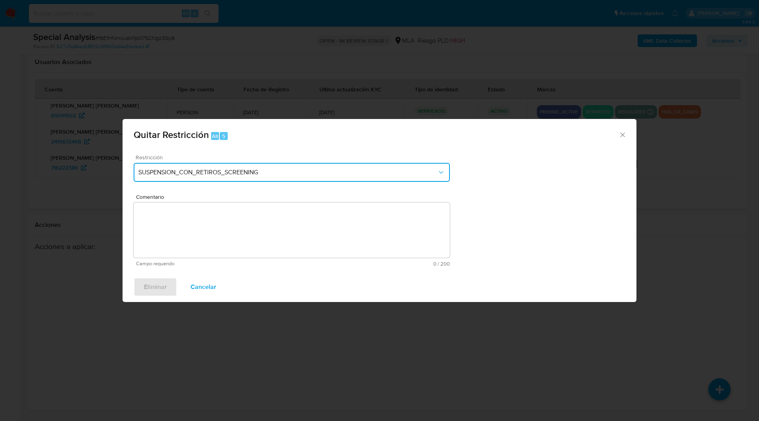
click at [284, 170] on span "SUSPENSION_CON_RETIROS_SCREENING" at bounding box center [287, 172] width 299 height 8
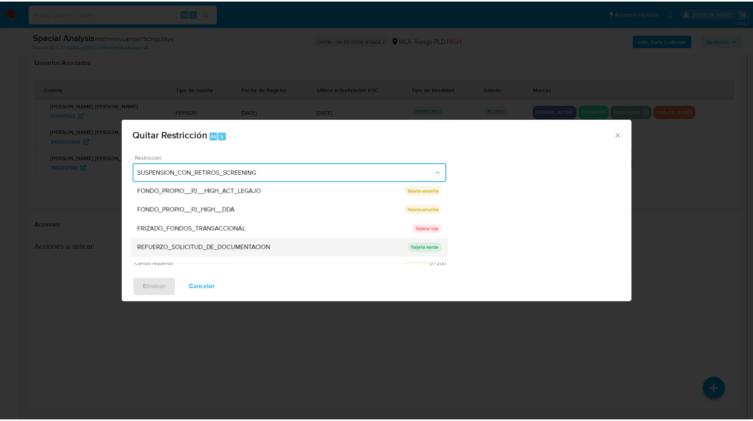
scroll to position [168, 0]
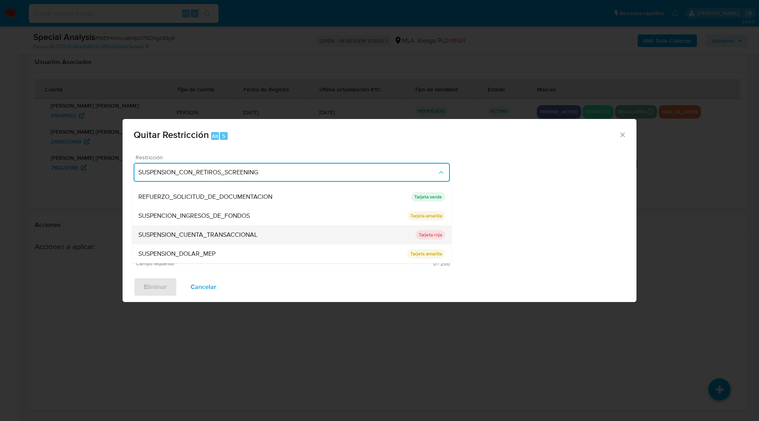
click at [226, 238] on span "SUSPENSION_CUENTA_TRANSACCIONAL" at bounding box center [197, 235] width 119 height 8
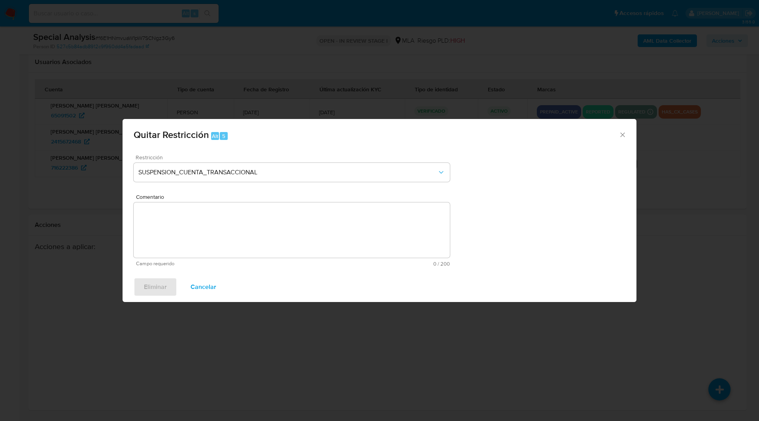
click at [270, 235] on textarea "Comentario" at bounding box center [292, 229] width 316 height 55
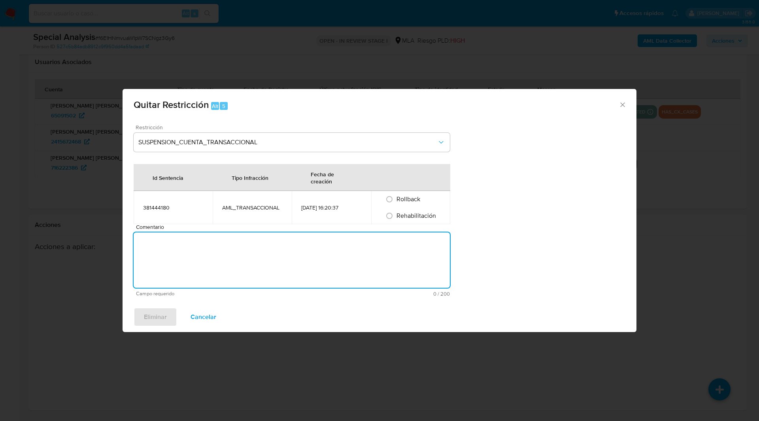
type textarea "a"
type textarea "AML"
click at [398, 215] on span "Rehabilitación" at bounding box center [416, 215] width 40 height 9
click at [396, 215] on input "Rehabilitación" at bounding box center [389, 215] width 13 height 13
radio input "true"
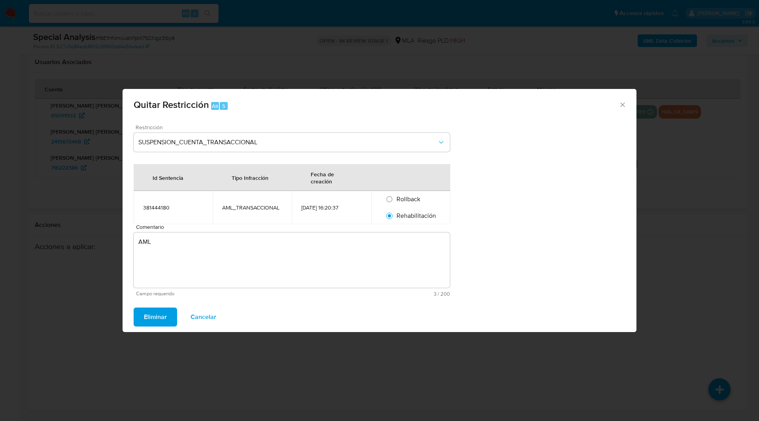
click at [197, 240] on textarea "AML" at bounding box center [292, 259] width 316 height 55
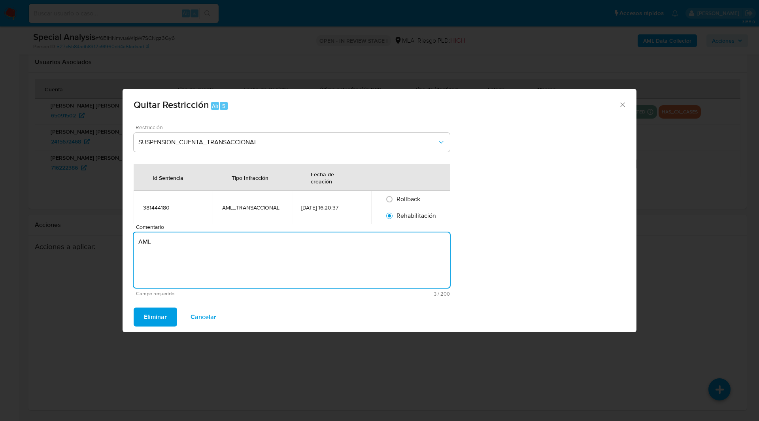
click at [197, 240] on textarea "AML" at bounding box center [292, 259] width 316 height 55
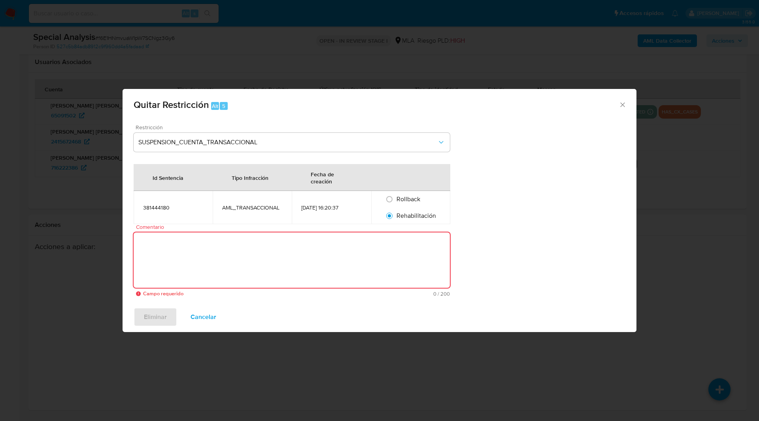
click at [622, 102] on icon "Cerrar ventana" at bounding box center [623, 105] width 8 height 8
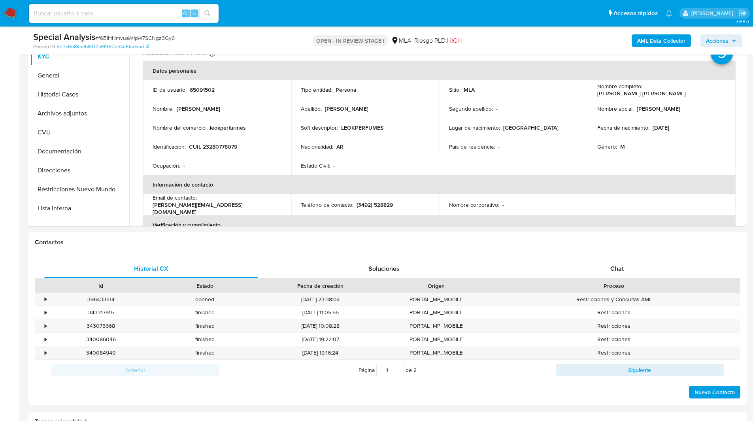
scroll to position [103, 0]
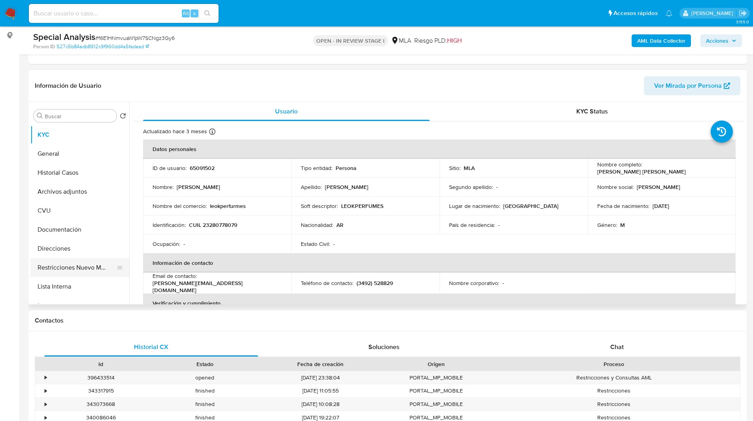
click at [69, 263] on button "Restricciones Nuevo Mundo" at bounding box center [76, 267] width 92 height 19
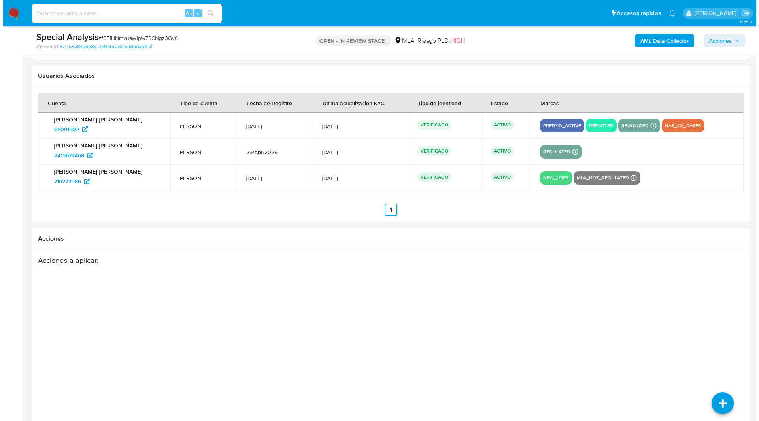
scroll to position [1128, 0]
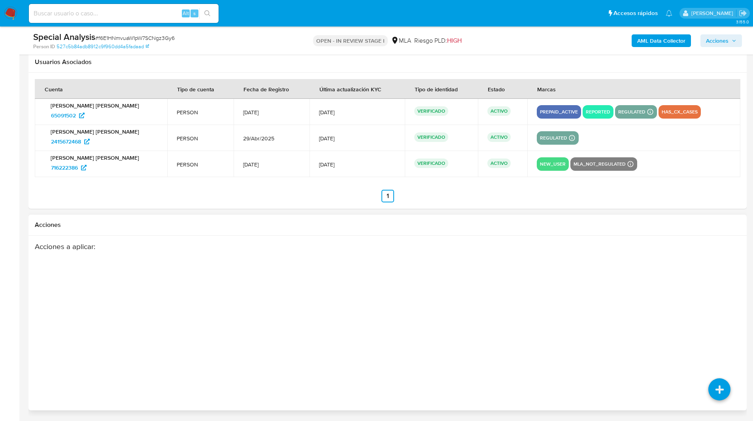
drag, startPoint x: 719, startPoint y: 342, endPoint x: 718, endPoint y: 311, distance: 30.9
click at [718, 311] on div "Acciones a aplicar :" at bounding box center [387, 323] width 705 height 162
click at [718, 307] on icon at bounding box center [719, 306] width 22 height 22
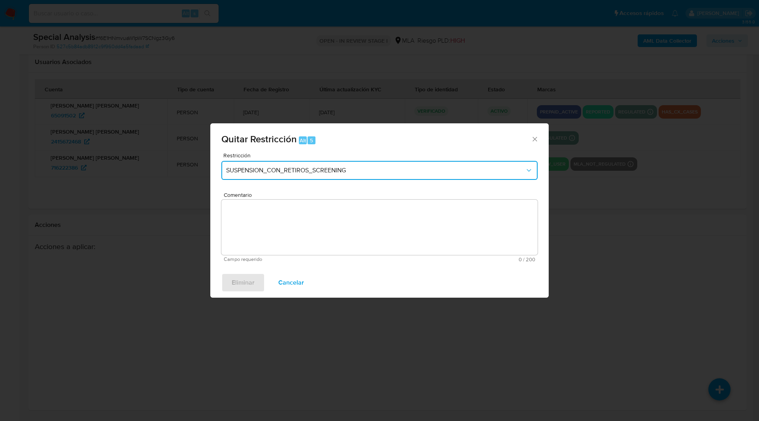
click at [293, 175] on button "SUSPENSION_CON_RETIROS_SCREENING" at bounding box center [379, 170] width 316 height 19
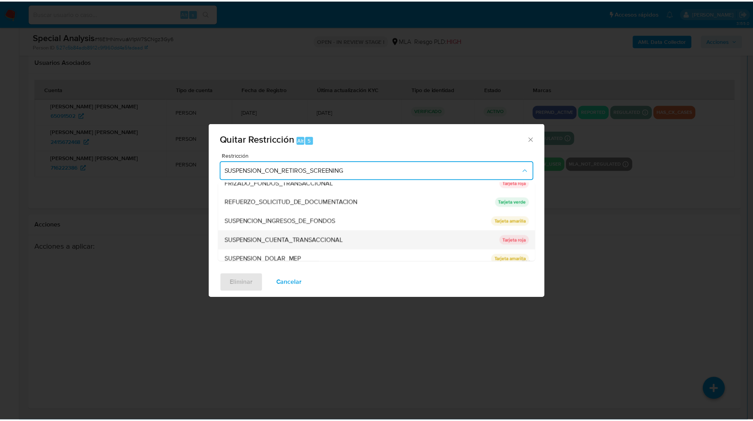
scroll to position [168, 0]
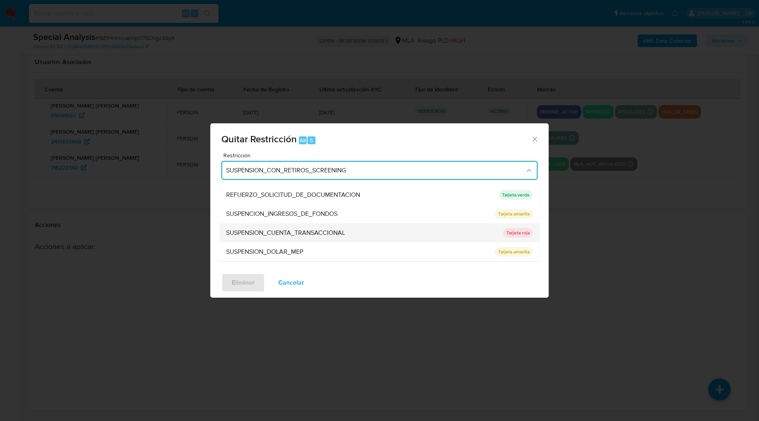
click at [267, 234] on span "SUSPENSION_CUENTA_TRANSACCIONAL" at bounding box center [285, 233] width 119 height 8
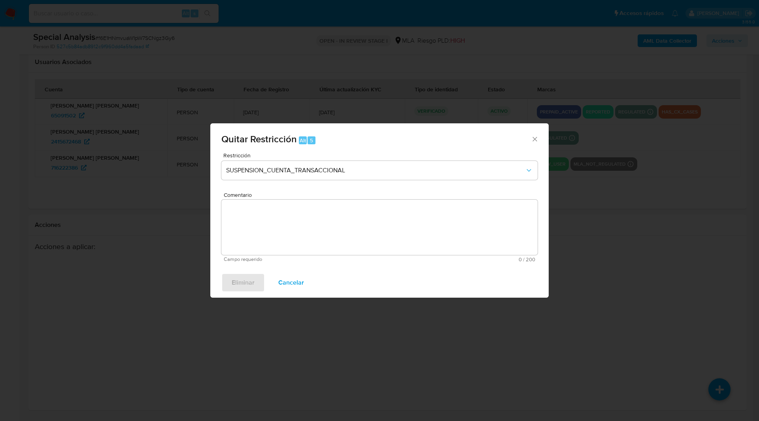
click at [330, 225] on div "Comentario Campo requerido 0 / 200 200 caracteres restantes" at bounding box center [379, 227] width 316 height 70
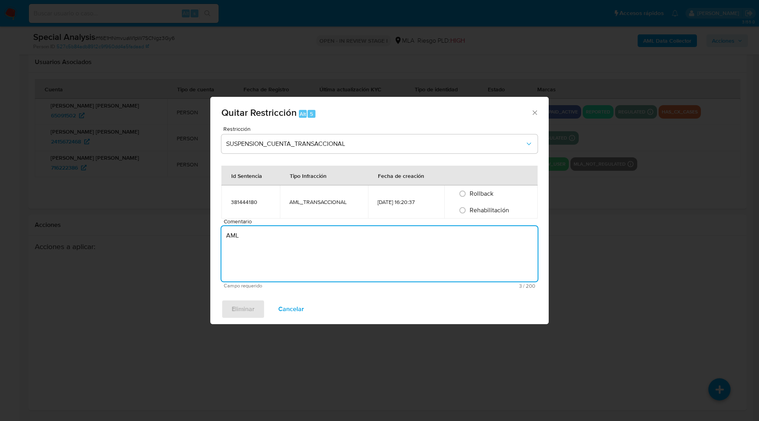
type textarea "AML"
click at [492, 209] on span "Rehabilitación" at bounding box center [490, 210] width 40 height 9
click at [469, 209] on input "Rehabilitación" at bounding box center [462, 210] width 13 height 13
radio input "true"
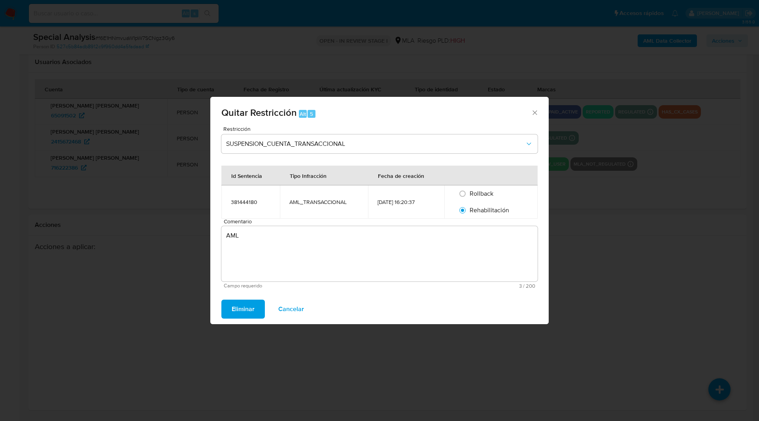
click at [241, 314] on span "Eliminar" at bounding box center [243, 308] width 23 height 17
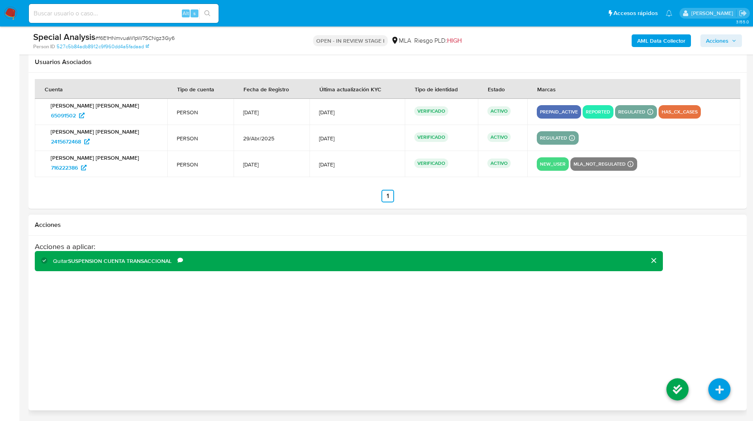
click at [677, 377] on li at bounding box center [677, 390] width 42 height 44
click at [679, 389] on icon at bounding box center [677, 389] width 22 height 22
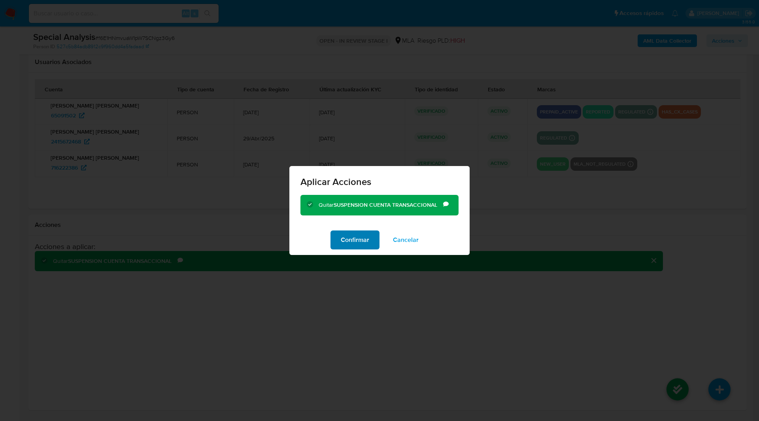
click at [361, 235] on span "Confirmar" at bounding box center [355, 239] width 28 height 17
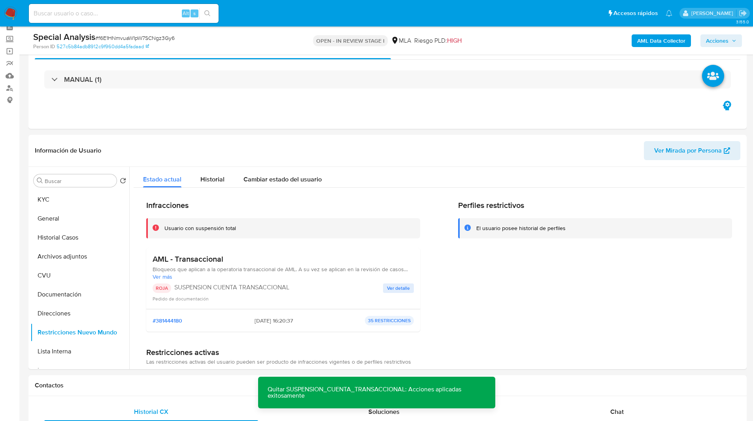
scroll to position [0, 0]
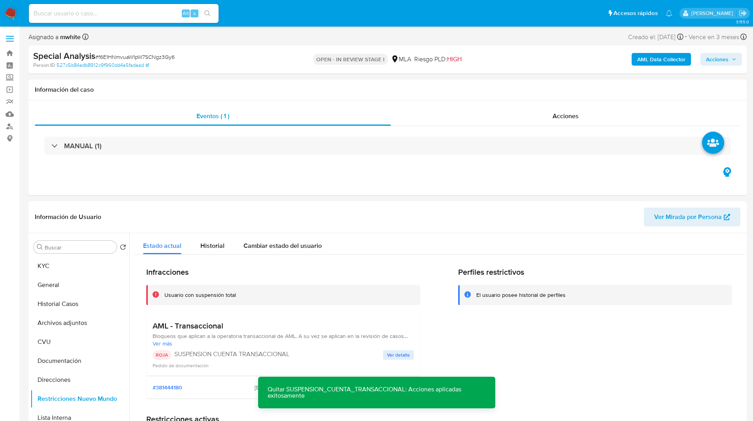
click at [723, 56] on span "Acciones" at bounding box center [717, 59] width 23 height 13
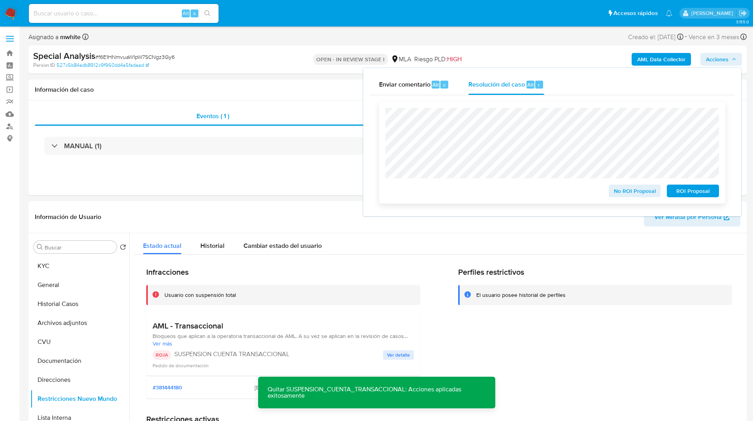
click at [624, 192] on span "No ROI Proposal" at bounding box center [634, 190] width 41 height 11
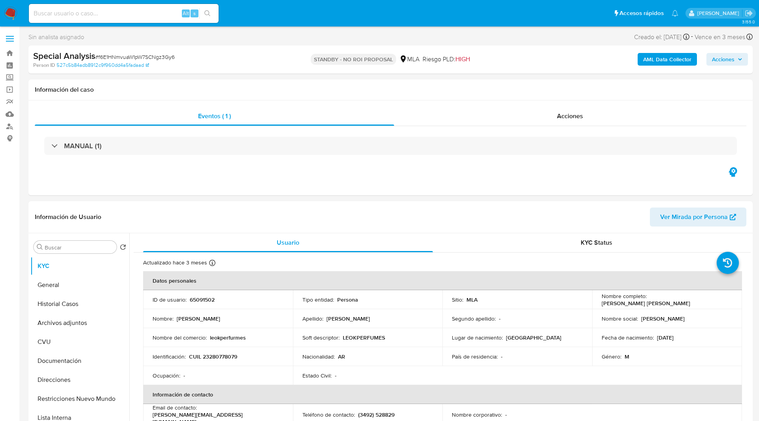
select select "10"
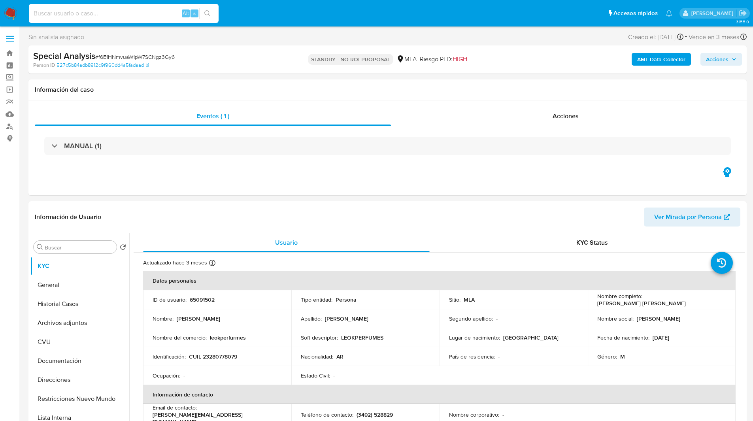
click at [148, 11] on input at bounding box center [124, 13] width 190 height 10
paste input "412603871"
type input "412603871"
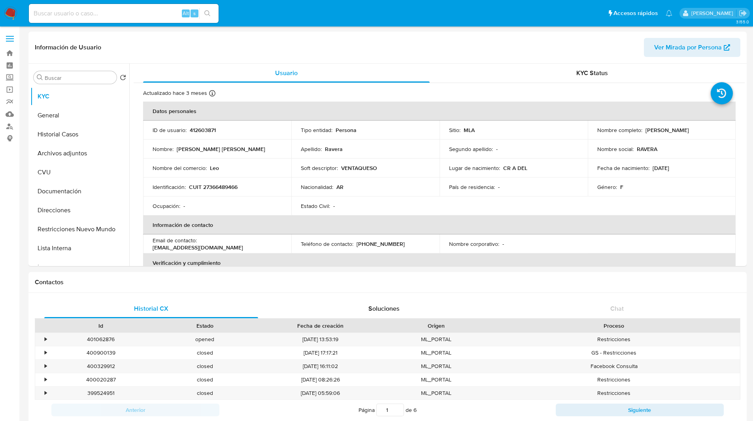
select select "10"
click at [66, 113] on button "General" at bounding box center [76, 115] width 92 height 19
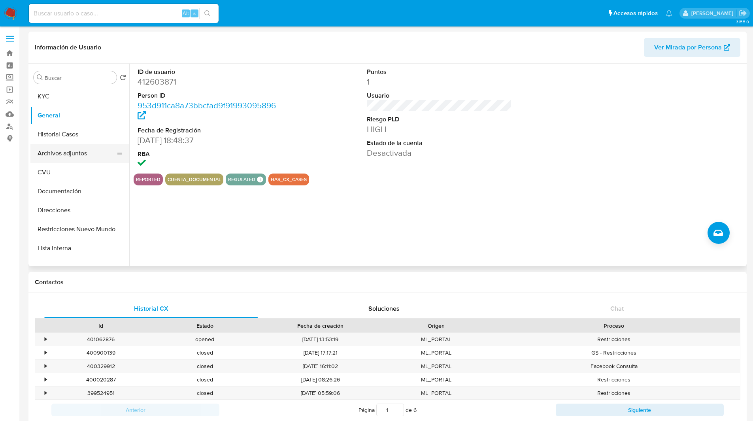
click at [70, 151] on button "Archivos adjuntos" at bounding box center [76, 153] width 92 height 19
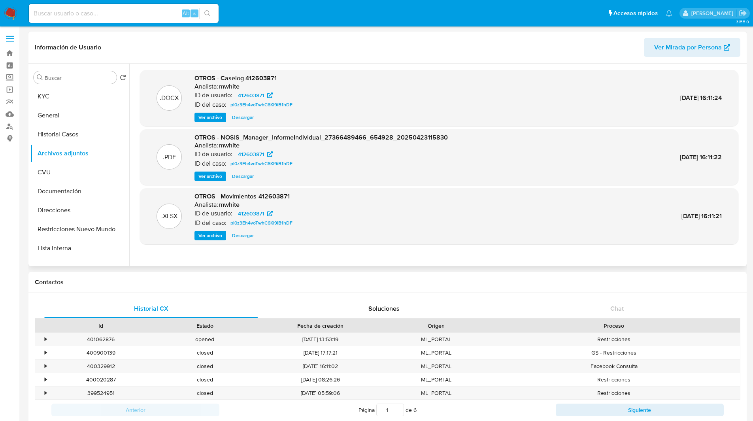
click at [211, 119] on span "Ver archivo" at bounding box center [210, 117] width 24 height 8
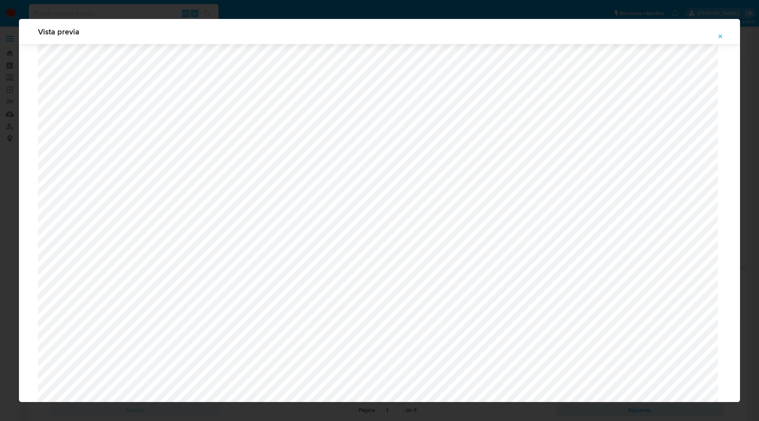
scroll to position [507, 0]
click at [142, 12] on div "Vista previa" at bounding box center [379, 210] width 759 height 421
click at [717, 36] on icon "Attachment preview" at bounding box center [720, 36] width 6 height 6
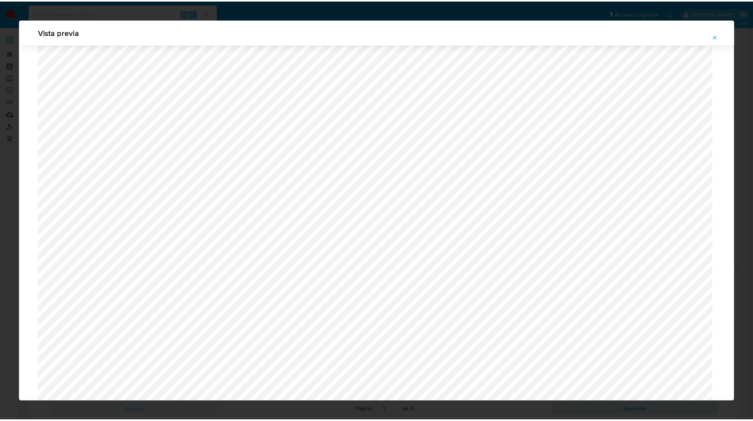
scroll to position [0, 0]
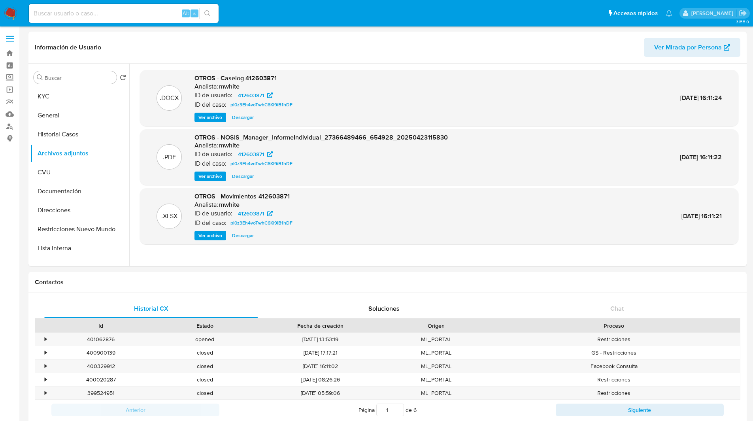
click at [6, 13] on img at bounding box center [10, 13] width 13 height 13
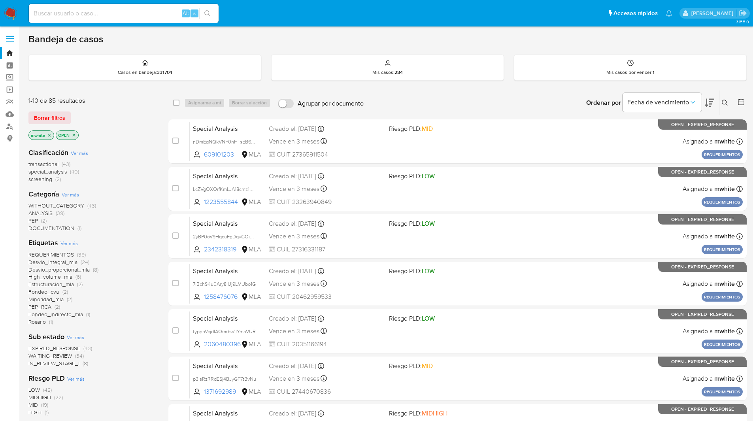
click at [132, 20] on div "Alt s" at bounding box center [124, 13] width 190 height 19
click at [117, 13] on input at bounding box center [124, 13] width 190 height 10
paste input "289878289"
type input "289878289"
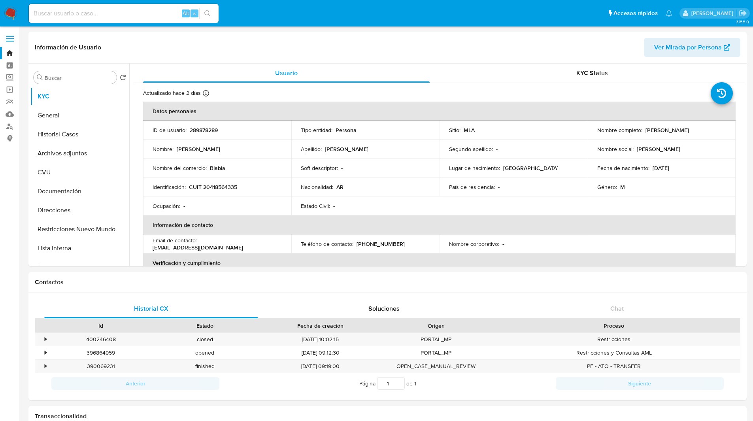
select select "10"
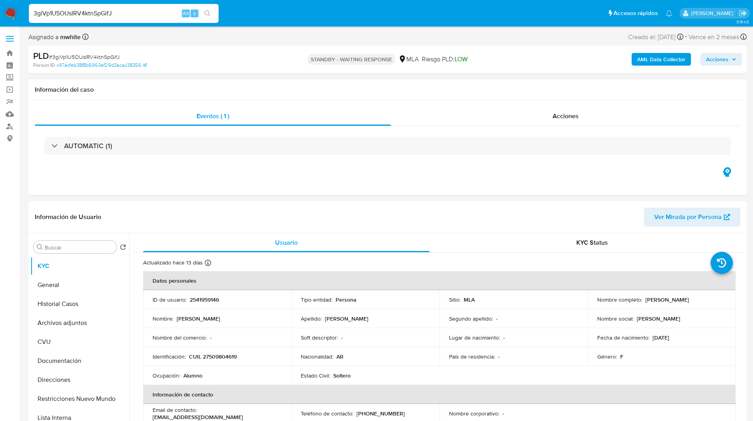
select select "10"
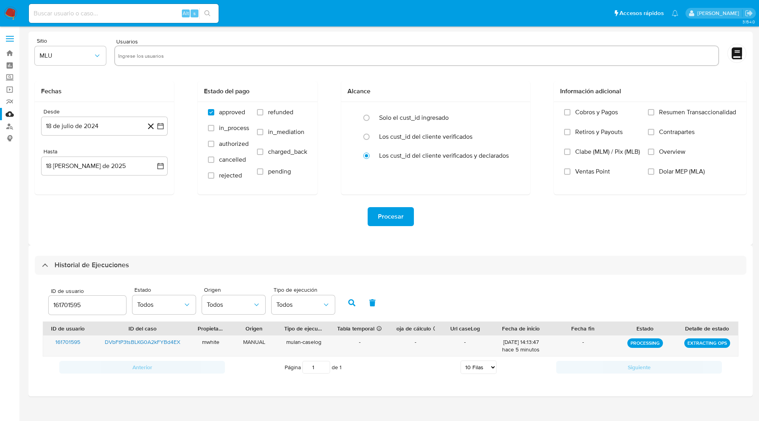
select select "10"
click at [345, 300] on button "button" at bounding box center [351, 302] width 21 height 19
click at [428, 300] on div "ID de usuario 161701595 Estado Todos Origen Todos Tipo de ejecución Todos" at bounding box center [391, 302] width 696 height 39
